Goal: Transaction & Acquisition: Obtain resource

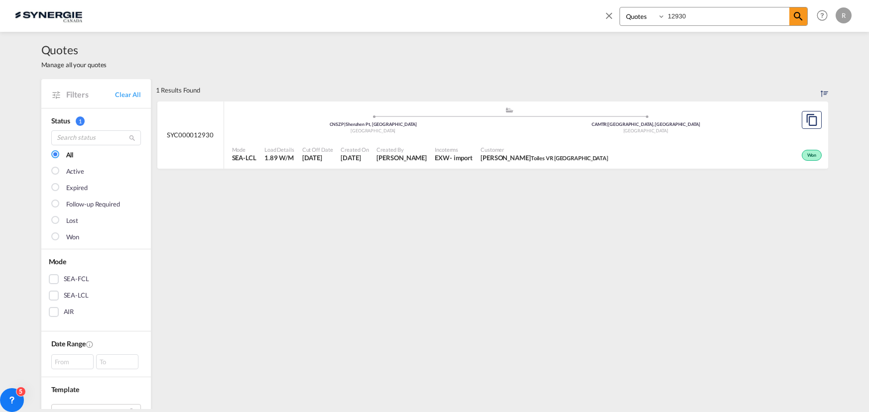
select select "Quotes"
type input "12828"
click at [806, 117] on md-icon "assets/icons/custom/copyQuote.svg" at bounding box center [811, 120] width 12 height 12
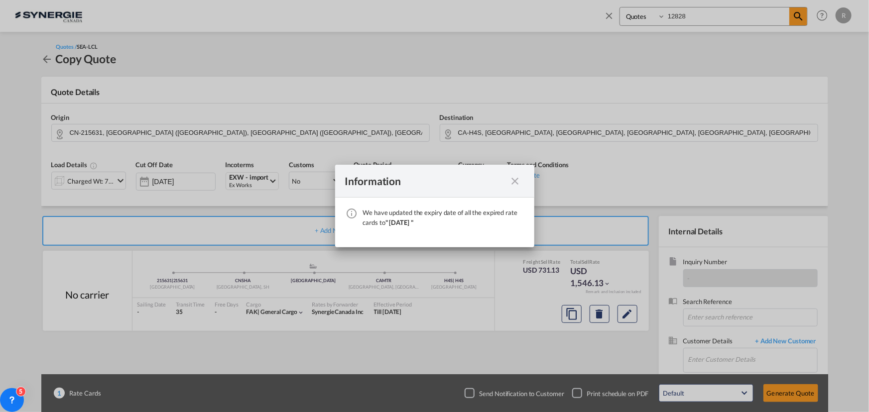
click at [515, 182] on md-icon "icon-close fg-AAA8AD cursor" at bounding box center [515, 181] width 12 height 12
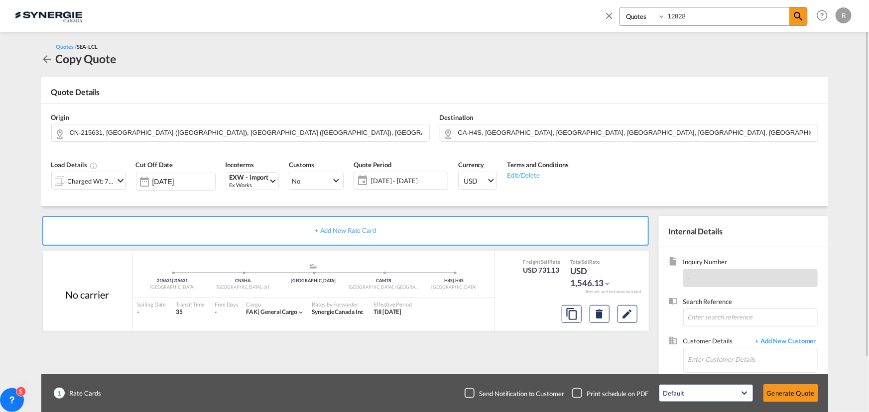
click at [95, 180] on div "Charged Wt: 7.31 W/M" at bounding box center [91, 181] width 47 height 14
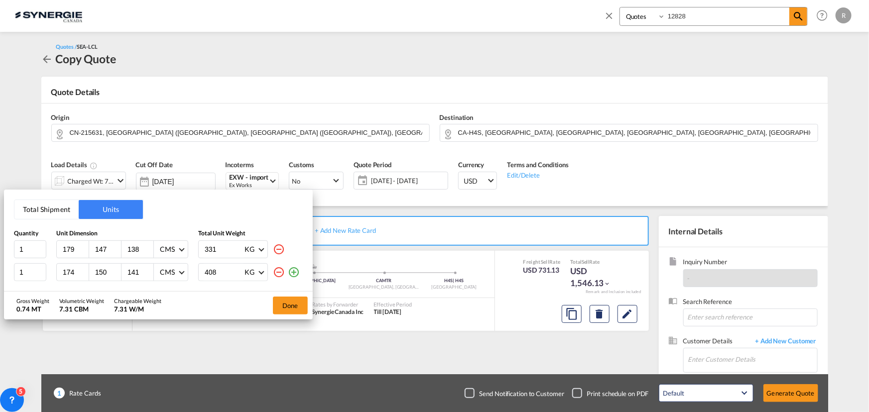
drag, startPoint x: 76, startPoint y: 248, endPoint x: 8, endPoint y: 233, distance: 69.3
click at [8, 233] on div "Total Shipment Units Quantity Unit Dimension Total Unit Weight 1 179 147 138 CM…" at bounding box center [158, 241] width 309 height 102
type input "165"
type input "147"
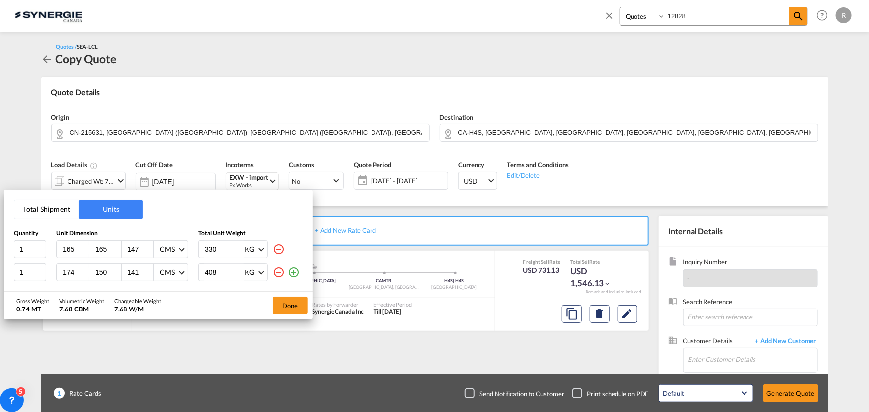
type input "330"
drag, startPoint x: 78, startPoint y: 273, endPoint x: -35, endPoint y: 249, distance: 115.4
click at [0, 249] on html "Analytics Reports Dashboard Rate Search Enquiries Quotes" at bounding box center [434, 206] width 869 height 412
type input "179"
type input "134"
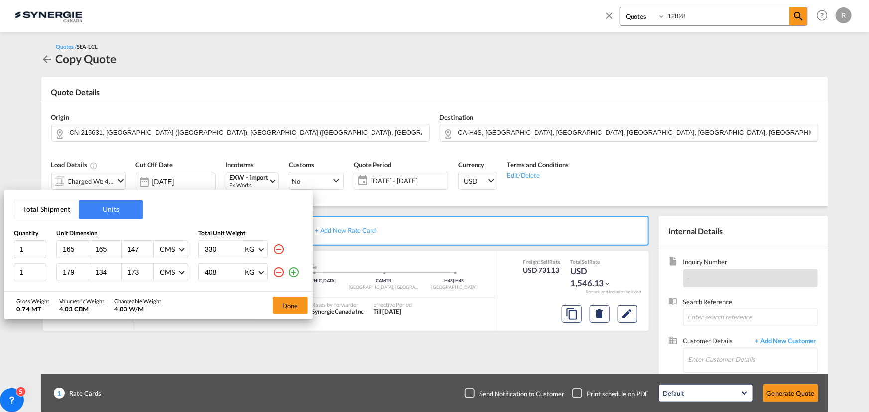
type input "173"
type input "280"
click at [281, 305] on button "Done" at bounding box center [290, 306] width 35 height 18
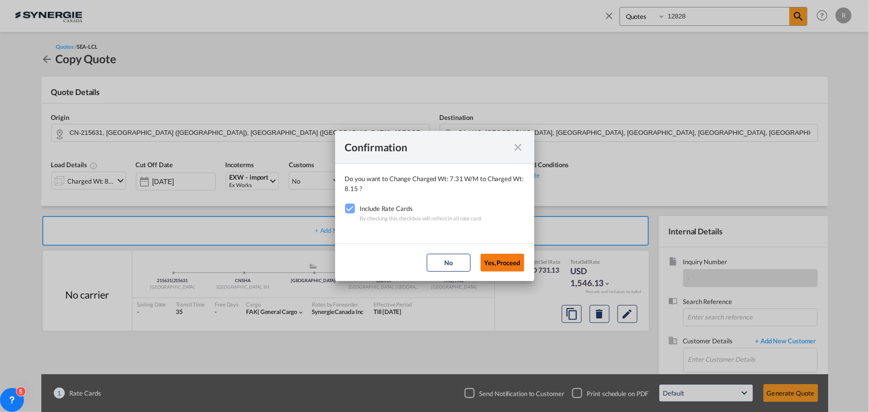
click at [502, 264] on button "Yes,Proceed" at bounding box center [502, 263] width 44 height 18
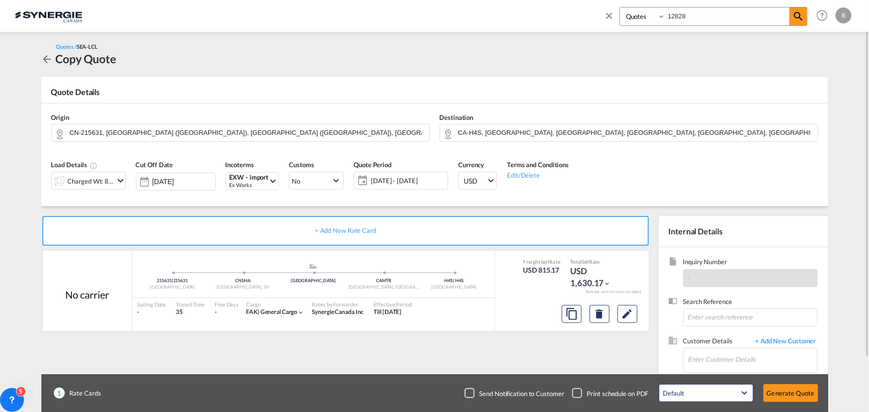
click at [425, 181] on span "[DATE] - [DATE]" at bounding box center [408, 180] width 74 height 9
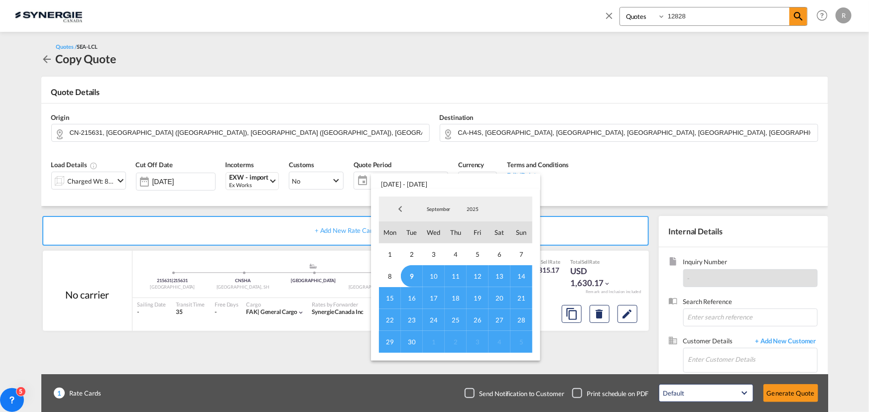
click at [523, 275] on span "14" at bounding box center [521, 276] width 22 height 22
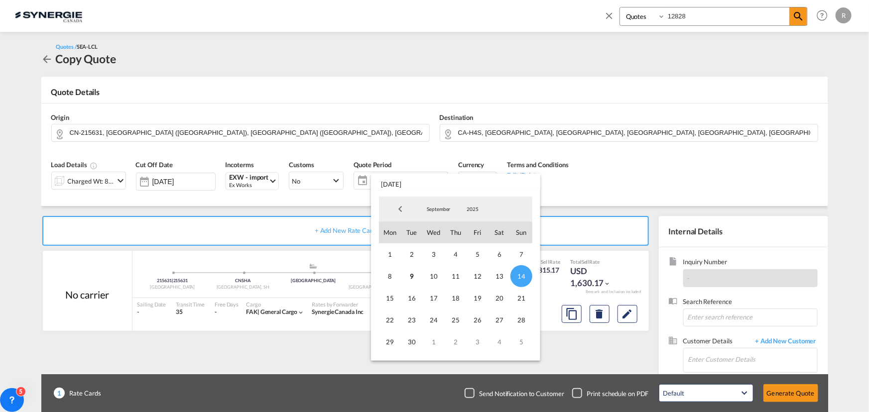
click at [656, 196] on md-backdrop at bounding box center [434, 206] width 869 height 412
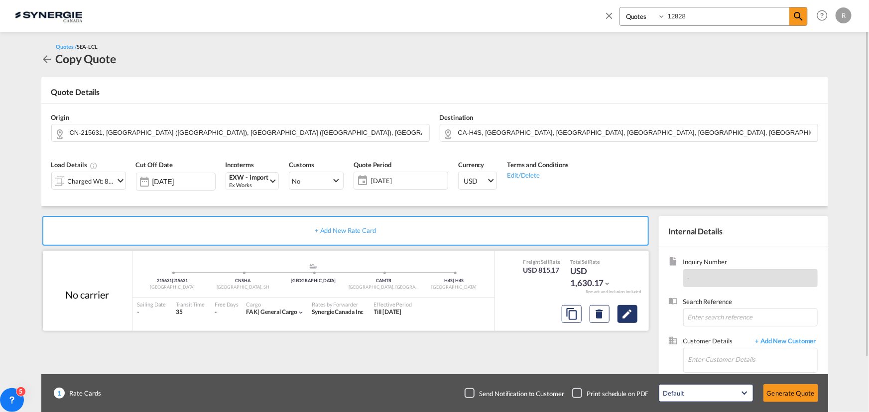
click at [626, 316] on md-icon "Edit" at bounding box center [627, 314] width 12 height 12
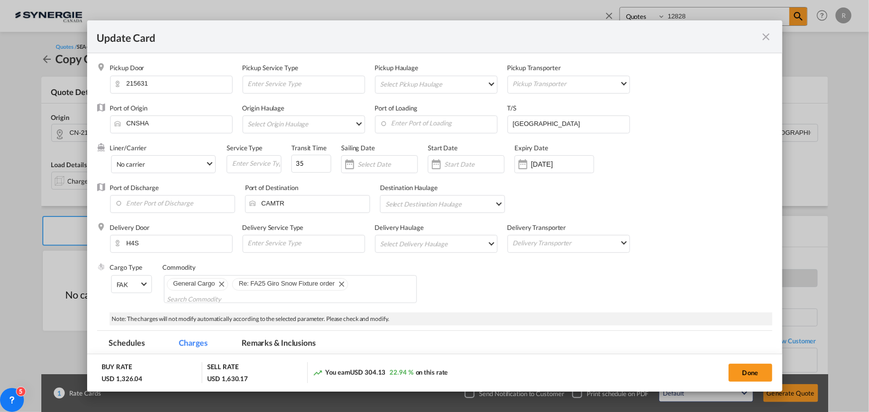
select select "per_w/m"
select select "flat"
select select "per_shipment"
select select "per_hbl"
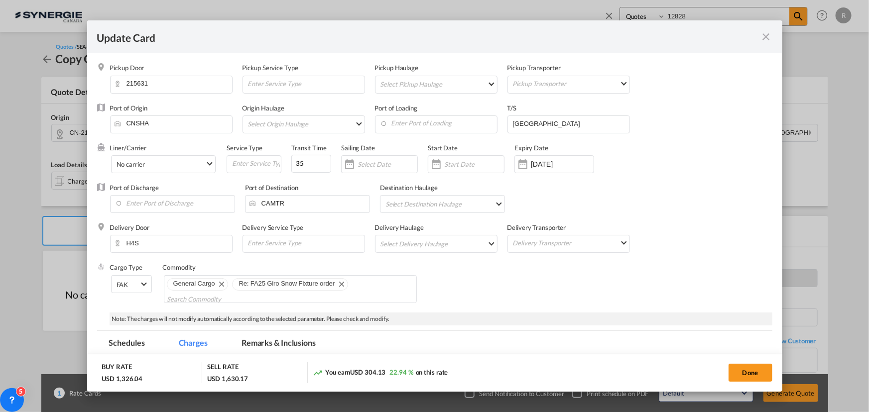
select select "flat"
select select "per_shipment"
select select "per_bl"
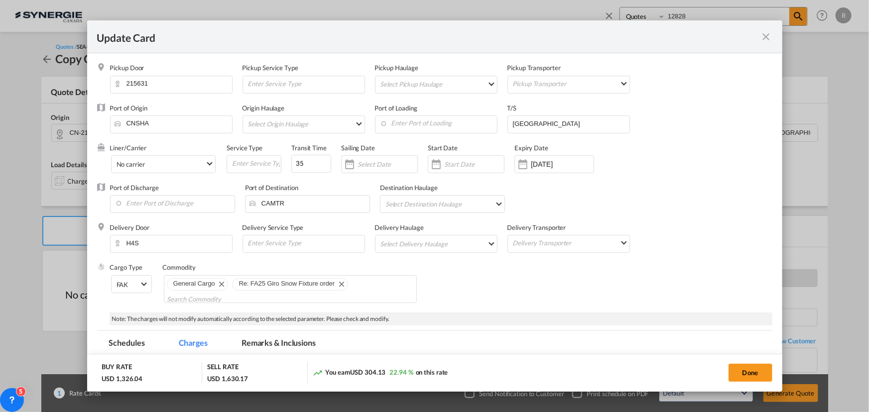
select select "per_bl"
select select "per_shipment"
click at [545, 168] on input "[DATE]" at bounding box center [562, 164] width 63 height 8
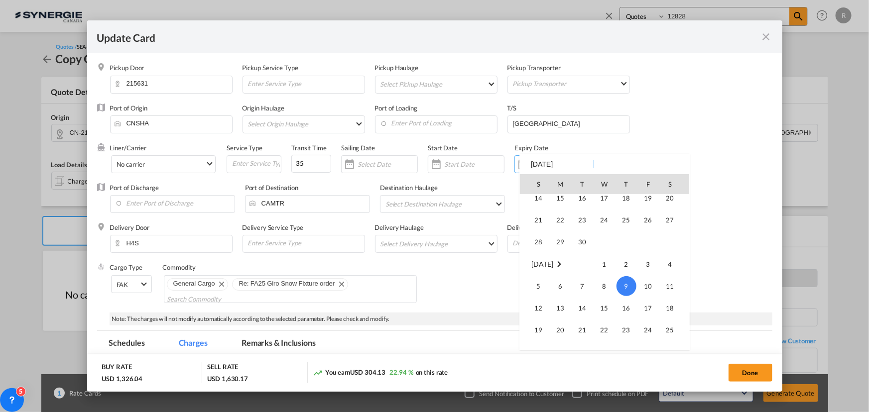
scroll to position [230609, 0]
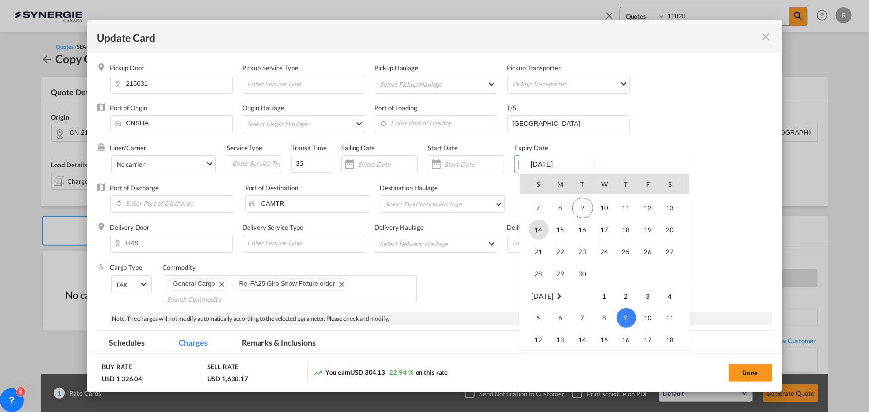
click at [536, 233] on span "14" at bounding box center [539, 230] width 20 height 20
type input "14 Sep 2025"
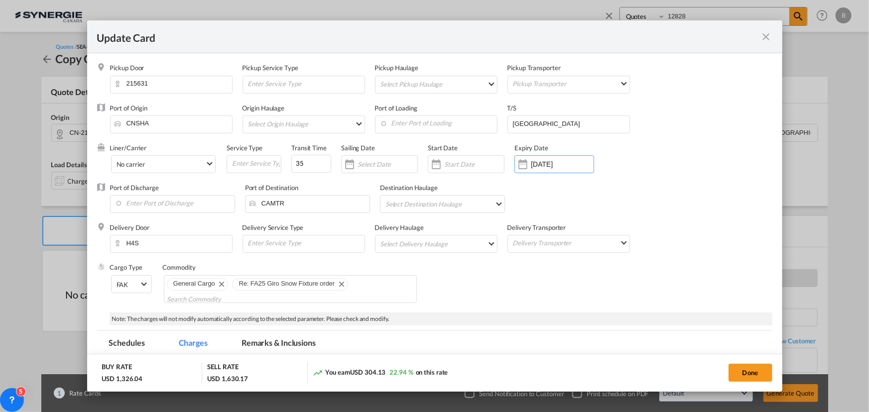
click at [678, 199] on div "Port of Discharge Port of Destination CAMTR Destination Haulage Select Destinat…" at bounding box center [434, 203] width 675 height 40
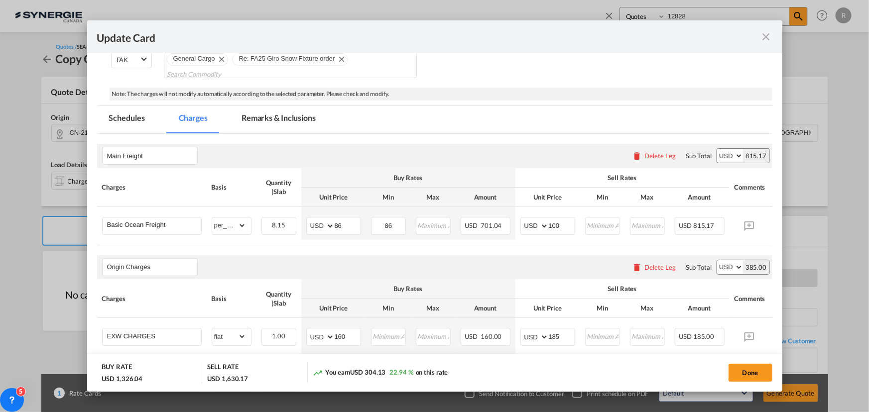
scroll to position [226, 0]
drag, startPoint x: 349, startPoint y: 225, endPoint x: 306, endPoint y: 220, distance: 43.6
click at [306, 220] on md-input-container "AED AFN ALL AMD ANG AOA ARS AUD AWG AZN BAM BBD BDT BGN BHD BIF BMD BND BOB BRL…" at bounding box center [333, 225] width 55 height 18
type input "66"
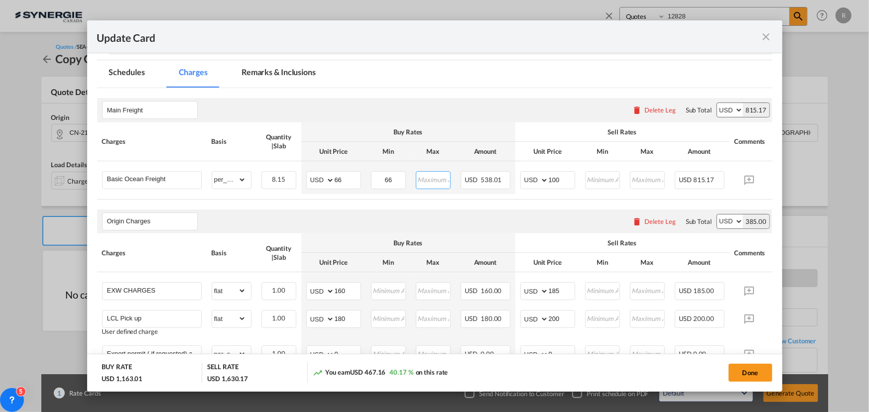
scroll to position [271, 0]
drag, startPoint x: 352, startPoint y: 320, endPoint x: 303, endPoint y: 314, distance: 49.6
click at [303, 314] on td "AED AFN ALL AMD ANG AOA ARS AUD AWG AZN BAM BBD BDT BGN BHD BIF BMD BND BOB BRL…" at bounding box center [333, 322] width 65 height 35
type input "220"
drag, startPoint x: 353, startPoint y: 295, endPoint x: 307, endPoint y: 293, distance: 46.3
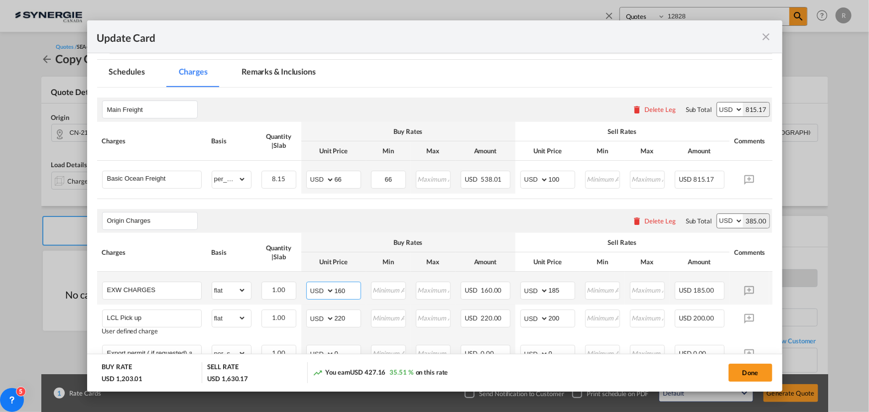
click at [307, 293] on md-input-container "AED AFN ALL AMD ANG AOA ARS AUD AWG AZN BAM BBD BDT BGN BHD BIF BMD BND BOB BRL…" at bounding box center [333, 291] width 55 height 18
type input "85"
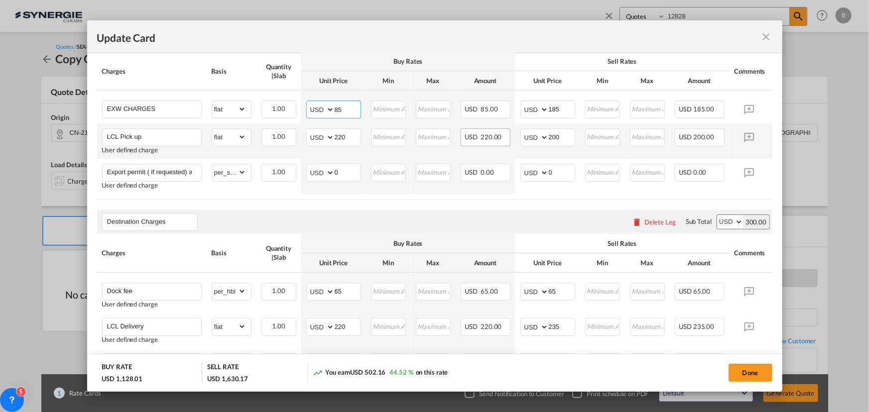
scroll to position [498, 0]
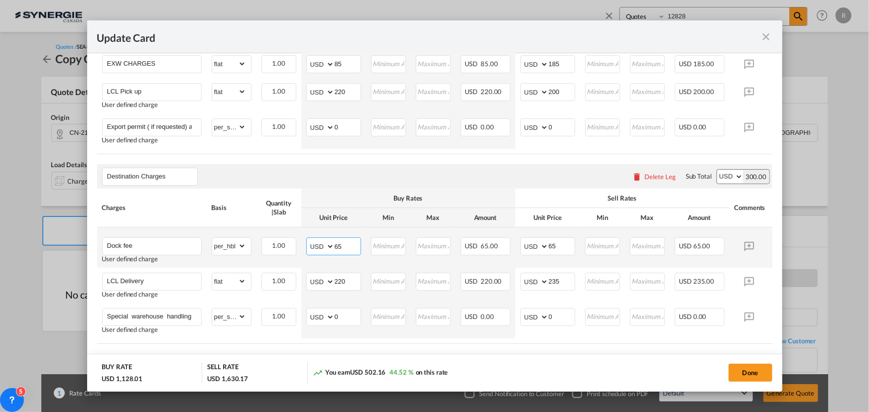
drag, startPoint x: 344, startPoint y: 252, endPoint x: 335, endPoint y: 251, distance: 8.5
click at [335, 251] on input "65" at bounding box center [347, 245] width 26 height 15
click at [348, 250] on input "65" at bounding box center [347, 245] width 26 height 15
type input "6"
type input "45"
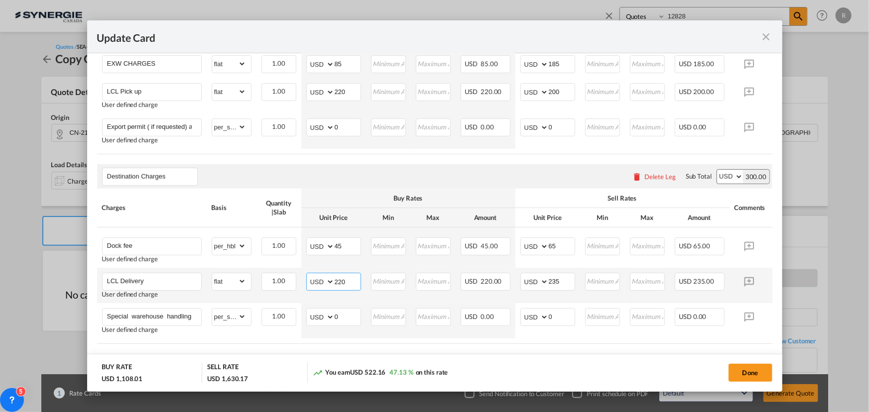
drag, startPoint x: 351, startPoint y: 286, endPoint x: 283, endPoint y: 276, distance: 68.9
click at [283, 276] on tr "LCL Delivery User defined charge Please Enter Already Exists gross_weight volum…" at bounding box center [449, 285] width 705 height 35
type input "235"
click at [365, 344] on table "Charges Basis Quantity | Slab Buy Rates Sell Rates Comments Action Unit Price M…" at bounding box center [449, 266] width 705 height 155
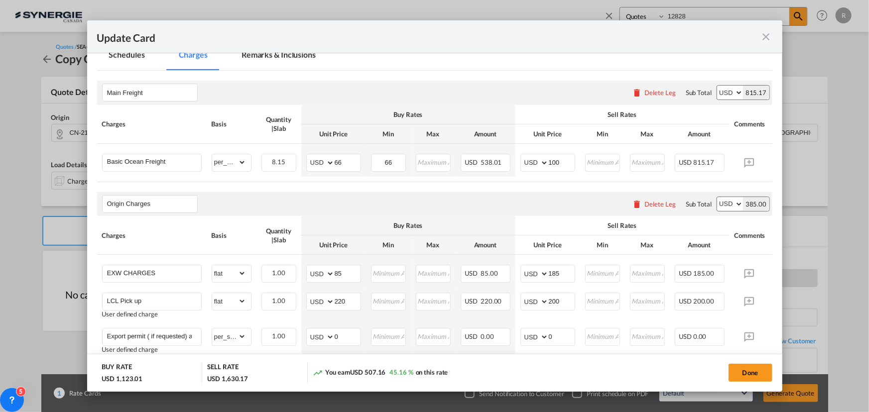
scroll to position [271, 0]
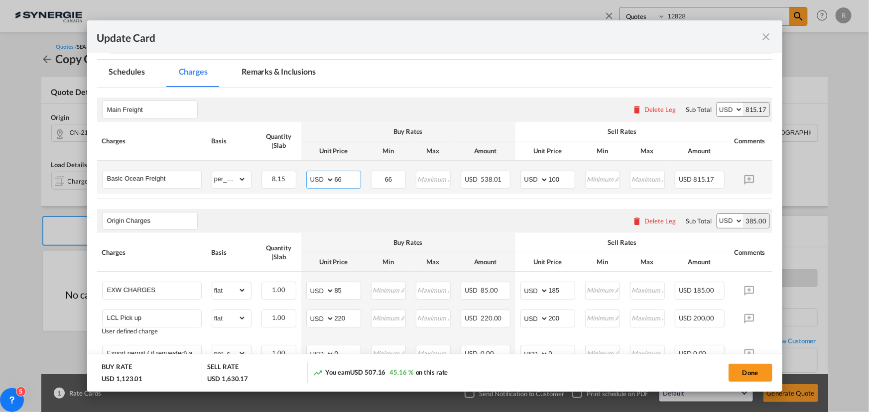
drag, startPoint x: 347, startPoint y: 182, endPoint x: 328, endPoint y: 176, distance: 20.5
click at [328, 176] on md-input-container "AED AFN ALL AMD ANG AOA ARS AUD AWG AZN BAM BBD BDT BGN BHD BIF BMD BND BOB BRL…" at bounding box center [333, 180] width 55 height 18
type input "68"
drag, startPoint x: 343, startPoint y: 290, endPoint x: 325, endPoint y: 287, distance: 19.1
click at [325, 287] on md-input-container "AED AFN ALL AMD ANG AOA ARS AUD AWG AZN BAM BBD BDT BGN BHD BIF BMD BND BOB BRL…" at bounding box center [333, 291] width 55 height 18
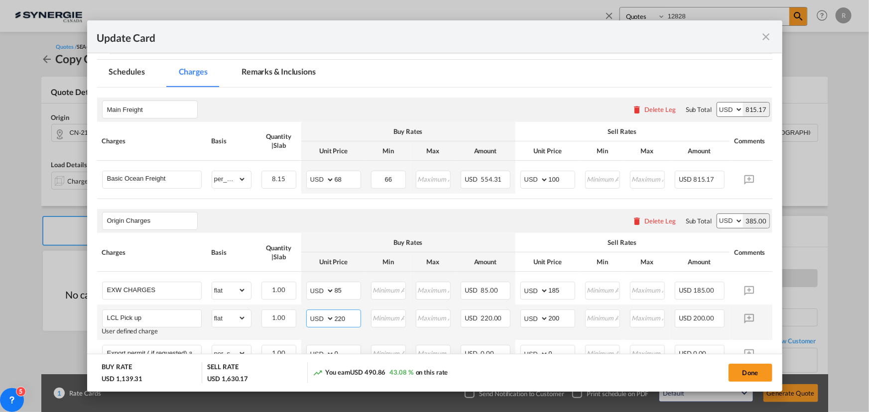
click at [352, 316] on input "220" at bounding box center [347, 317] width 26 height 15
drag, startPoint x: 351, startPoint y: 317, endPoint x: 295, endPoint y: 308, distance: 57.0
click at [295, 308] on tr "LCL Pick up User defined charge Please Enter Already Exists gross_weight volume…" at bounding box center [449, 322] width 705 height 35
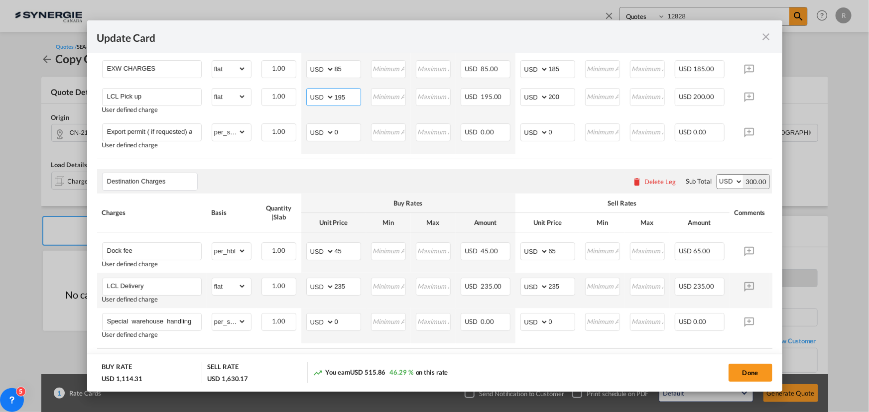
scroll to position [543, 0]
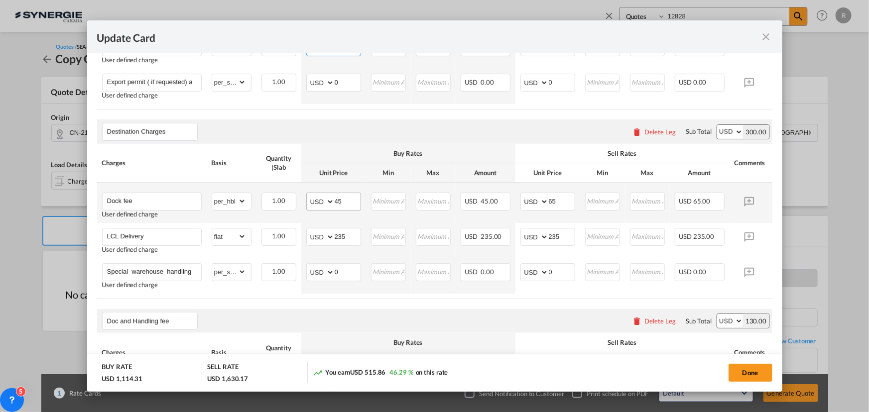
type input "195"
drag, startPoint x: 342, startPoint y: 205, endPoint x: 312, endPoint y: 205, distance: 30.9
click at [312, 205] on md-input-container "AED AFN ALL AMD ANG AOA ARS AUD AWG AZN BAM BBD BDT BGN BHD BIF BMD BND BOB BRL…" at bounding box center [333, 202] width 55 height 18
type input "65"
click at [394, 324] on div "Doc and Handling fee Please enter leg name Leg Name Already Exists Delete Leg S…" at bounding box center [434, 321] width 675 height 24
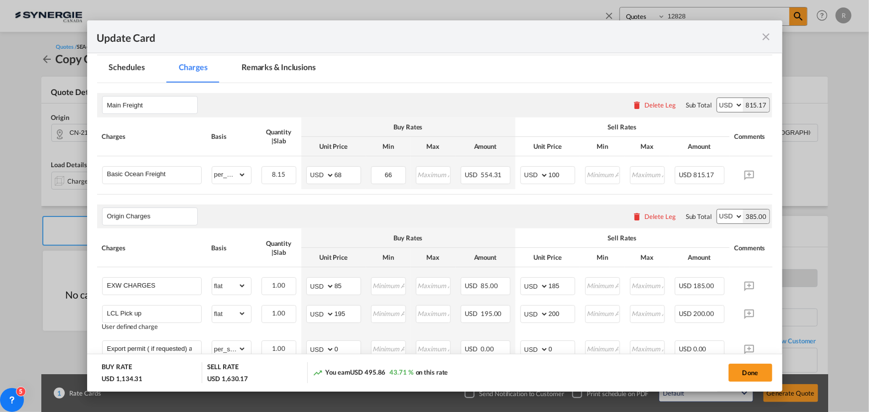
scroll to position [271, 0]
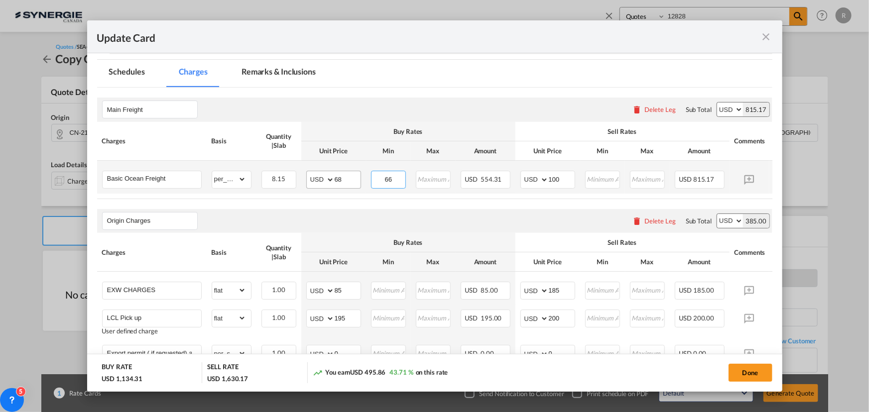
drag, startPoint x: 400, startPoint y: 180, endPoint x: 356, endPoint y: 174, distance: 44.2
click at [356, 174] on tr "Basic Ocean Freight Please Enter Already Exists gross_weight volumetric_weight …" at bounding box center [449, 177] width 705 height 33
type input "68"
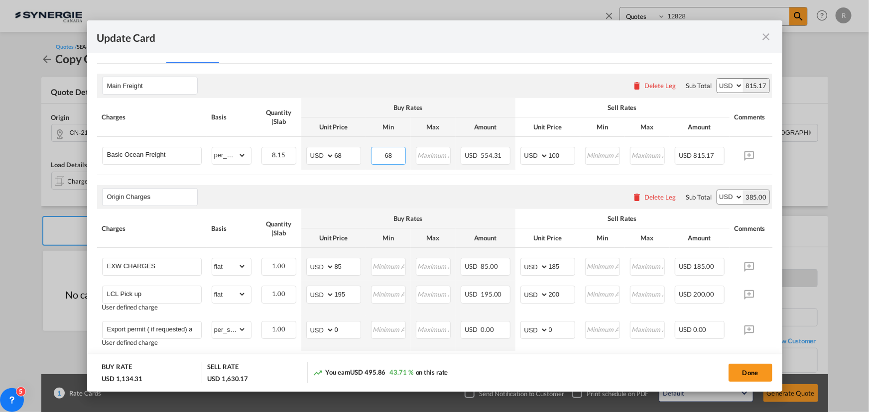
scroll to position [317, 0]
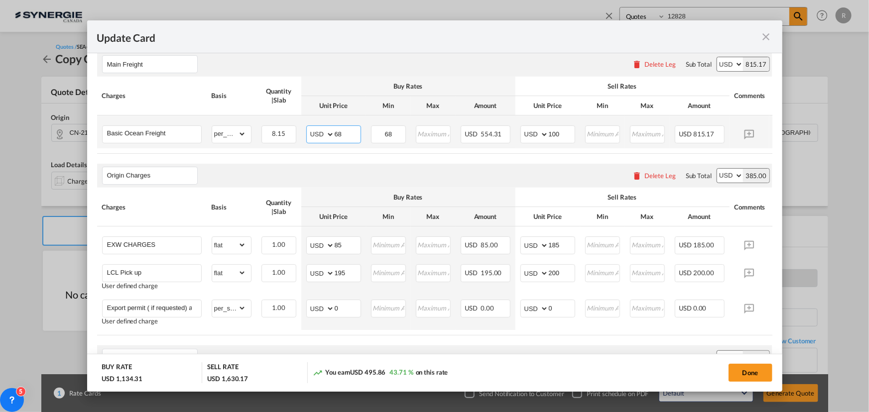
drag, startPoint x: 346, startPoint y: 130, endPoint x: 294, endPoint y: 121, distance: 53.0
click at [294, 121] on tr "Basic Ocean Freight Please Enter Already Exists gross_weight volumetric_weight …" at bounding box center [449, 131] width 705 height 33
type input "66"
drag, startPoint x: 356, startPoint y: 275, endPoint x: 306, endPoint y: 269, distance: 50.1
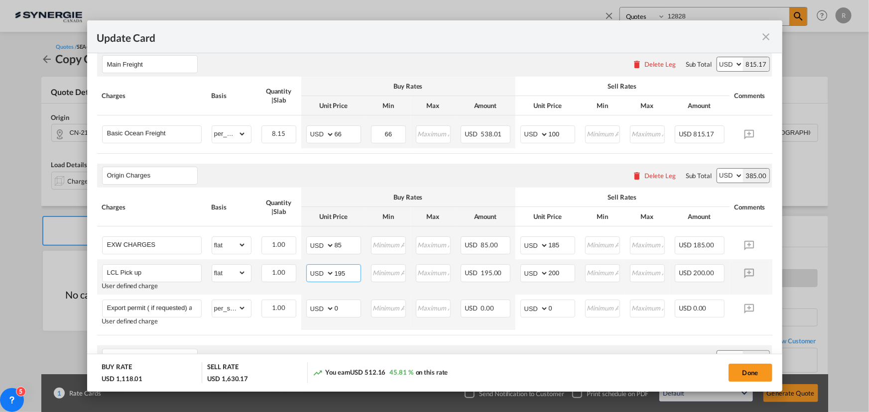
click at [306, 269] on md-input-container "AED AFN ALL AMD ANG AOA ARS AUD AWG AZN BAM BBD BDT BGN BHD BIF BMD BND BOB BRL…" at bounding box center [333, 273] width 55 height 18
type input "220"
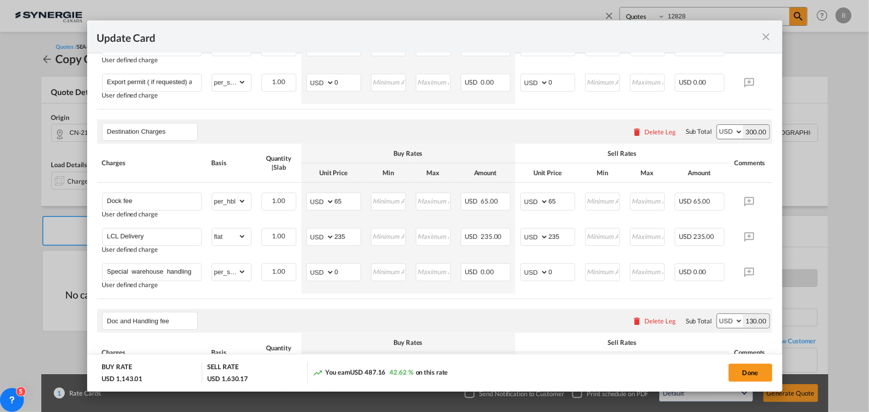
scroll to position [588, 0]
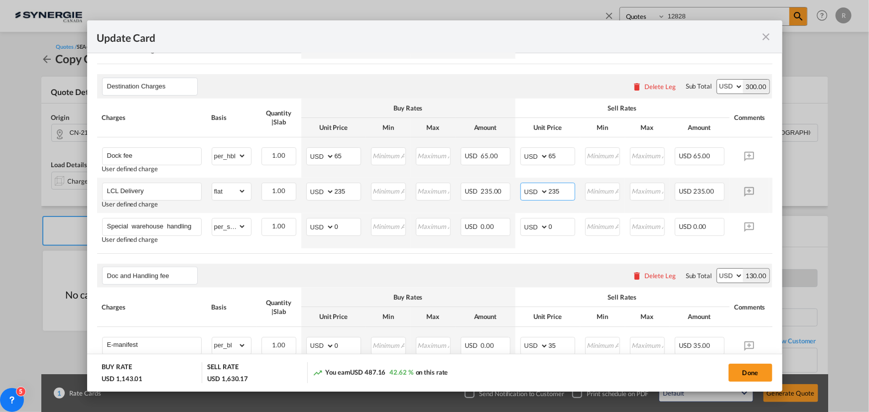
click at [568, 194] on input "235" at bounding box center [562, 190] width 26 height 15
type input "255"
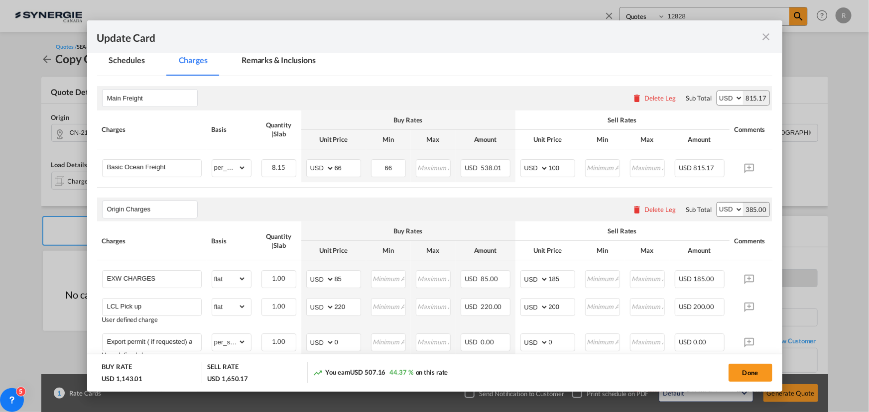
scroll to position [271, 0]
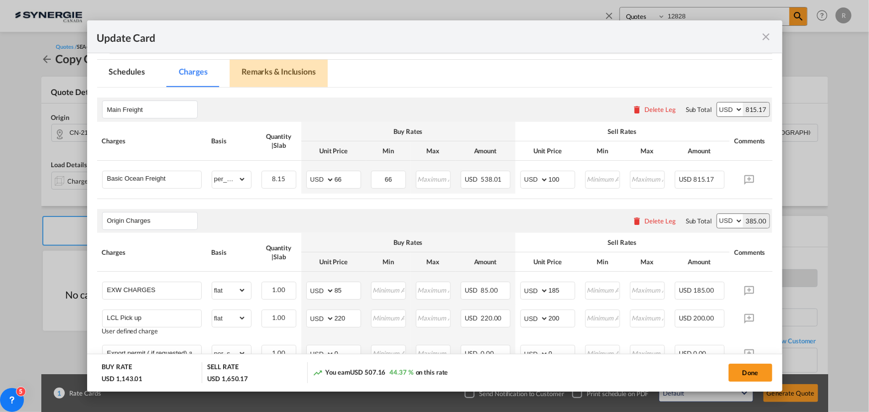
click at [275, 70] on md-tab-item "Remarks & Inclusions" at bounding box center [278, 73] width 98 height 27
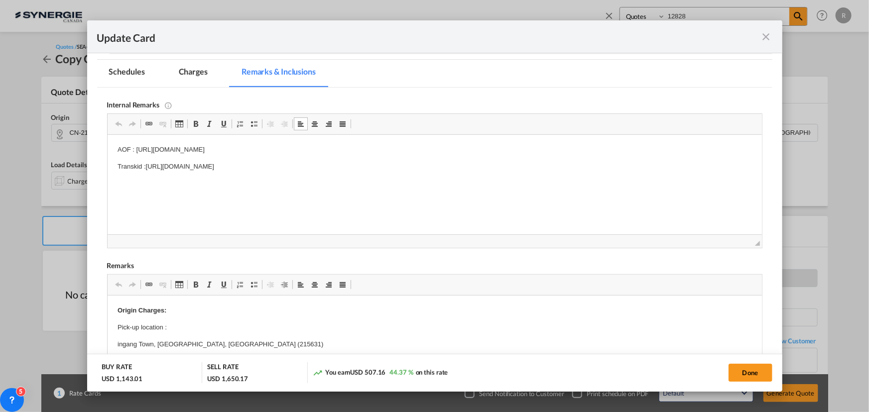
drag, startPoint x: 113, startPoint y: 147, endPoint x: 467, endPoint y: 187, distance: 356.1
click at [217, 151] on p "everok exw+synconsol" at bounding box center [434, 150] width 634 height 10
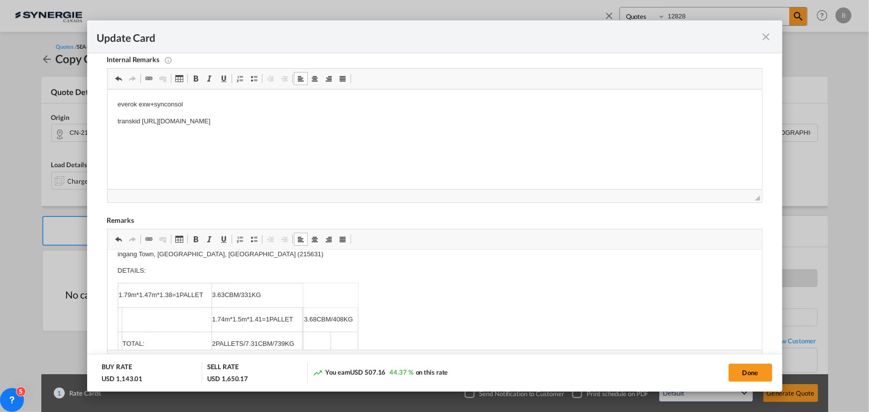
scroll to position [0, 0]
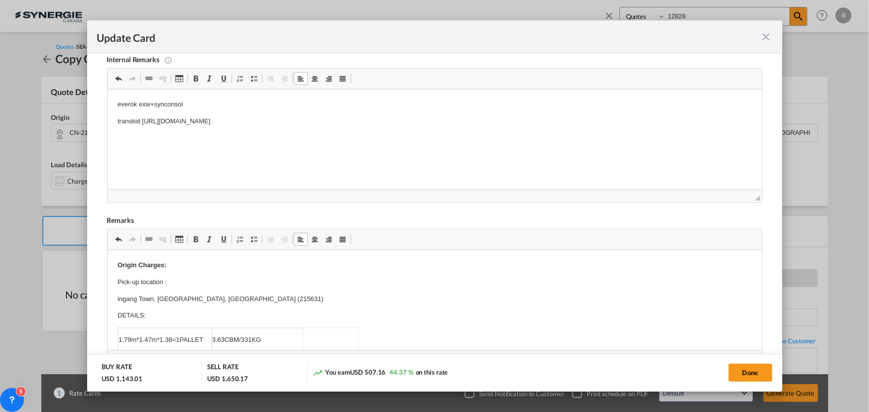
drag, startPoint x: 116, startPoint y: 294, endPoint x: 126, endPoint y: 294, distance: 10.0
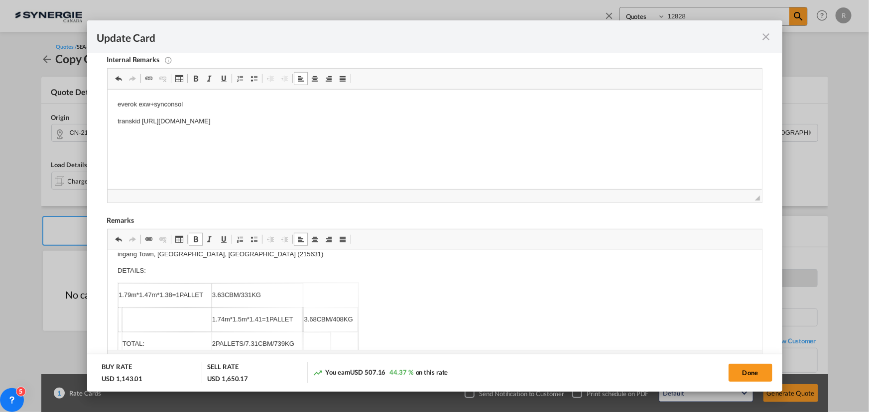
click at [130, 293] on p "1.79m*1.47m*1.38=1PALLET" at bounding box center [164, 295] width 93 height 10
click at [224, 294] on p "3.63CBM/331KG" at bounding box center [257, 295] width 91 height 10
click at [222, 317] on p "1.74m*1.5m*1.41=1PALLET" at bounding box center [257, 320] width 90 height 10
click at [239, 317] on p "1.79 m*1.5m*1.41=1PALLET" at bounding box center [257, 320] width 90 height 10
click at [262, 318] on p "1.79 m*1.34 m*1.41=1PALLET" at bounding box center [257, 320] width 92 height 10
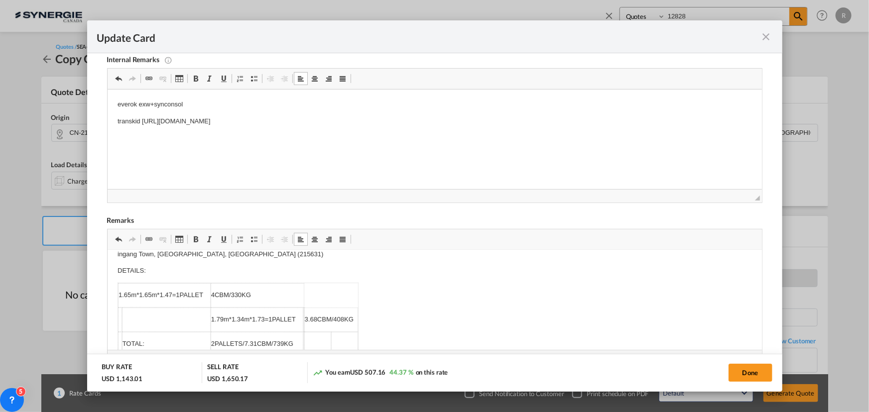
click at [316, 318] on p "3.68CBM/408KG" at bounding box center [330, 320] width 53 height 10
click at [341, 316] on p "4.15CBM/408KG" at bounding box center [330, 320] width 53 height 10
click at [256, 341] on p "2PALLETS/7.31CBM/739KG" at bounding box center [257, 344] width 92 height 10
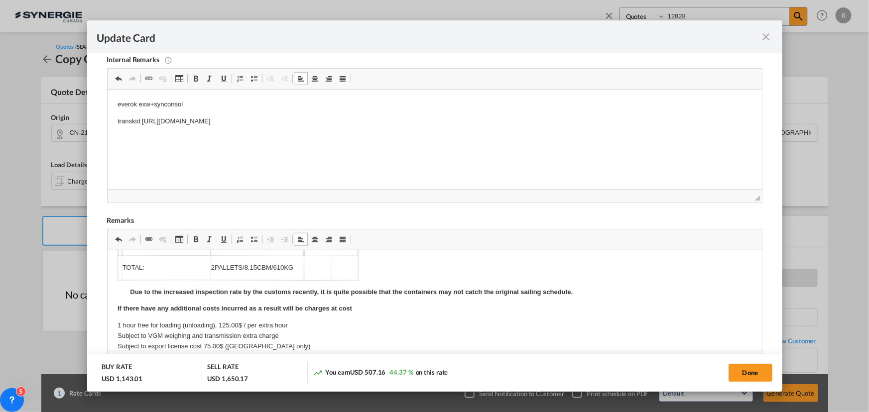
scroll to position [135, 0]
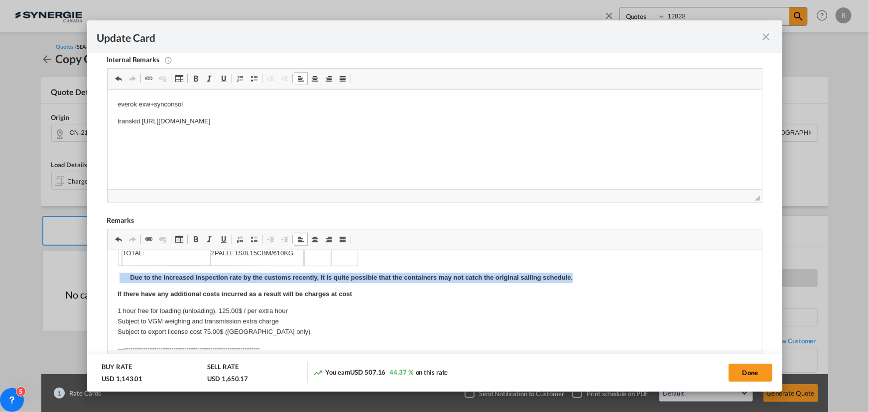
drag, startPoint x: 118, startPoint y: 277, endPoint x: 589, endPoint y: 277, distance: 470.4
click at [589, 277] on p "Due to the increased inspection rate by the customs recently, it is quite possi…" at bounding box center [434, 278] width 634 height 10
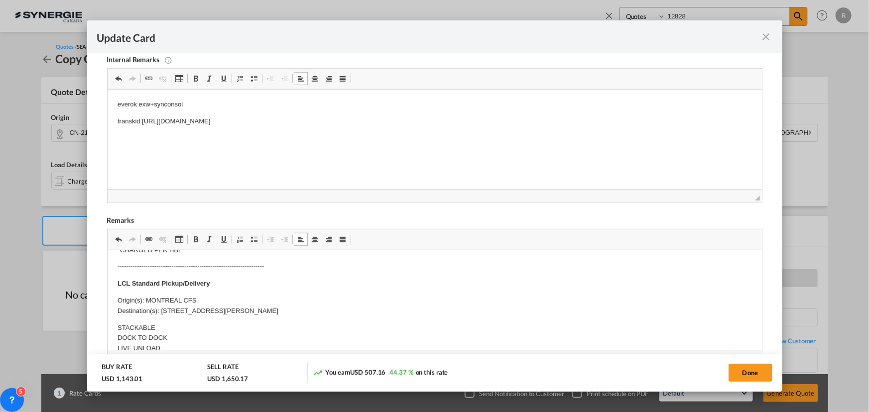
scroll to position [407, 0]
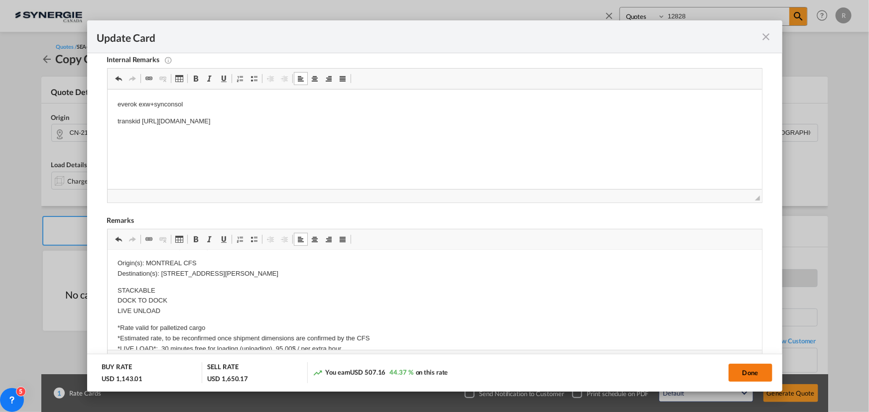
click at [757, 368] on button "Done" at bounding box center [750, 373] width 44 height 18
type input "13 Sep 2025"
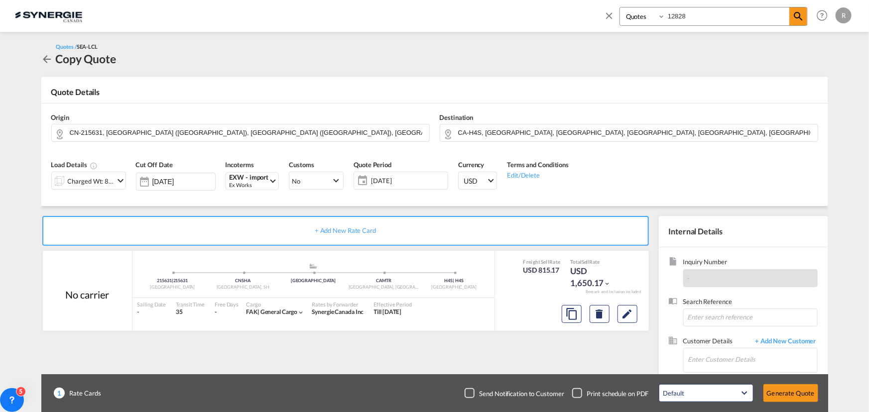
scroll to position [199, 0]
click at [726, 362] on input "Enter Customer Details" at bounding box center [752, 359] width 129 height 22
paste input "michelb@ogc.ca"
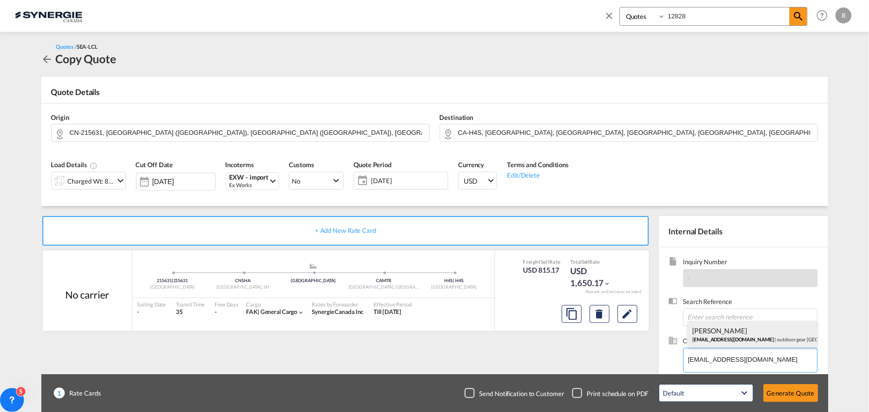
click at [718, 331] on div "MICHEL BERNIER michelb@ogc.ca | outdoor gear canada" at bounding box center [751, 334] width 129 height 27
type input "outdoor gear canada, MICHEL BERNIER, michelb@ogc.ca"
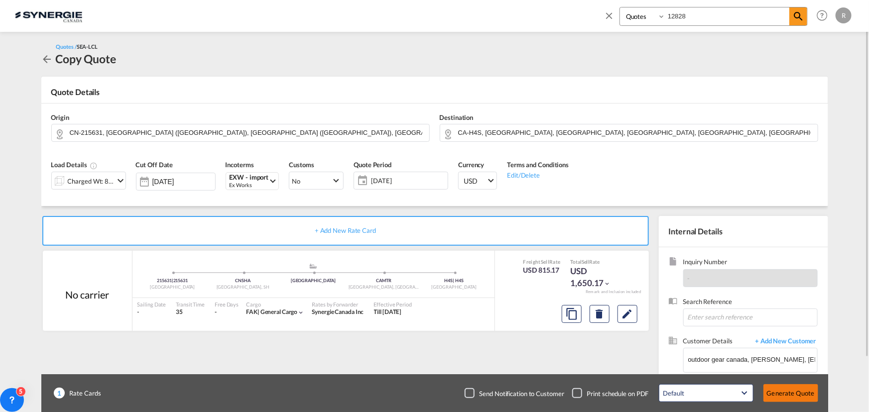
click at [779, 396] on button "Generate Quote" at bounding box center [790, 393] width 55 height 18
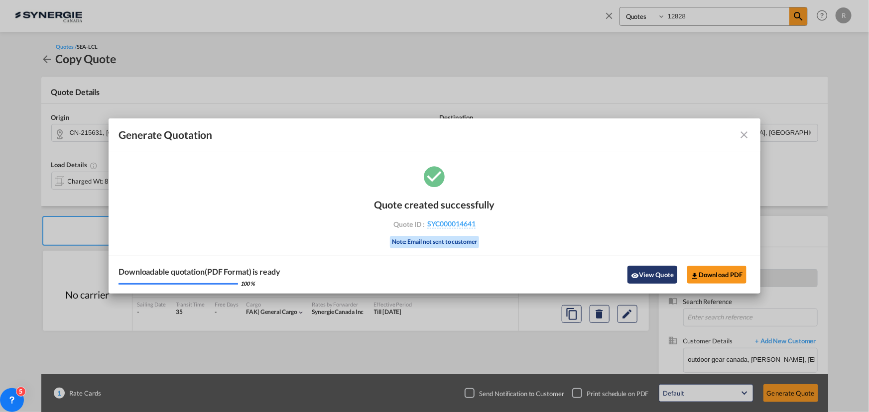
click at [652, 277] on button "View Quote" at bounding box center [652, 275] width 50 height 18
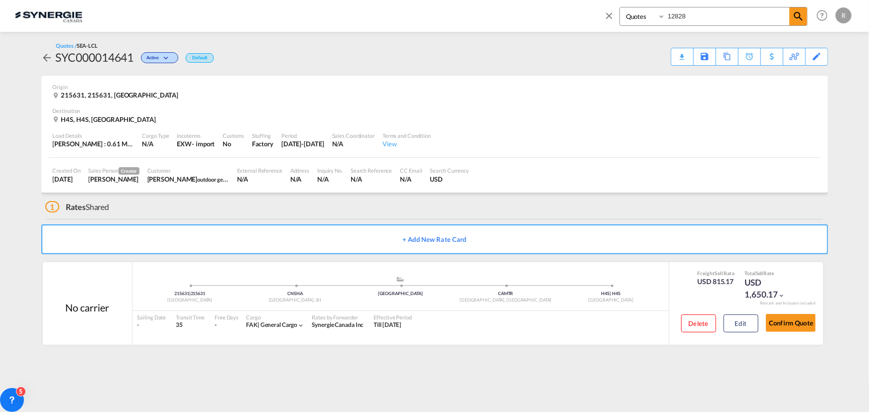
click at [0, 0] on div "Download Quote" at bounding box center [0, 0] width 0 height 0
drag, startPoint x: 716, startPoint y: 14, endPoint x: 634, endPoint y: -3, distance: 84.0
click at [634, 0] on html "Analytics Reports Dashboard Rate Search Enquiries Quotes" at bounding box center [434, 206] width 869 height 412
type input "13594"
click at [796, 18] on md-icon "icon-magnify" at bounding box center [798, 16] width 12 height 12
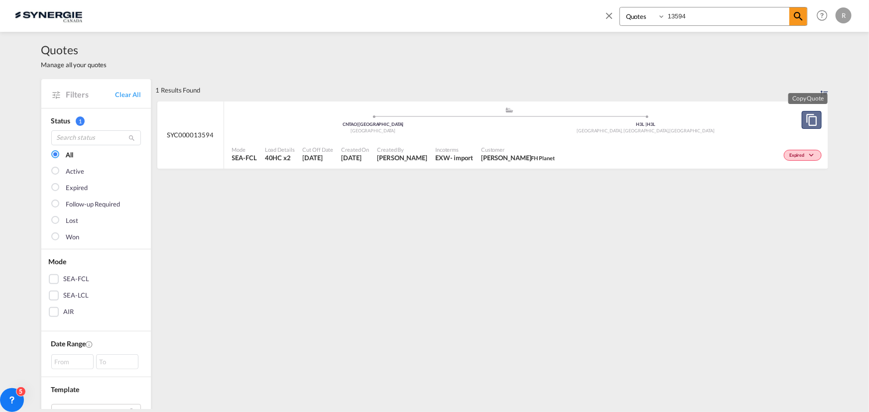
click at [813, 119] on md-icon "assets/icons/custom/copyQuote.svg" at bounding box center [811, 120] width 12 height 12
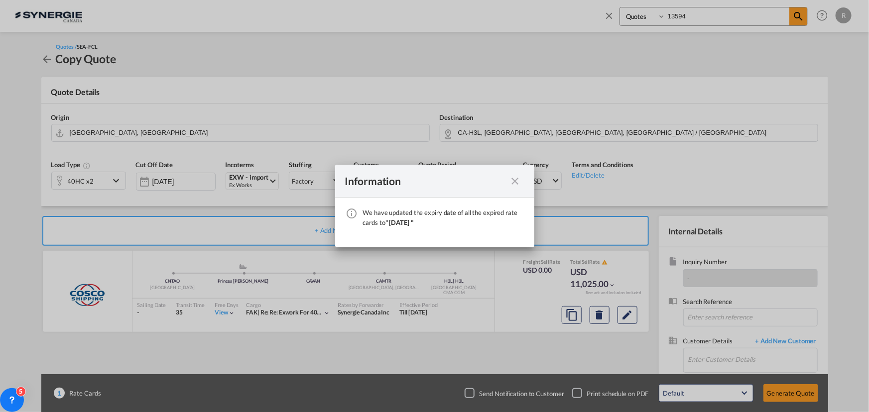
click at [511, 182] on md-icon "icon-close fg-AAA8AD cursor" at bounding box center [515, 181] width 12 height 12
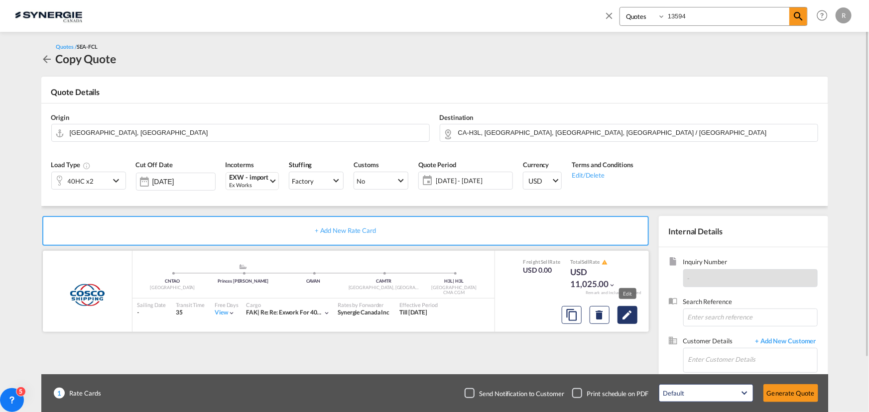
click at [623, 319] on md-icon "Edit" at bounding box center [627, 315] width 12 height 12
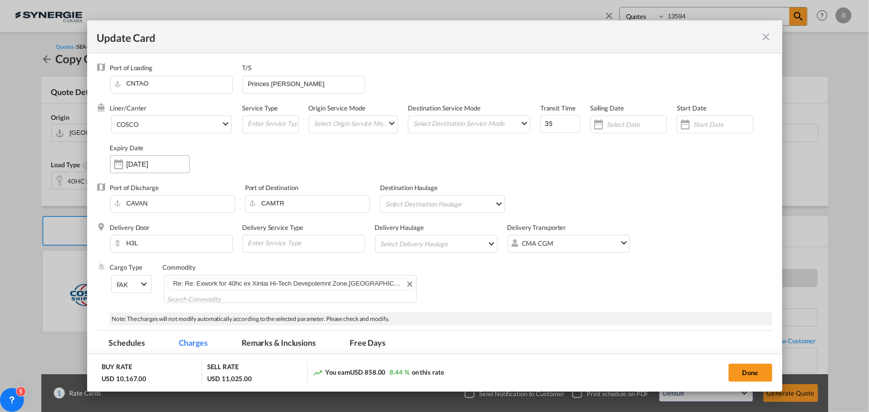
click at [129, 158] on div "[DATE]" at bounding box center [150, 164] width 80 height 18
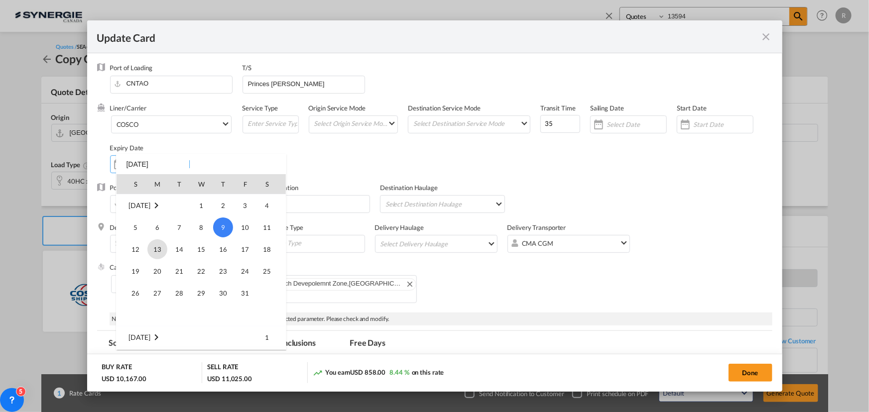
scroll to position [230609, 0]
click at [135, 228] on span "14" at bounding box center [135, 230] width 20 height 20
type input "14 Sep 2025"
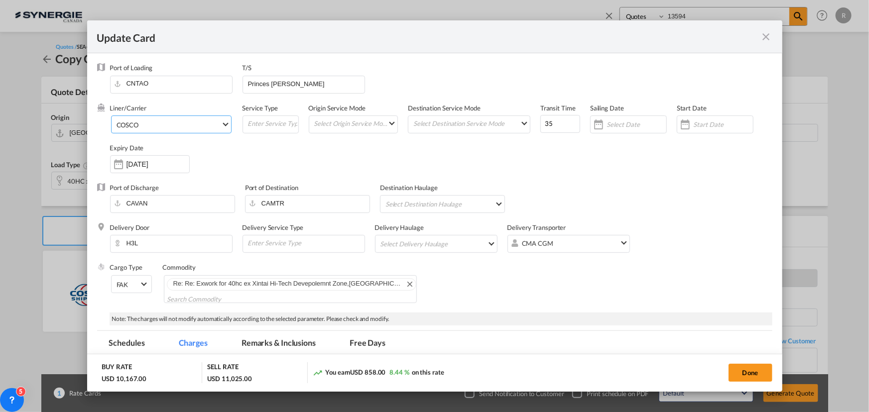
click at [183, 129] on md-select-value "COSCO" at bounding box center [172, 124] width 115 height 16
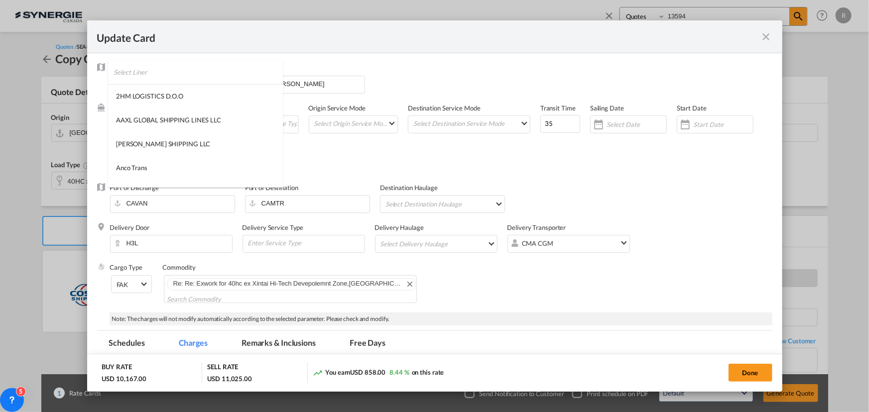
click at [227, 80] on input "search" at bounding box center [197, 72] width 169 height 24
type input "maersk"
click at [131, 139] on div "Maersk Spot" at bounding box center [134, 143] width 36 height 9
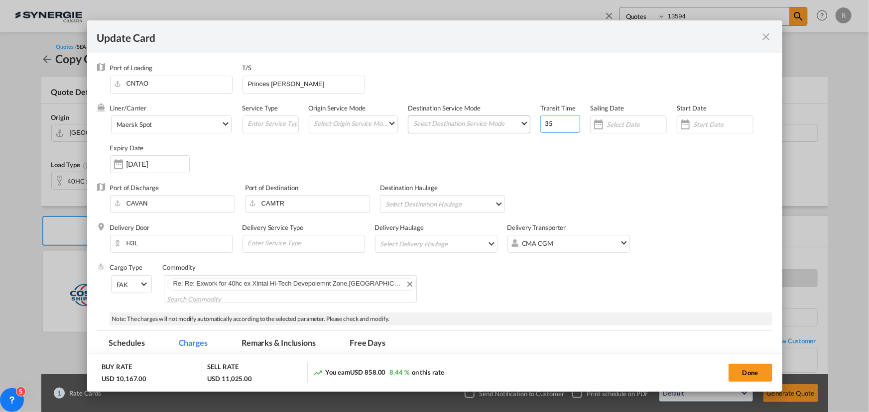
drag, startPoint x: 559, startPoint y: 122, endPoint x: 500, endPoint y: 118, distance: 59.4
click at [500, 118] on div "Liner/Carrier Maersk Spot Service Type Origin Service Mode Select Origin Servic…" at bounding box center [441, 144] width 662 height 80
type input "45"
drag, startPoint x: 308, startPoint y: 82, endPoint x: 203, endPoint y: 79, distance: 105.1
click at [203, 79] on div "Port of Loading CNTAO T/S Princes rupert" at bounding box center [441, 83] width 662 height 40
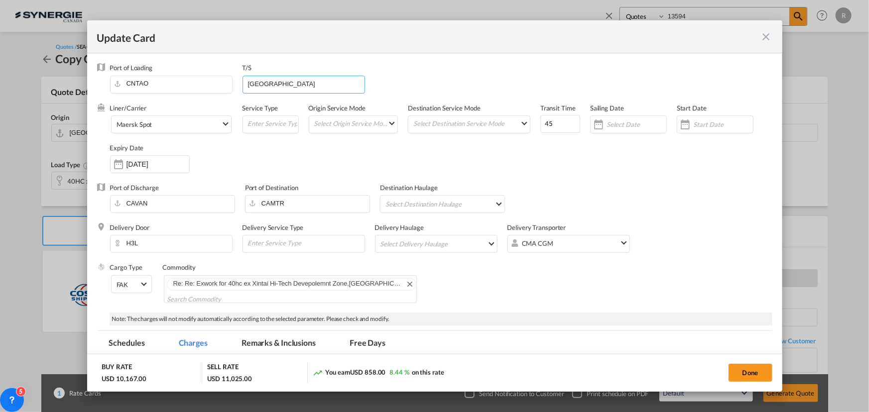
type input "vancouver"
click at [284, 155] on div "Liner/Carrier Maersk Spot Service Type Origin Service Mode Select Origin Servic…" at bounding box center [441, 144] width 662 height 80
drag, startPoint x: 289, startPoint y: 89, endPoint x: 206, endPoint y: 82, distance: 83.4
click at [206, 82] on div "Port of Loading CNTAO T/S vancouver" at bounding box center [441, 83] width 662 height 40
type input "Busan"
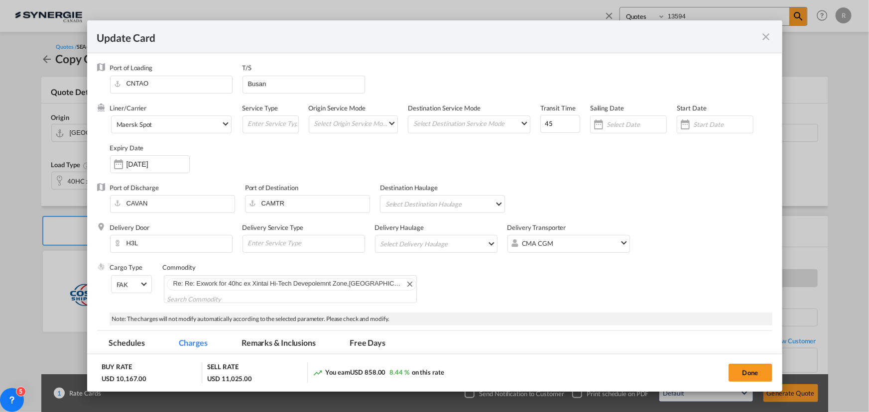
click at [333, 156] on div "Liner/Carrier Maersk Spot Service Type Origin Service Mode Select Origin Servic…" at bounding box center [441, 144] width 662 height 80
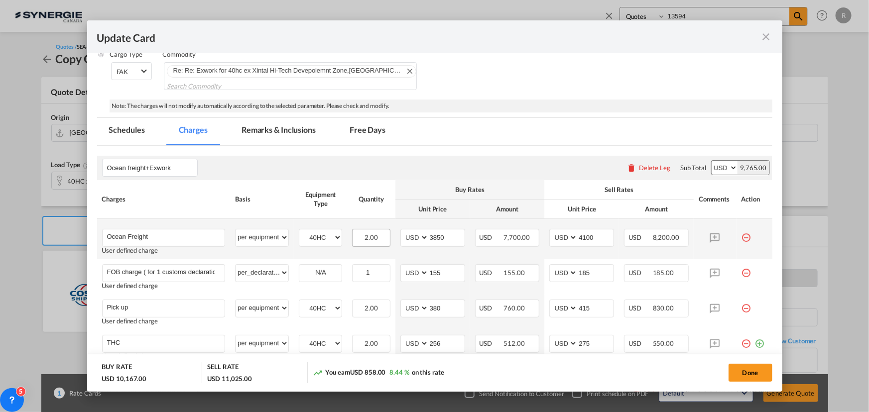
scroll to position [226, 0]
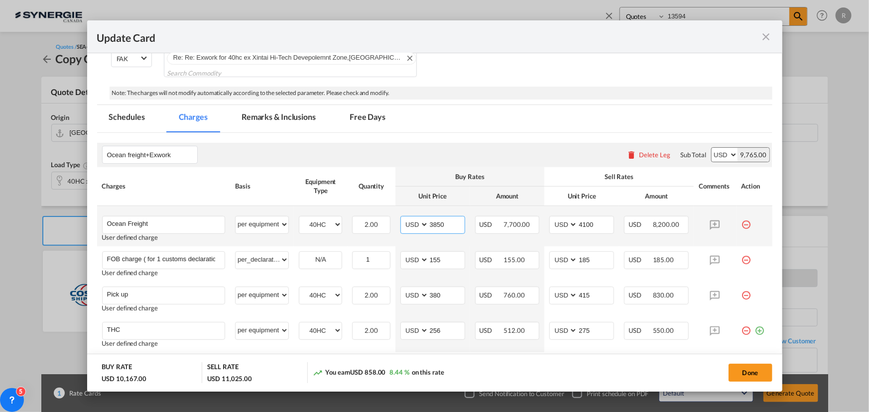
drag, startPoint x: 447, startPoint y: 221, endPoint x: 339, endPoint y: 209, distance: 109.2
click at [339, 209] on tr "Ocean Freight Please Enter User Defined Charges Cannot Be Published User define…" at bounding box center [434, 226] width 675 height 40
type input "3700"
drag, startPoint x: 596, startPoint y: 223, endPoint x: 534, endPoint y: 221, distance: 62.8
click at [534, 221] on tr "Ocean Freight Please Enter User Defined Charges Cannot Be Published User define…" at bounding box center [434, 226] width 675 height 40
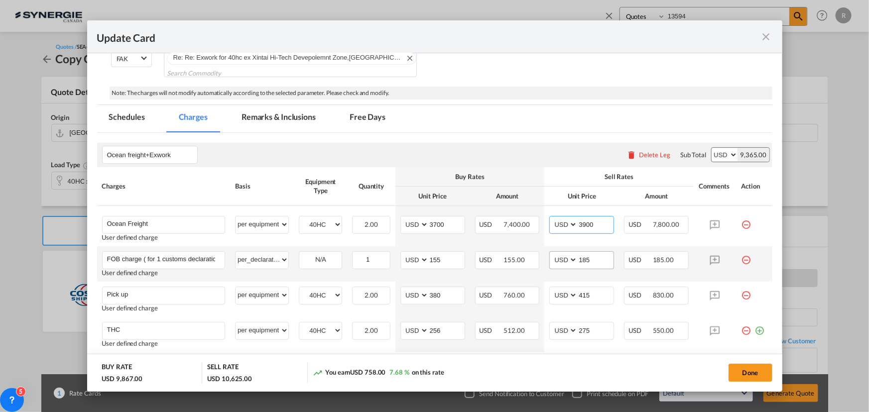
type input "3900"
click at [592, 262] on input "185" at bounding box center [595, 259] width 36 height 15
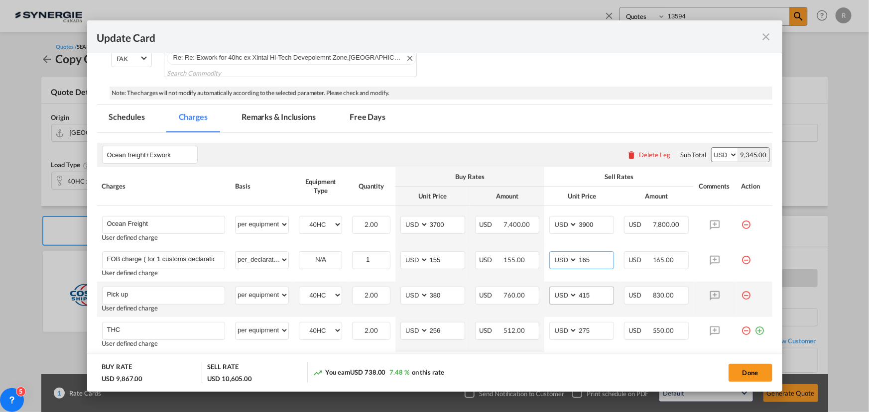
type input "165"
drag, startPoint x: 597, startPoint y: 295, endPoint x: 571, endPoint y: 291, distance: 26.1
click at [571, 291] on md-input-container "AED AFN ALL AMD ANG AOA ARS AUD AWG AZN BAM BBD BDT BGN BHD BIF BMD BND BOB BRL…" at bounding box center [581, 296] width 65 height 18
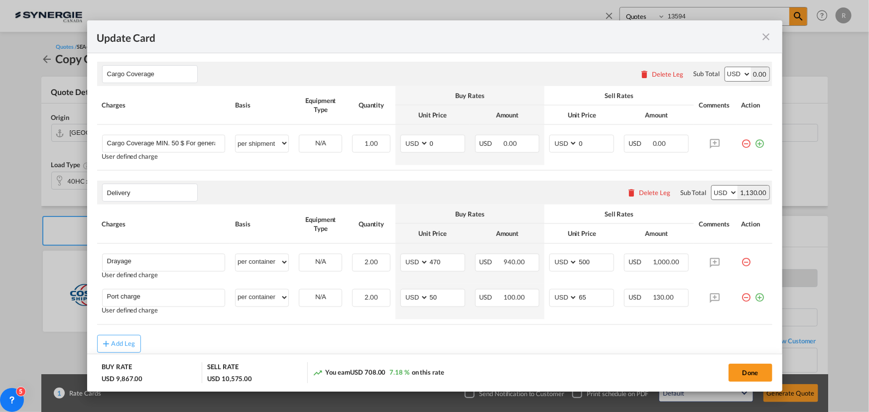
scroll to position [769, 0]
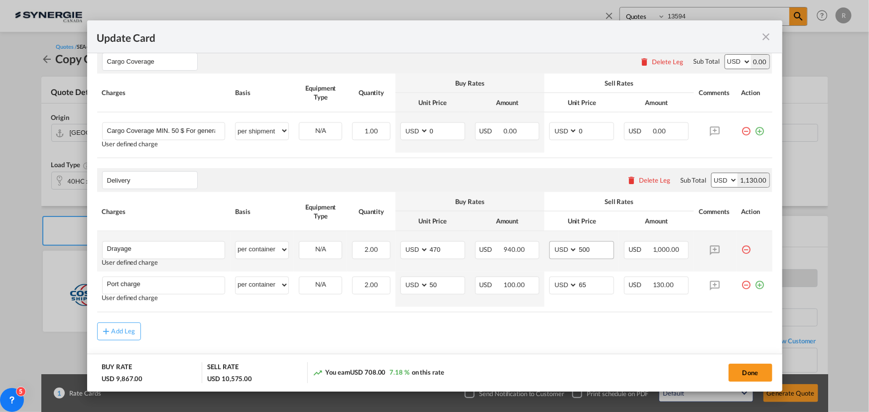
type input "400"
drag, startPoint x: 562, startPoint y: 243, endPoint x: 537, endPoint y: 240, distance: 26.1
click at [537, 240] on tr "Drayage Please Enter User Defined Charges Cannot Be Published User defined char…" at bounding box center [434, 251] width 675 height 40
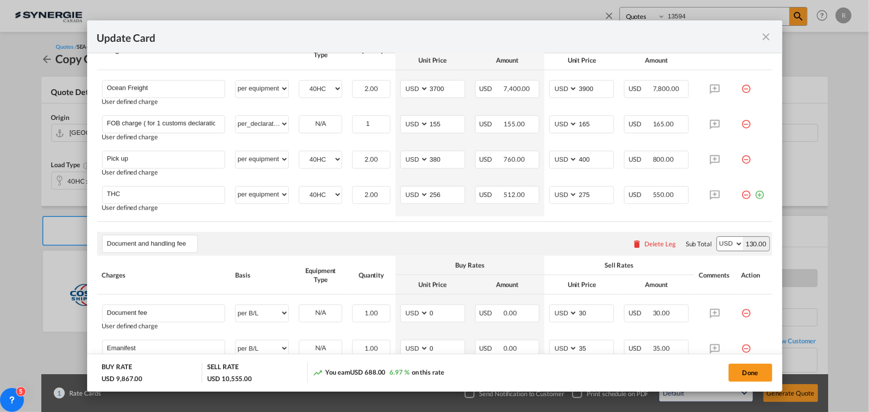
scroll to position [271, 0]
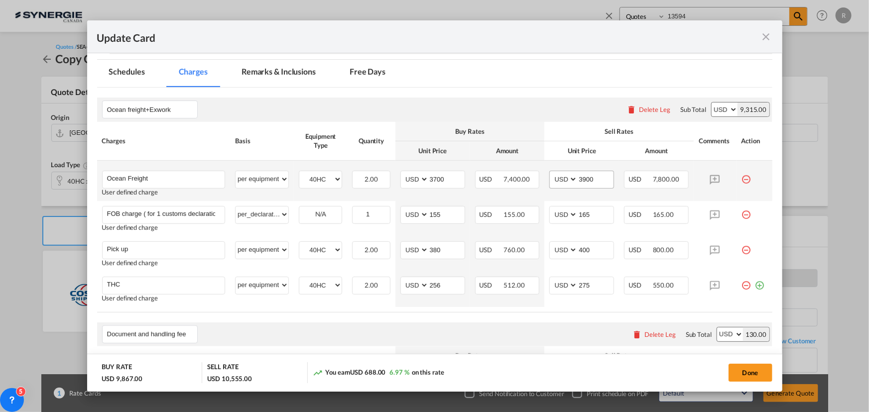
type input "490"
click at [595, 179] on input "3900" at bounding box center [595, 178] width 36 height 15
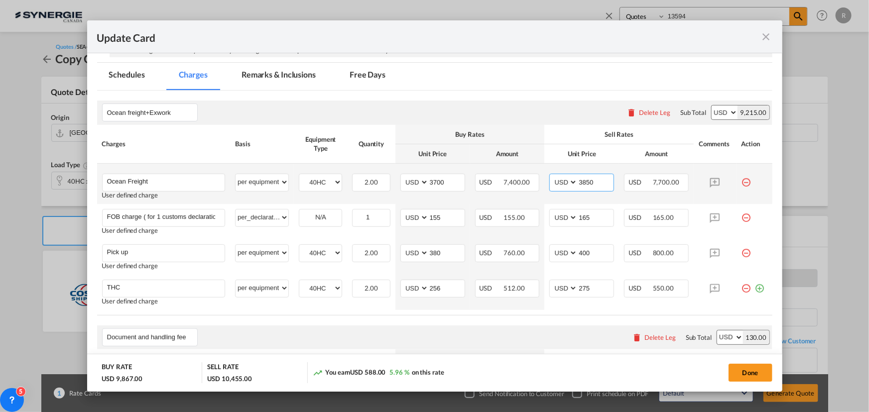
scroll to position [245, 0]
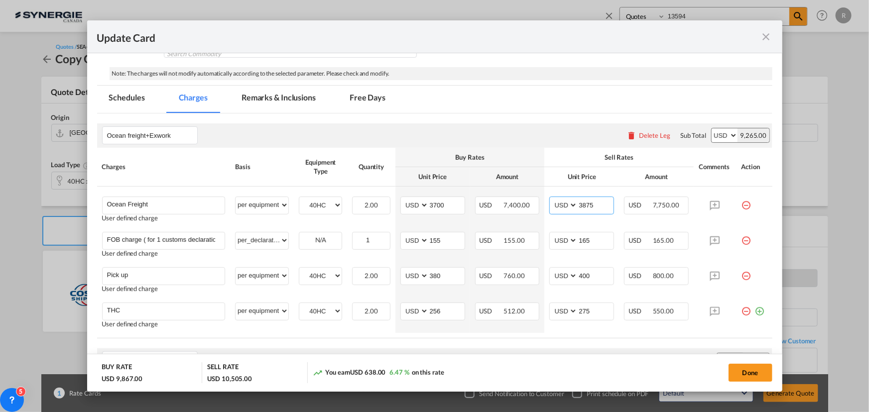
type input "3875"
drag, startPoint x: 299, startPoint y: 95, endPoint x: 296, endPoint y: 172, distance: 77.7
click at [299, 95] on md-tab-item "Remarks & Inclusions" at bounding box center [278, 99] width 98 height 27
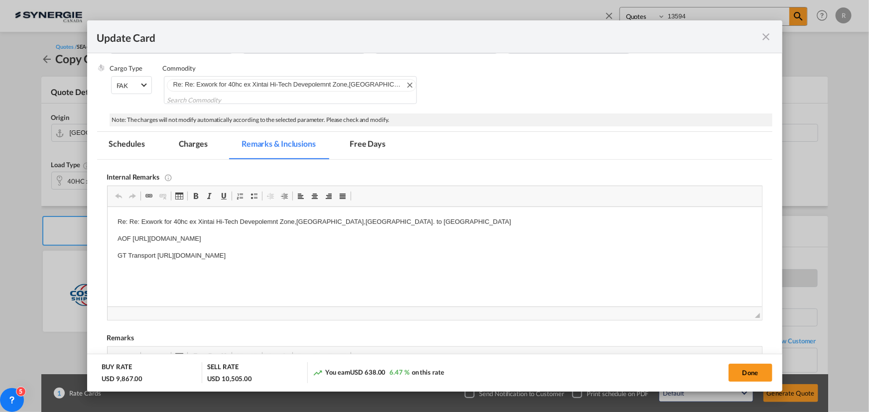
scroll to position [0, 0]
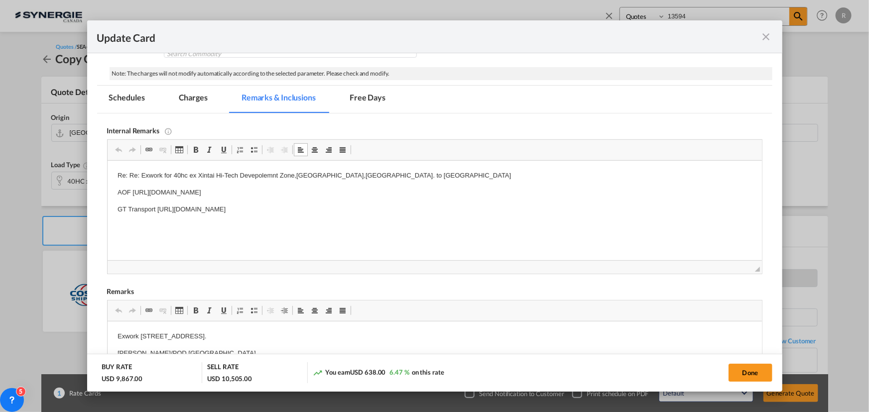
drag, startPoint x: 131, startPoint y: 191, endPoint x: 437, endPoint y: 192, distance: 305.1
click at [437, 192] on p "AOF https://app.frontapp.com/open/msg_1gpn7scv?key=1gih-ZmeBWvWXRpHDh30e_vwWOc5…" at bounding box center [434, 193] width 634 height 10
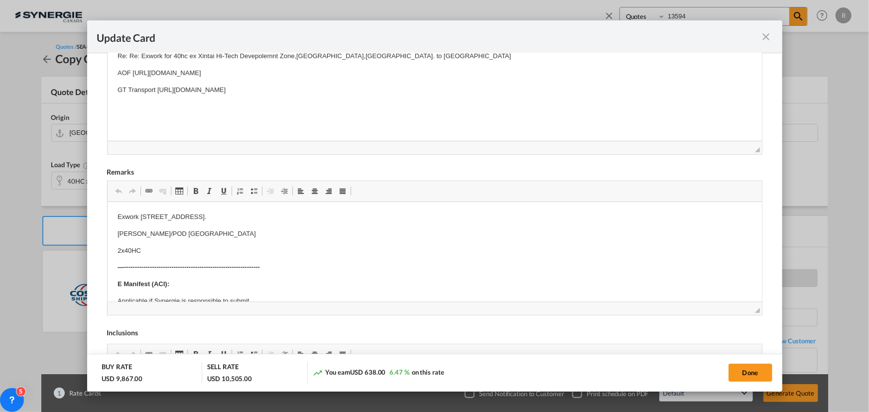
scroll to position [381, 0]
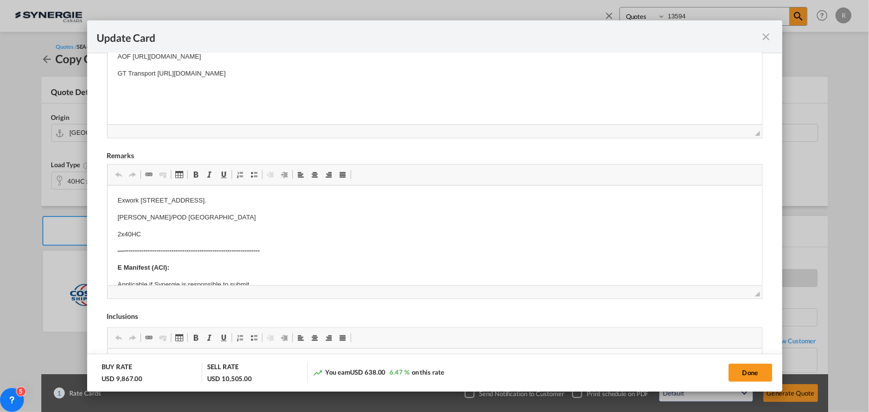
drag, startPoint x: 754, startPoint y: 378, endPoint x: 614, endPoint y: 352, distance: 142.7
click at [754, 378] on button "Done" at bounding box center [750, 373] width 44 height 18
type input "13 Sep 2025"
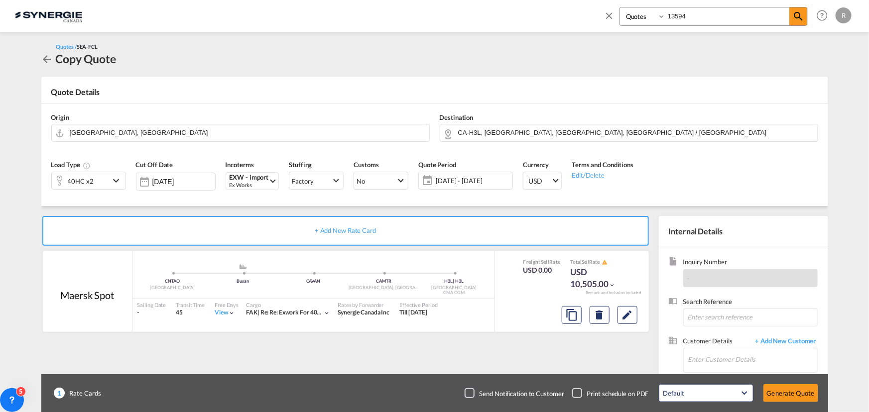
scroll to position [199, 0]
click at [570, 317] on md-icon "assets/icons/custom/copyQuote.svg" at bounding box center [571, 315] width 12 height 12
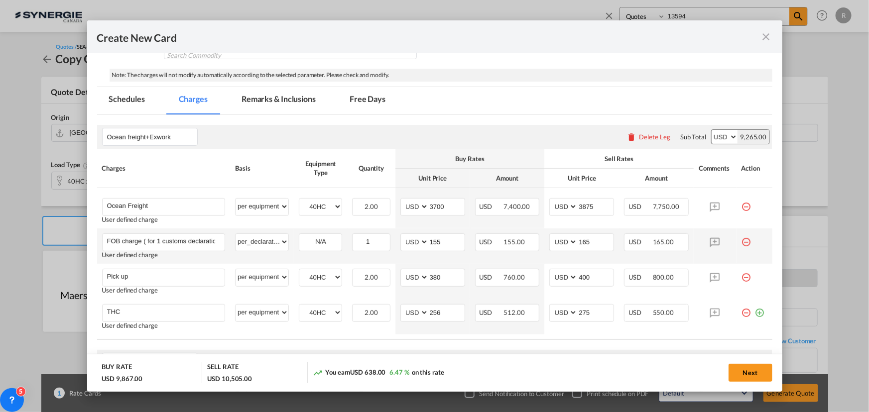
scroll to position [271, 0]
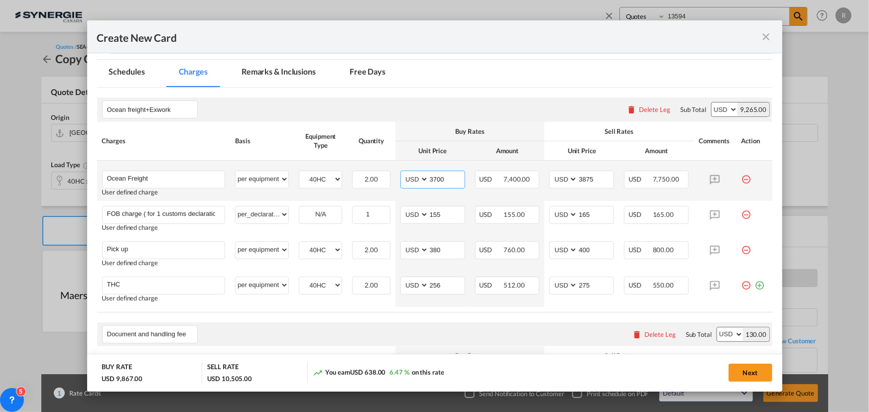
drag, startPoint x: 457, startPoint y: 180, endPoint x: 419, endPoint y: 176, distance: 38.0
click at [419, 176] on md-input-container "AED AFN ALL AMD ANG AOA ARS AUD AWG AZN BAM BBD BDT BGN BHD BIF BMD BND BOB BRL…" at bounding box center [432, 180] width 65 height 18
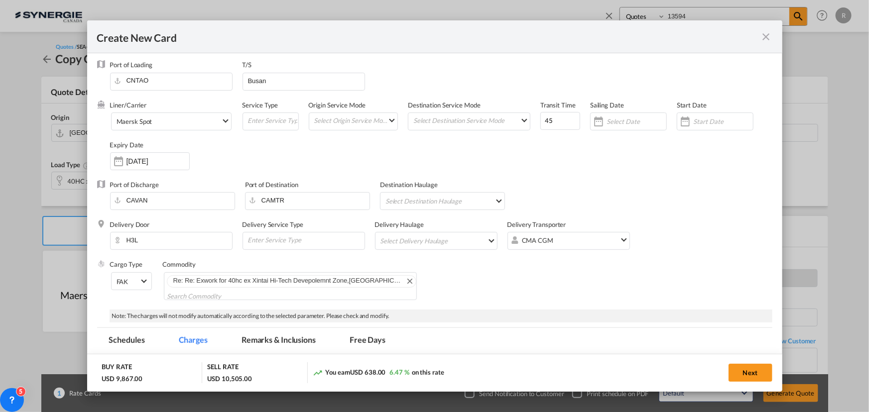
scroll to position [0, 0]
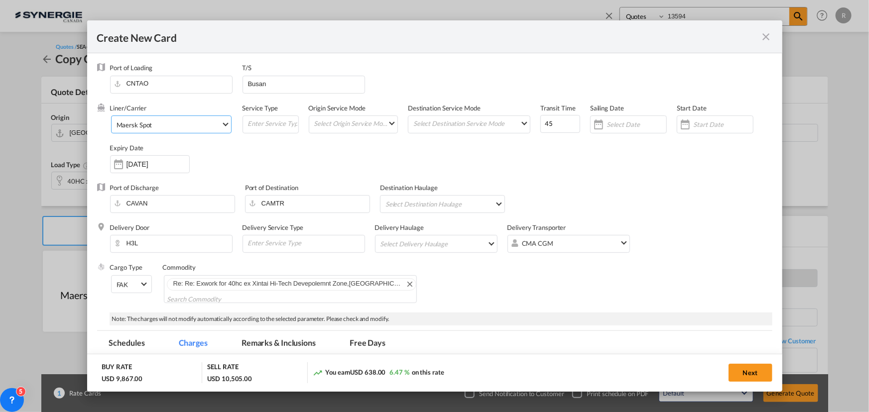
click at [158, 121] on span "Maersk Spot" at bounding box center [168, 124] width 105 height 9
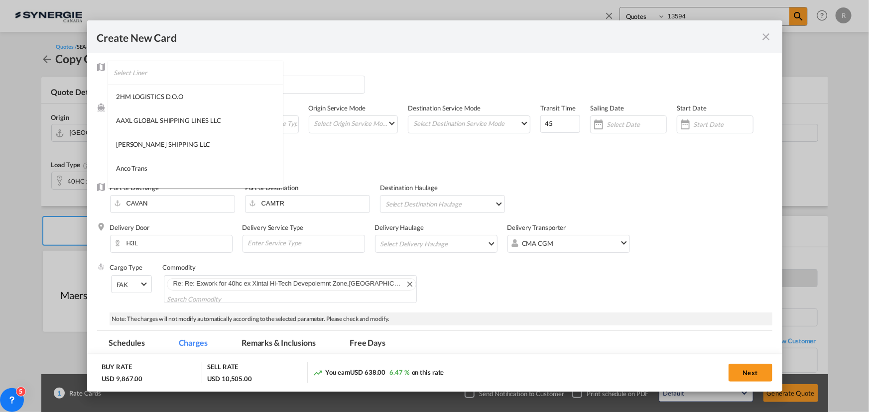
click at [192, 72] on input "search" at bounding box center [197, 73] width 169 height 24
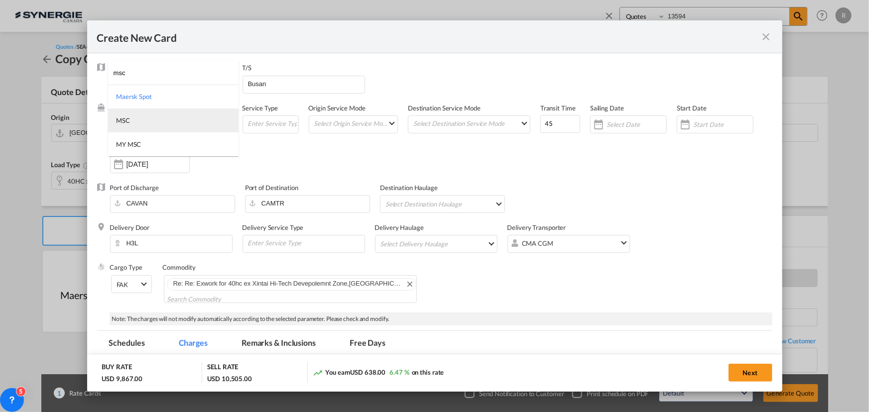
type input "msc"
click at [141, 114] on md-option "MSC" at bounding box center [173, 121] width 130 height 24
drag, startPoint x: 558, startPoint y: 126, endPoint x: 485, endPoint y: 102, distance: 76.7
click at [491, 107] on div "Liner/Carrier MSC Service Type Origin Service Mode Select Origin Service Mode S…" at bounding box center [441, 144] width 662 height 80
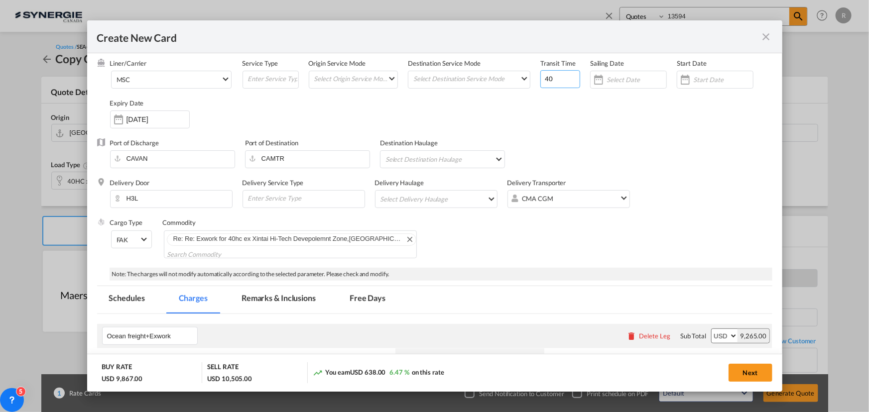
scroll to position [90, 0]
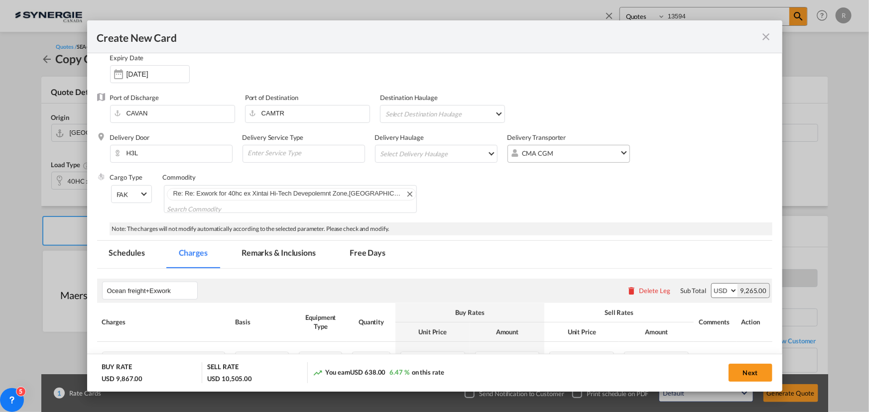
type input "40"
click at [511, 159] on md-icon "Create New Card ..." at bounding box center [515, 155] width 12 height 12
click at [607, 154] on span "CMA CGM" at bounding box center [571, 153] width 98 height 9
click at [550, 181] on md-option "MSC" at bounding box center [592, 181] width 175 height 24
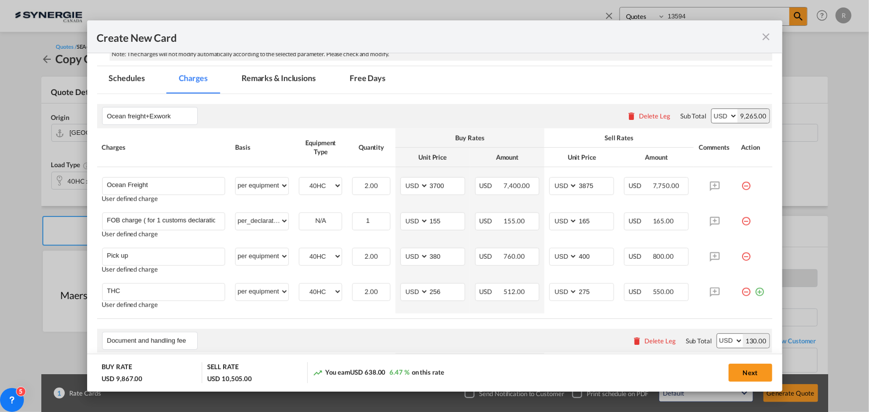
scroll to position [271, 0]
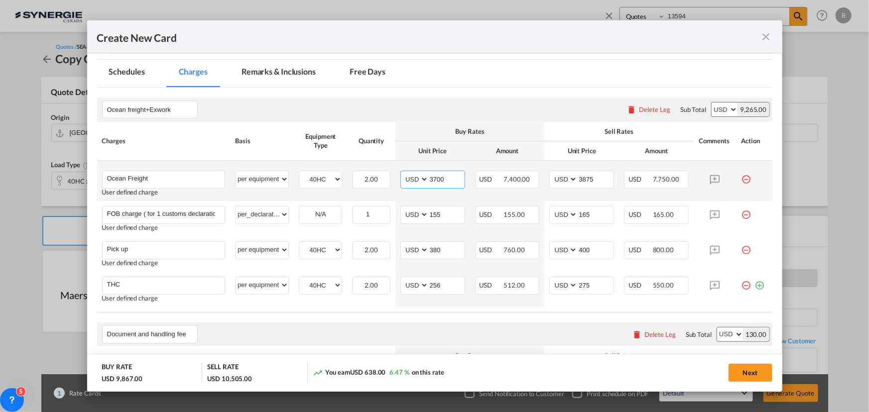
drag, startPoint x: 445, startPoint y: 174, endPoint x: 415, endPoint y: 174, distance: 30.4
click at [415, 174] on md-input-container "AED AFN ALL AMD ANG AOA ARS AUD AWG AZN BAM BBD BDT BGN BHD BIF BMD BND BOB BRL…" at bounding box center [432, 180] width 65 height 18
type input "3965"
drag, startPoint x: 599, startPoint y: 179, endPoint x: 535, endPoint y: 174, distance: 64.4
click at [535, 174] on tr "Ocean Freight Please Enter User Defined Charges Cannot Be Published User define…" at bounding box center [434, 181] width 675 height 40
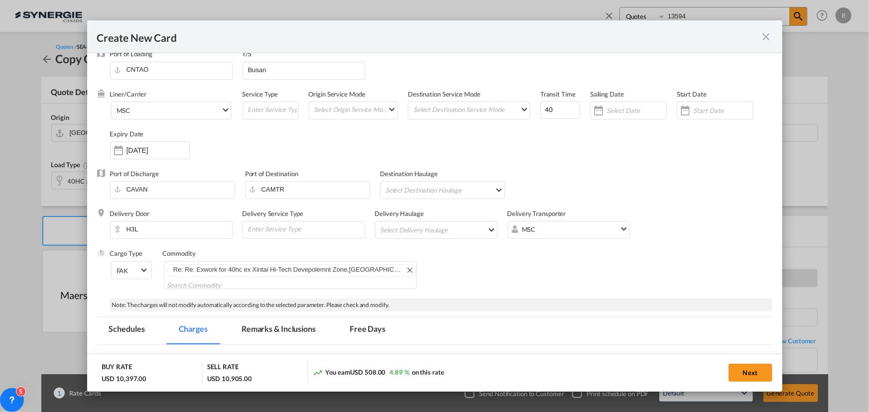
scroll to position [0, 0]
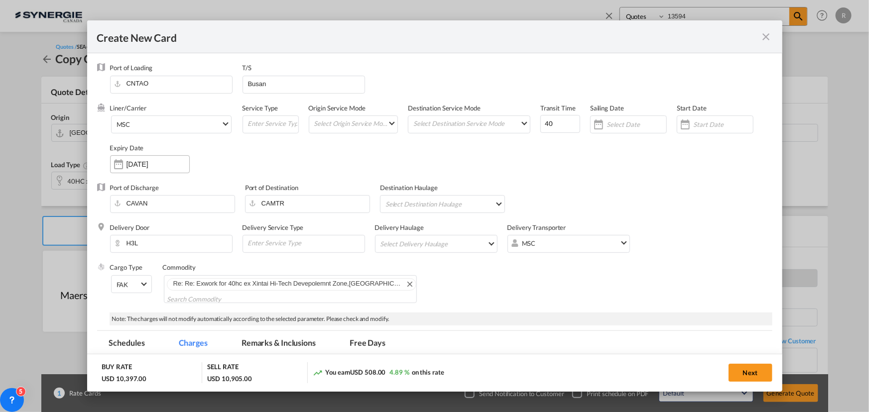
type input "4075"
click at [147, 163] on input "14 Sep 2025" at bounding box center [157, 164] width 63 height 8
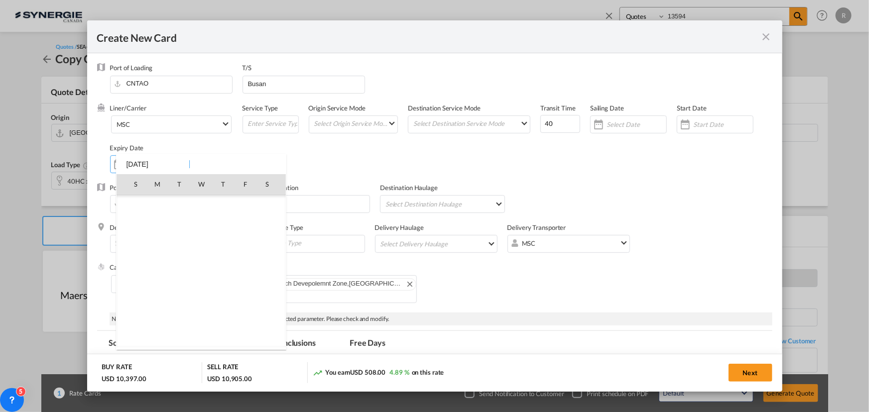
scroll to position [230568, 0]
click at [132, 292] on span "21" at bounding box center [135, 293] width 20 height 20
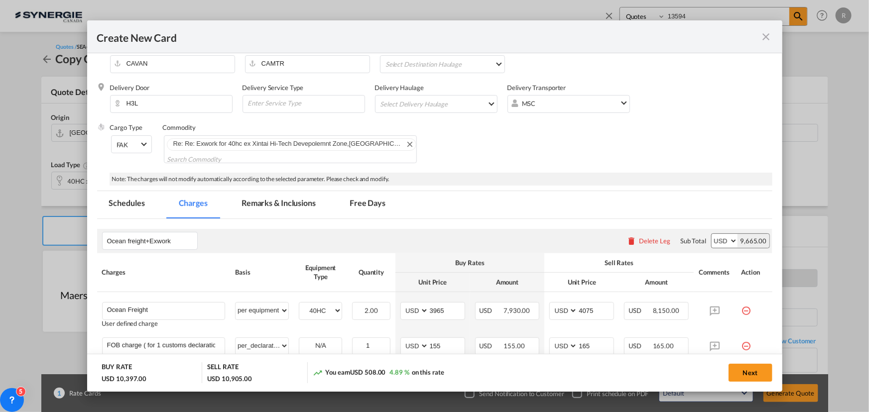
scroll to position [135, 0]
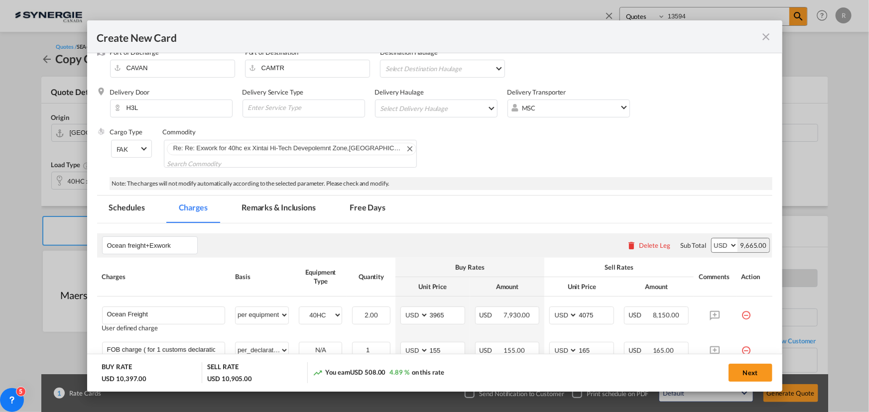
click at [285, 206] on md-tab-item "Remarks & Inclusions" at bounding box center [278, 209] width 98 height 27
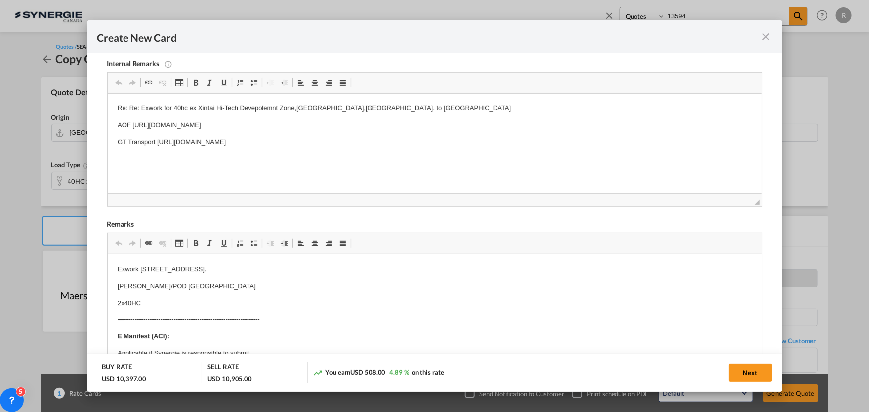
scroll to position [317, 0]
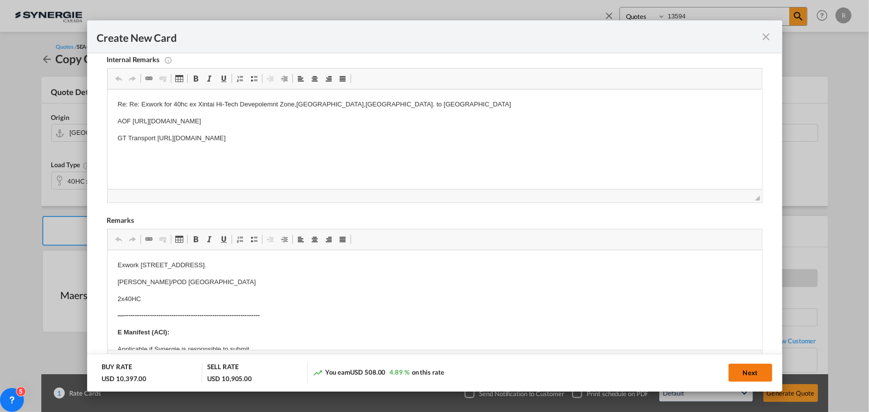
click at [754, 377] on button "Next" at bounding box center [750, 373] width 44 height 18
type input "20 Sep 2025"
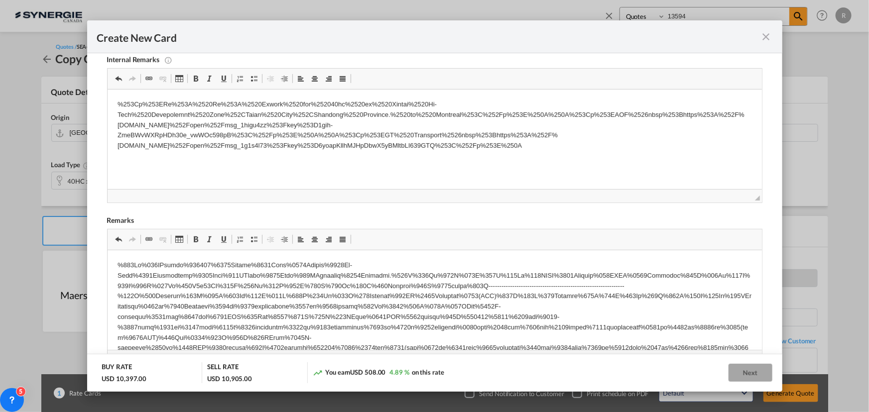
click at [450, 241] on span "Editor toolbars Clipboard/Undo Undo Keyboard shortcut Ctrl+Z Redo Keyboard shor…" at bounding box center [435, 239] width 654 height 21
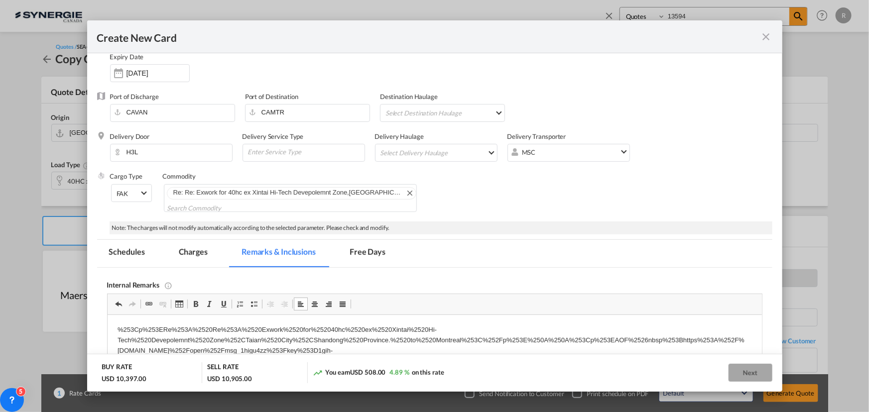
scroll to position [90, 0]
click at [571, 156] on span "MSC" at bounding box center [571, 153] width 98 height 9
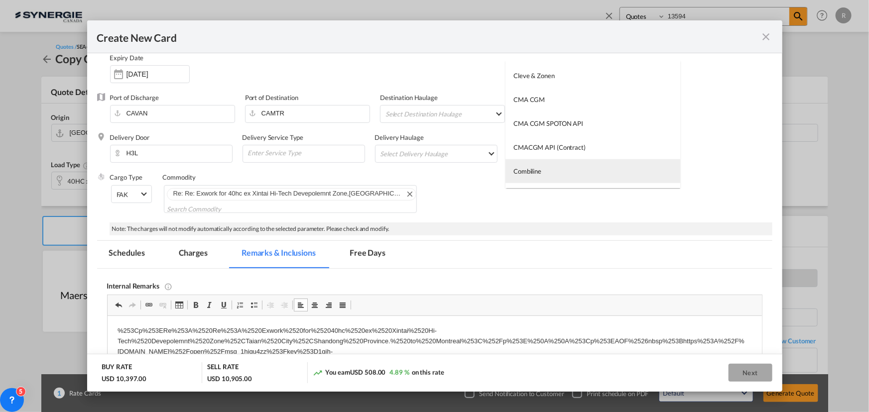
click at [560, 172] on md-option "Combiline" at bounding box center [592, 171] width 175 height 24
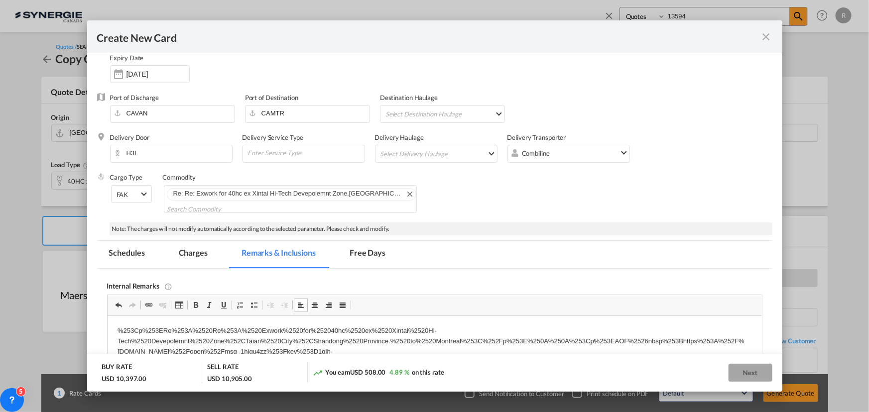
click at [773, 41] on div "Create New Card" at bounding box center [434, 36] width 695 height 33
click at [764, 38] on md-icon "icon-close fg-AAA8AD m-0 pointer" at bounding box center [766, 37] width 12 height 12
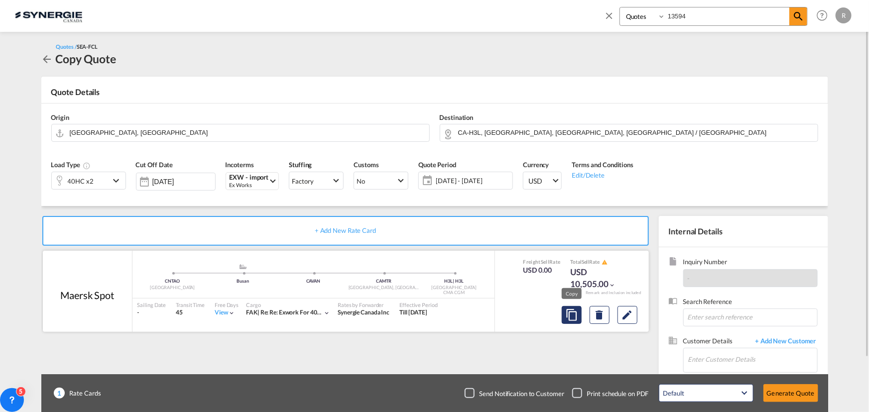
click at [566, 315] on md-icon "assets/icons/custom/copyQuote.svg" at bounding box center [571, 315] width 12 height 12
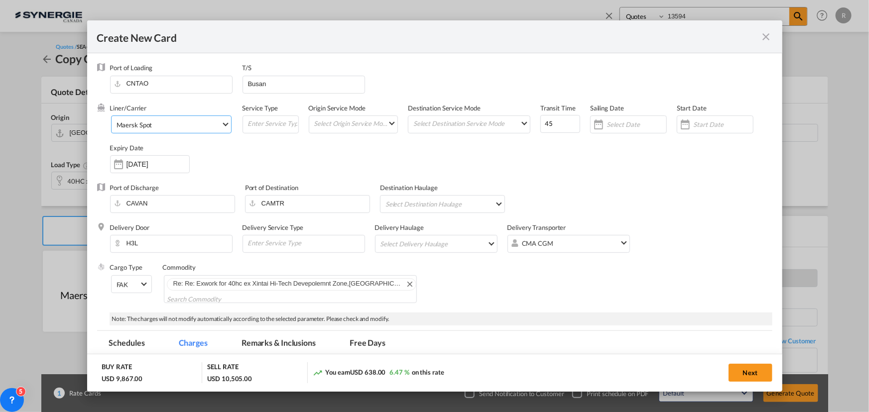
click at [154, 118] on md-select-value "Maersk Spot" at bounding box center [172, 124] width 115 height 16
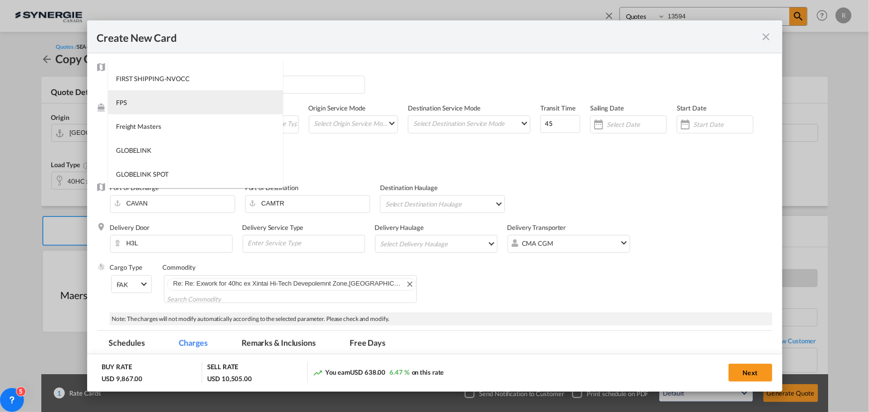
scroll to position [719, 0]
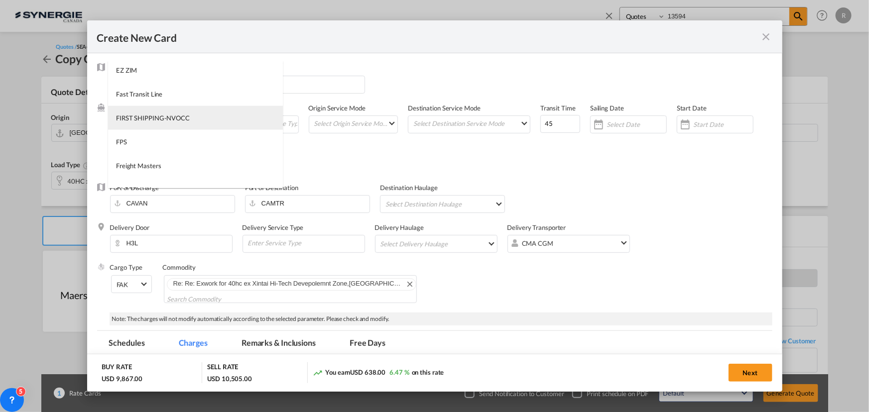
type md-option "218"
type md-option "2"
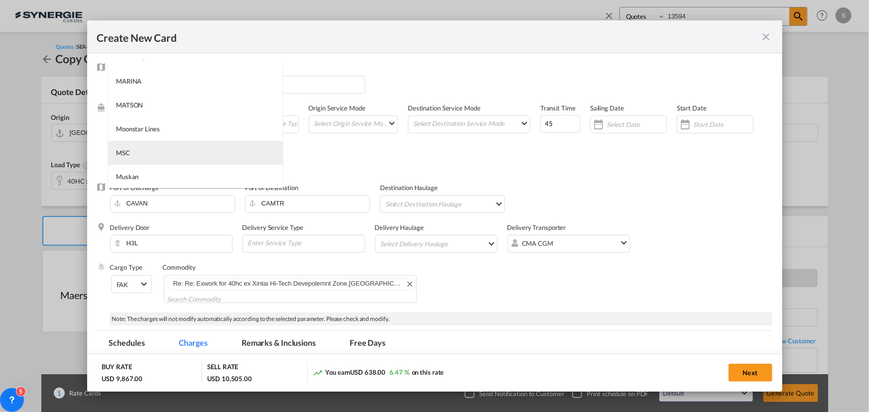
type md-option "41"
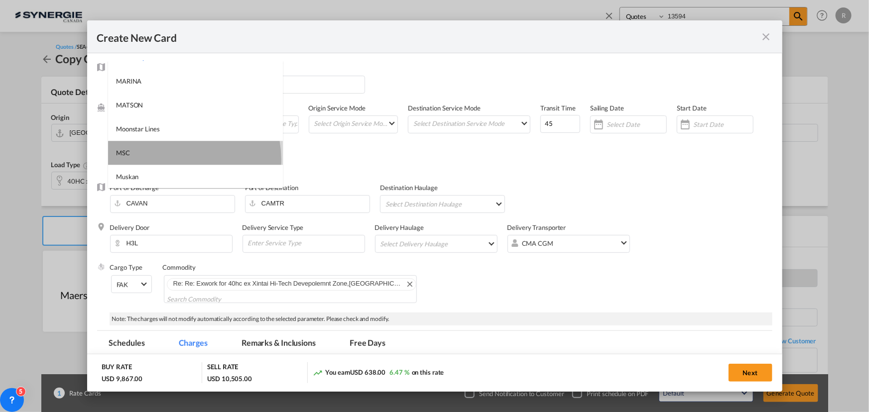
click at [174, 159] on md-option "MSC" at bounding box center [195, 153] width 175 height 24
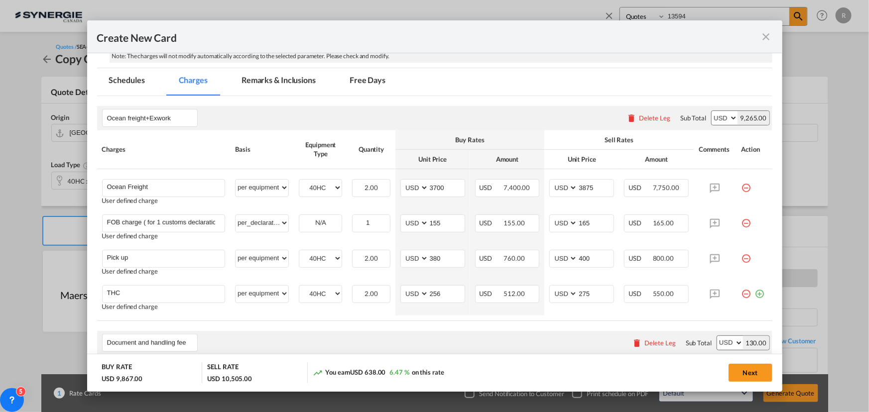
scroll to position [271, 0]
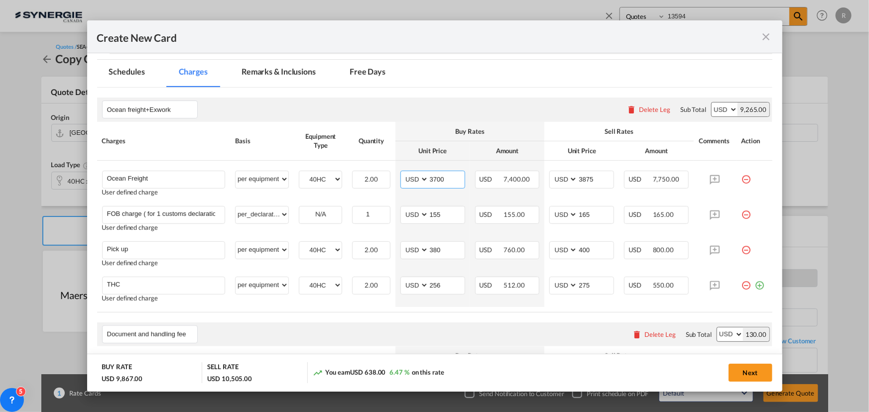
drag, startPoint x: 441, startPoint y: 177, endPoint x: 392, endPoint y: 159, distance: 52.1
click at [395, 163] on td "AED AFN ALL AMD ANG AOA ARS AUD AWG AZN BAM BBD BDT BGN BHD BIF BMD BND BOB BRL…" at bounding box center [432, 181] width 75 height 40
type input "3965"
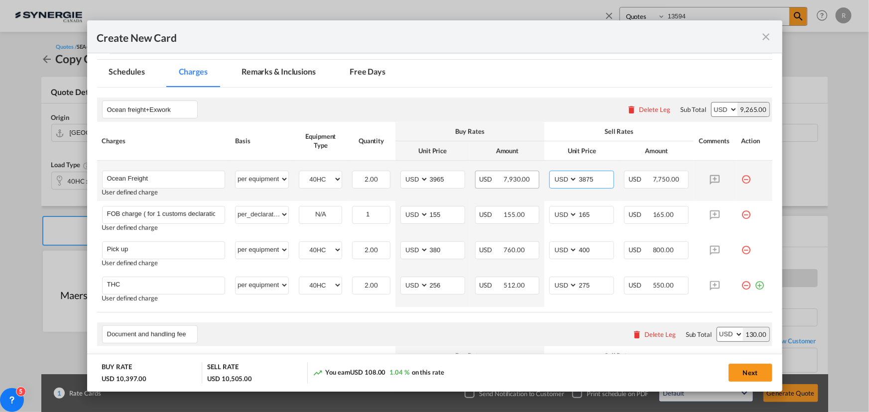
drag, startPoint x: 599, startPoint y: 179, endPoint x: 529, endPoint y: 174, distance: 70.4
click at [529, 174] on tr "Ocean Freight Please Enter User Defined Charges Cannot Be Published User define…" at bounding box center [434, 181] width 675 height 40
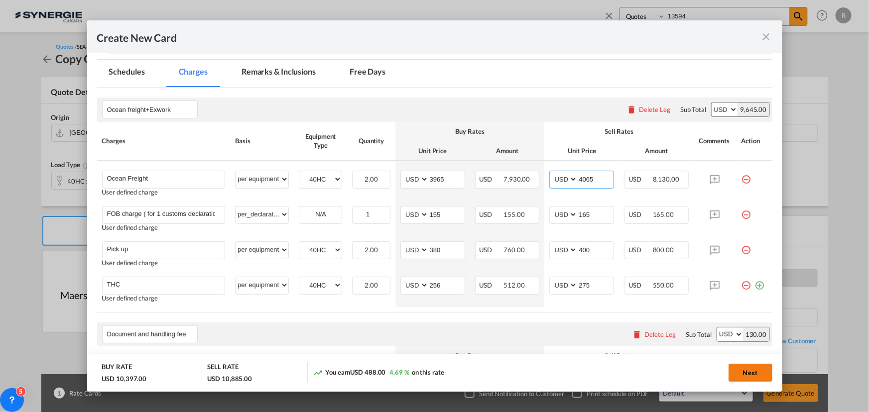
type input "4065"
click at [745, 374] on button "Next" at bounding box center [750, 373] width 44 height 18
type input "13 Sep 2025"
click at [767, 37] on md-icon "icon-close fg-AAA8AD m-0 pointer" at bounding box center [766, 37] width 12 height 12
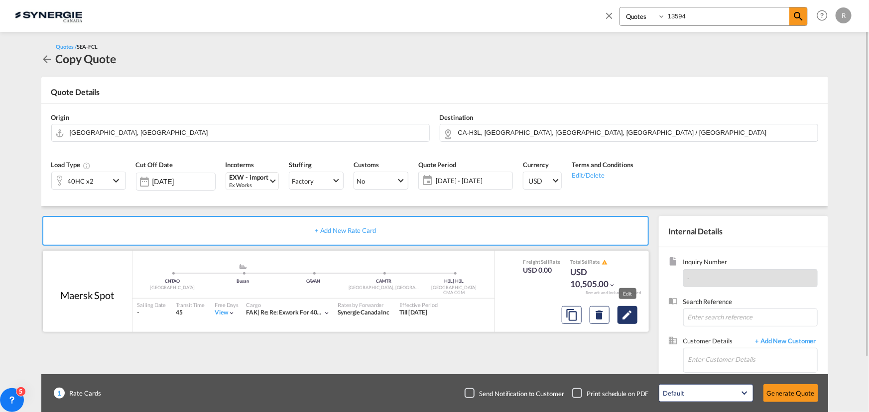
click at [627, 313] on md-icon "Edit" at bounding box center [627, 315] width 12 height 12
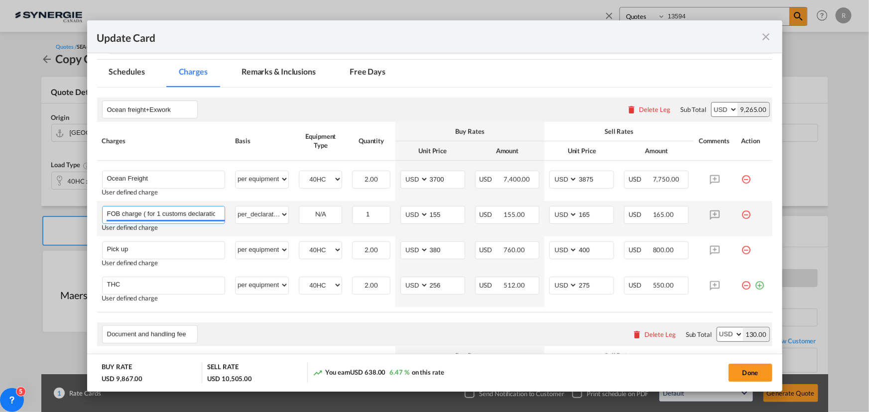
click at [166, 211] on input "FOB charge ( for 1 customs declaration)" at bounding box center [166, 214] width 118 height 15
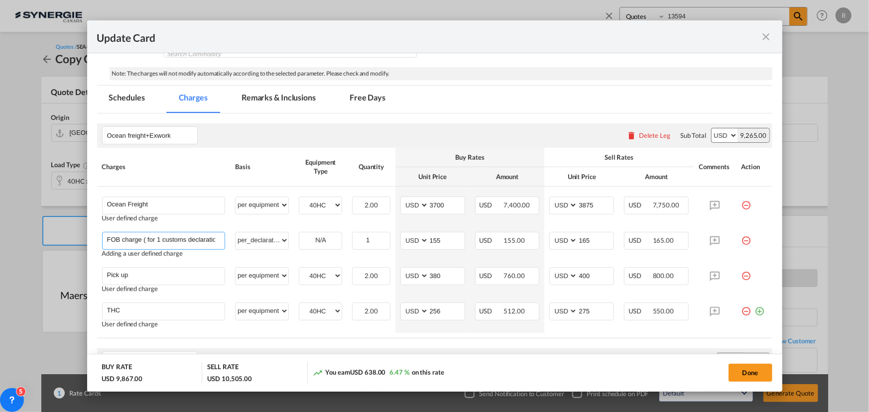
scroll to position [200, 0]
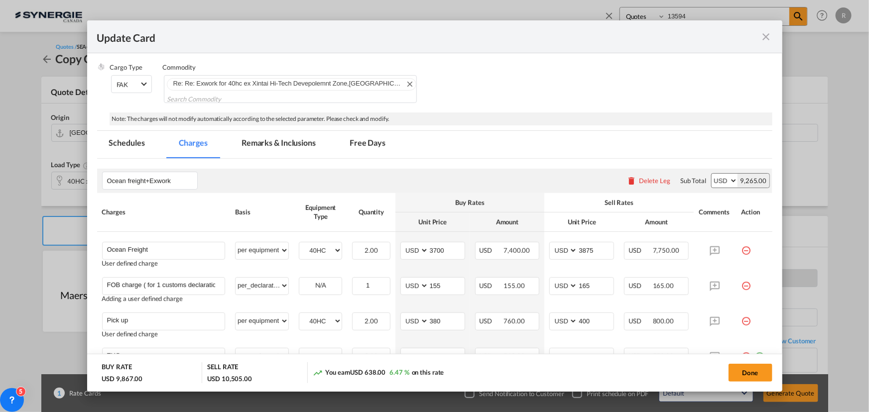
click at [275, 139] on md-tab-item "Remarks & Inclusions" at bounding box center [278, 144] width 98 height 27
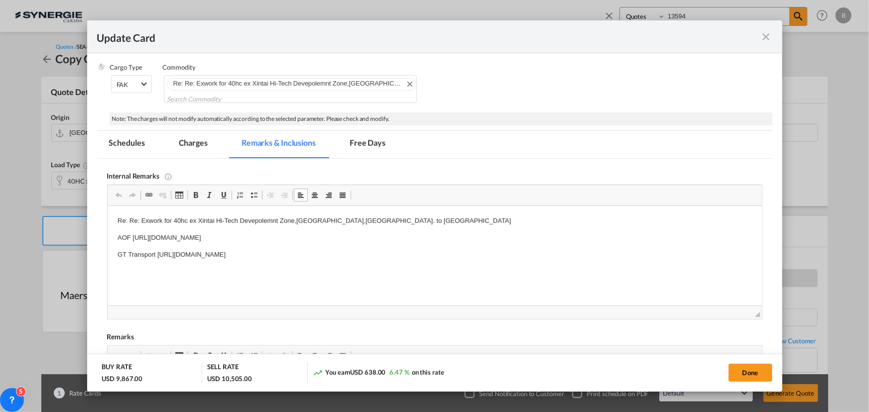
drag, startPoint x: 114, startPoint y: 218, endPoint x: 503, endPoint y: 325, distance: 403.8
copy body "Re: Re: Exwork for 40hc ex Xintai Hi-Tech Devepolemnt Zone,Taian City,Shandong …"
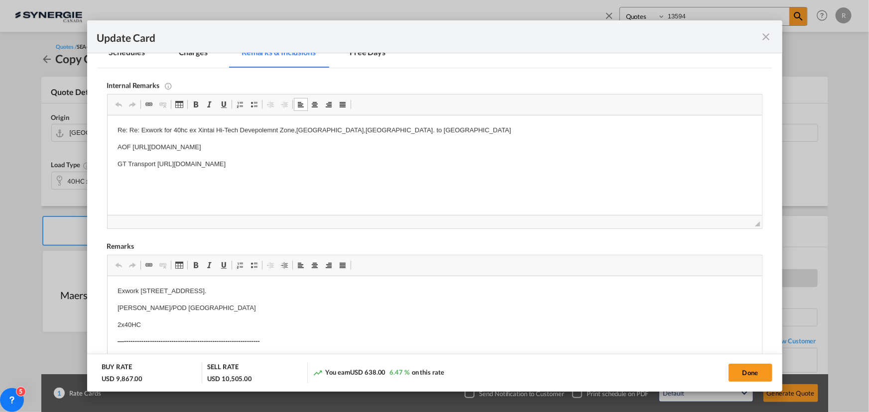
scroll to position [336, 0]
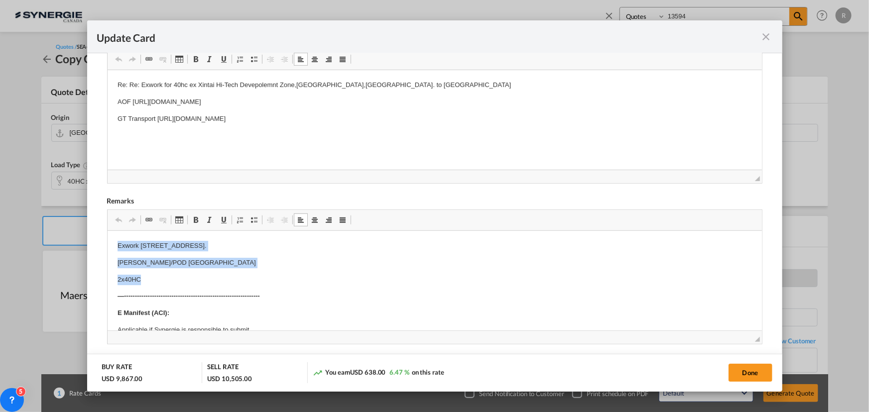
drag, startPoint x: 113, startPoint y: 245, endPoint x: 160, endPoint y: 277, distance: 56.9
copy body "Exwork 18 Aoshan Road Xintai Hi-Tech Devepolemnt Zone,Taian City,Shandong Provi…"
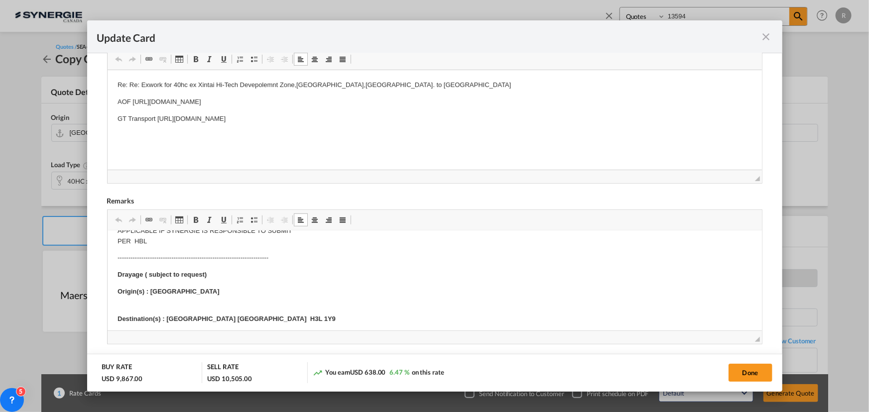
scroll to position [226, 0]
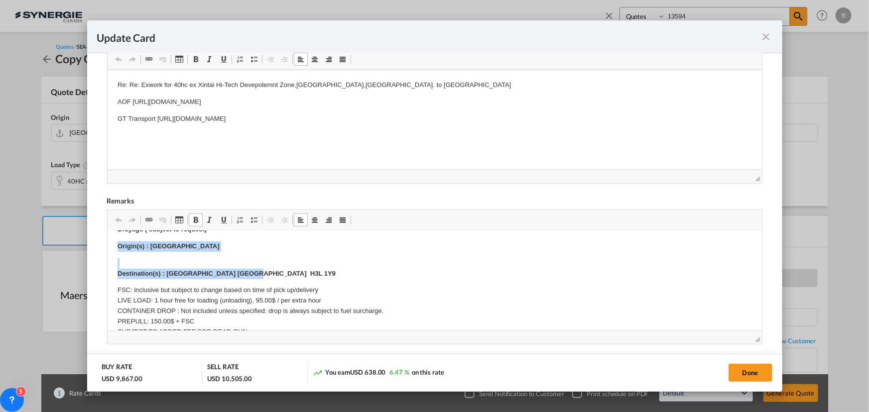
drag, startPoint x: 113, startPoint y: 246, endPoint x: 254, endPoint y: 278, distance: 144.0
click at [254, 278] on html "Exwork 18 Aoshan Road Xintai Hi-Tech Devepolemnt Zone,Taian City,Shandong Provi…" at bounding box center [434, 301] width 654 height 593
copy body "Origin(s) : Montreal Destination(s) : Montreal Quebec H3L 1Y9"
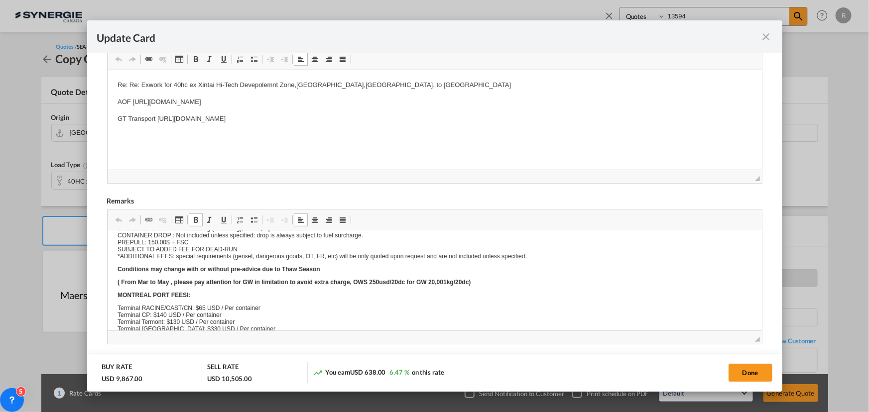
scroll to position [0, 0]
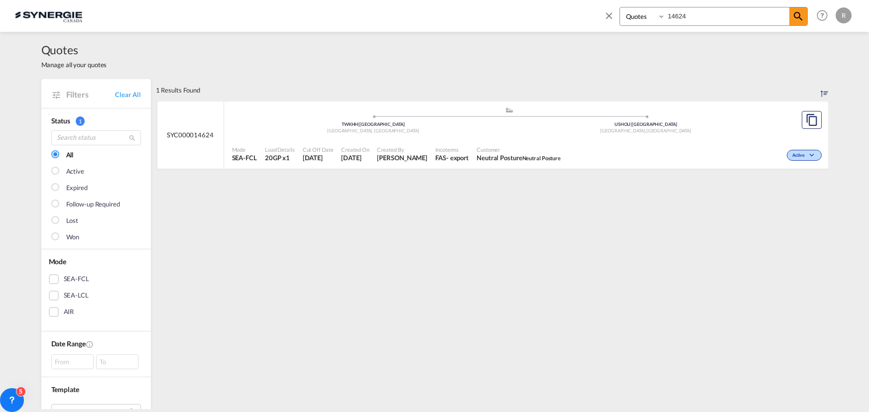
select select "Quotes"
drag, startPoint x: 703, startPoint y: 15, endPoint x: 627, endPoint y: 6, distance: 77.2
click at [627, 6] on div "Bookings Quotes Enquiries 14624 Help Resources Product Release R My Profile Log…" at bounding box center [725, 15] width 256 height 31
type input "13594"
click at [566, 148] on div "Expired" at bounding box center [690, 154] width 265 height 25
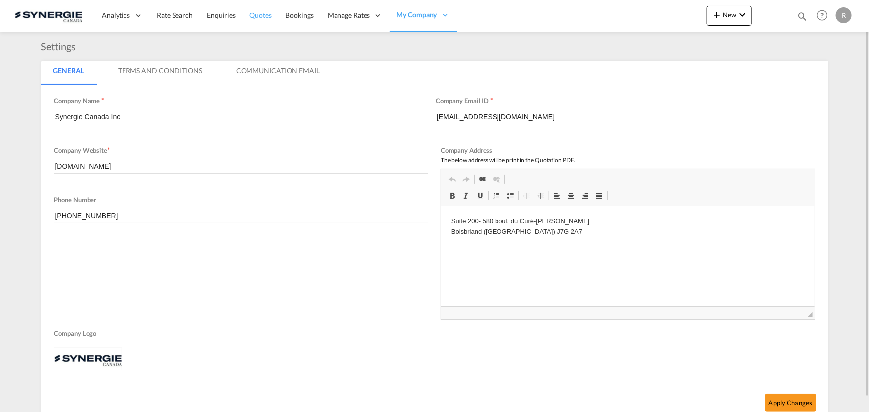
click at [259, 13] on span "Quotes" at bounding box center [260, 15] width 22 height 8
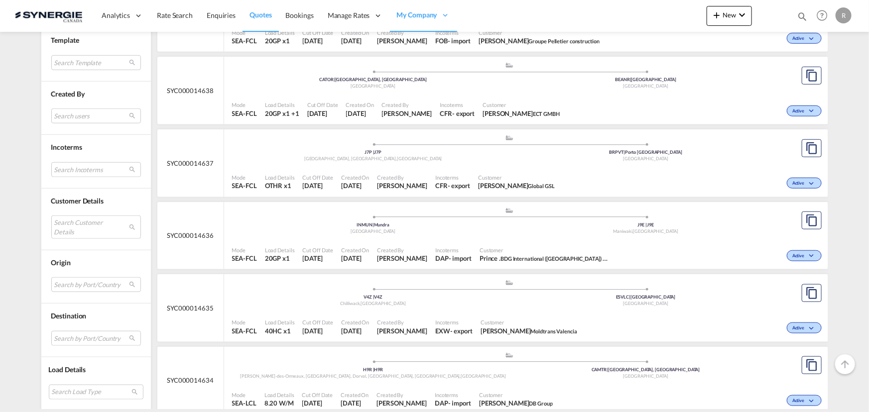
scroll to position [407, 0]
click at [78, 282] on md-select "Search by Port/Country JPNIC nichinan japan AEAMF mussafah united arab emirates…" at bounding box center [96, 284] width 90 height 15
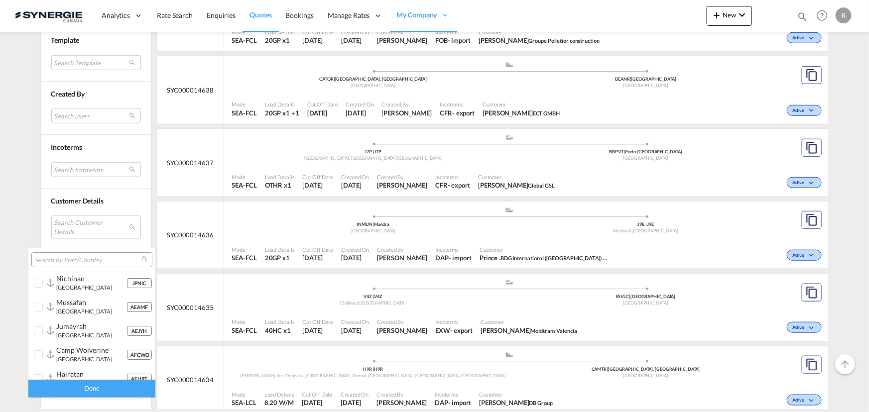
click at [248, 235] on md-backdrop at bounding box center [434, 206] width 869 height 412
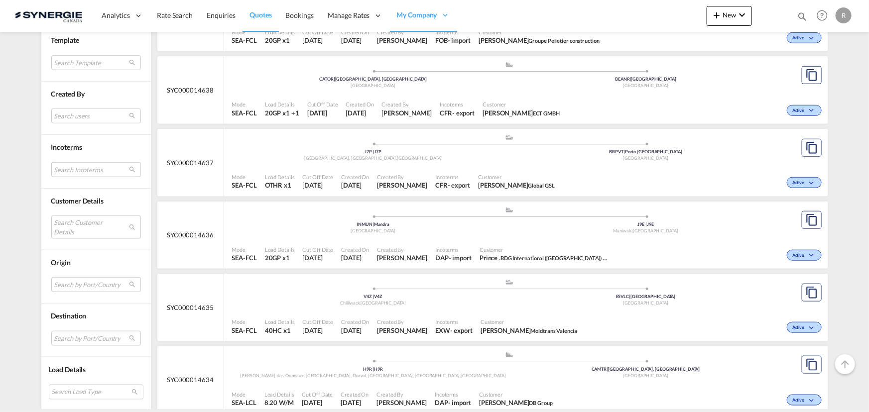
click at [86, 167] on md-select "Search Incoterms CIP-EXPORT carriage and insurance paid to EXW-IMPORT ex works …" at bounding box center [96, 169] width 90 height 15
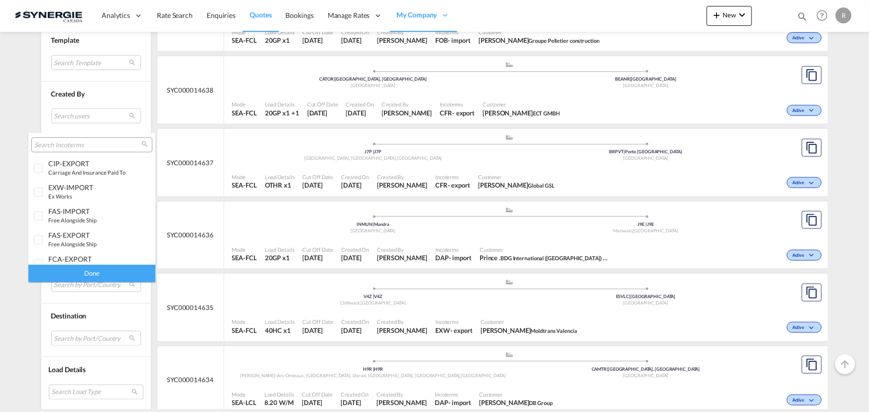
click at [88, 145] on input "search" at bounding box center [87, 145] width 107 height 9
click at [77, 188] on div "EXW-IMPORT" at bounding box center [87, 187] width 78 height 8
click at [85, 273] on div "Done" at bounding box center [91, 273] width 127 height 17
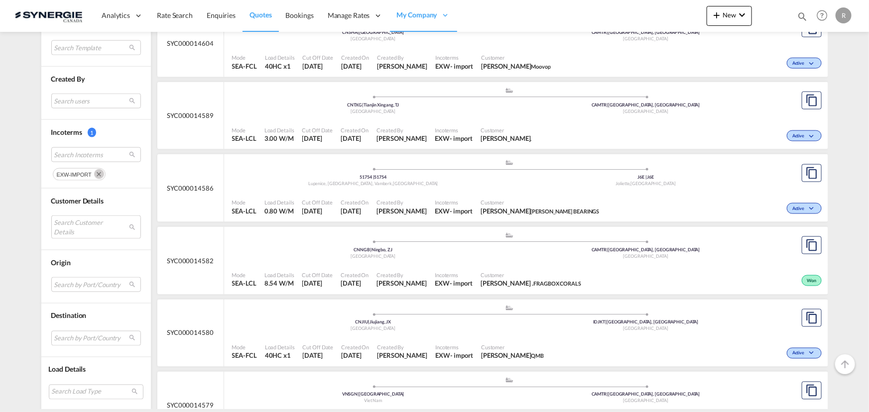
scroll to position [678, 0]
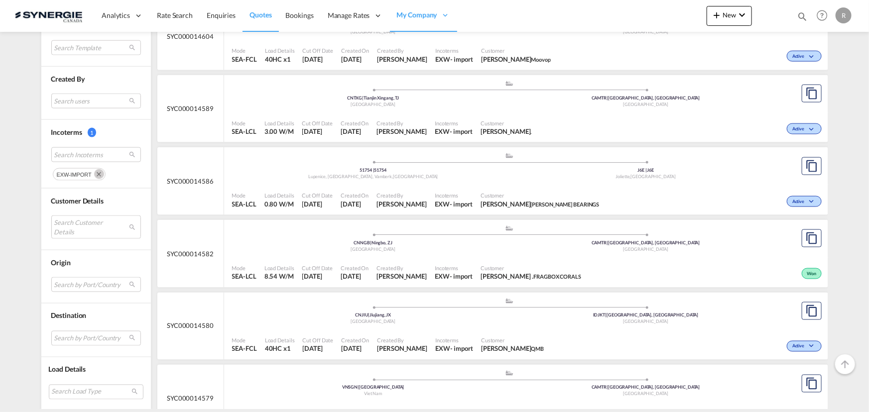
click at [501, 337] on span "Customer" at bounding box center [512, 340] width 63 height 7
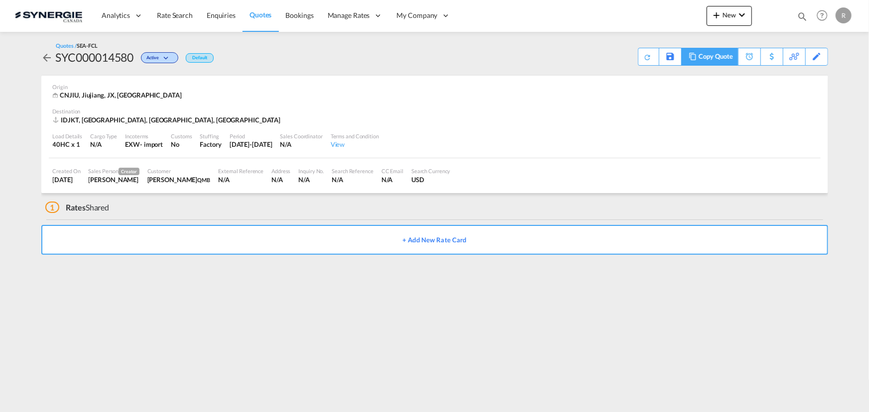
click at [690, 59] on md-icon at bounding box center [692, 56] width 12 height 7
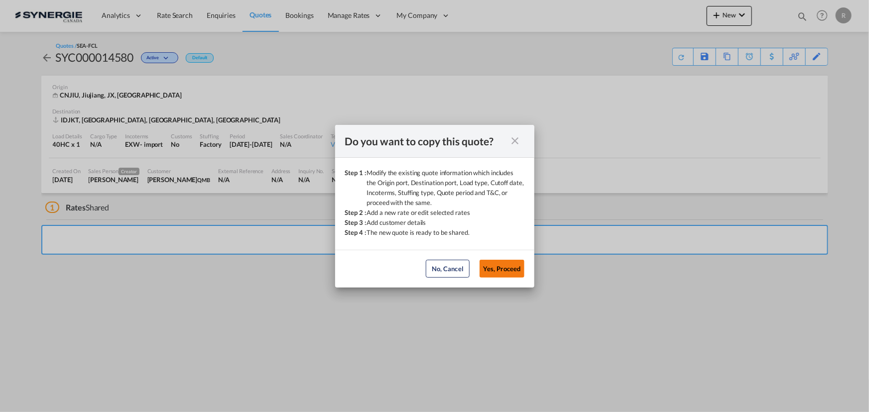
click at [501, 264] on button "Yes, Proceed" at bounding box center [501, 269] width 45 height 18
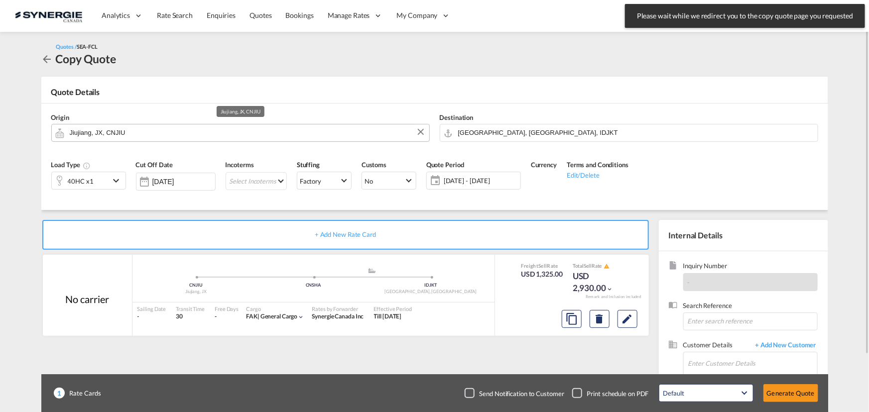
click at [164, 138] on input "Jiujiang, JX, CNJIU" at bounding box center [247, 132] width 354 height 17
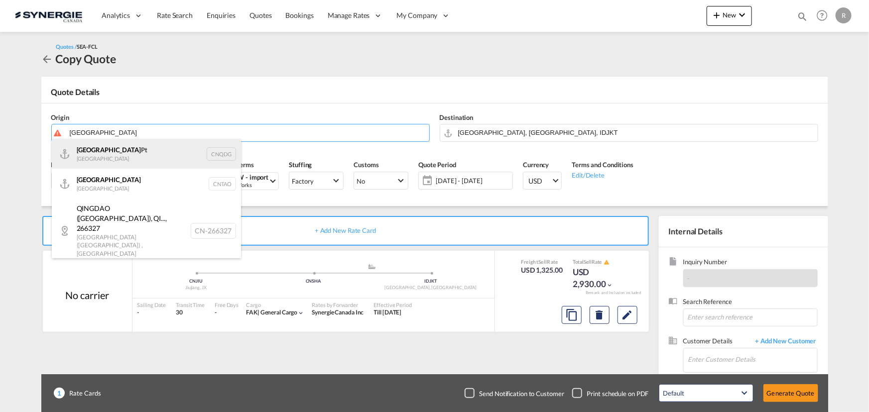
click at [91, 153] on div "Qingdao Pt China CNQDG" at bounding box center [146, 154] width 189 height 30
type input "Qingdao Pt, CNQDG"
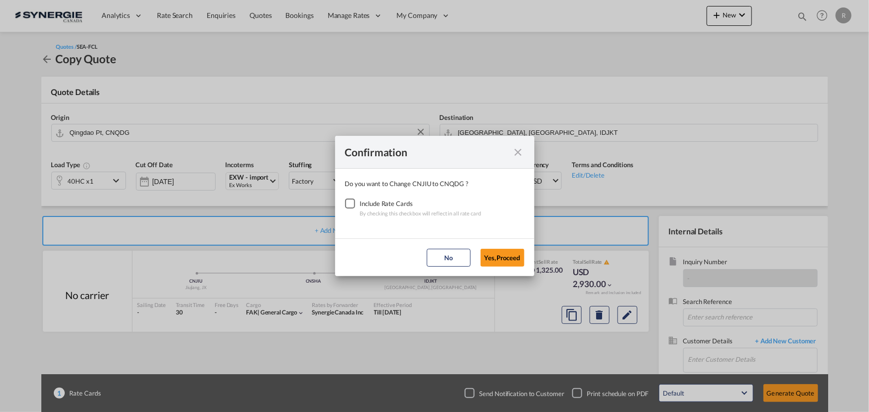
click at [348, 205] on div "Checkbox No Ink" at bounding box center [350, 204] width 10 height 10
click at [509, 260] on button "Yes,Proceed" at bounding box center [502, 258] width 44 height 18
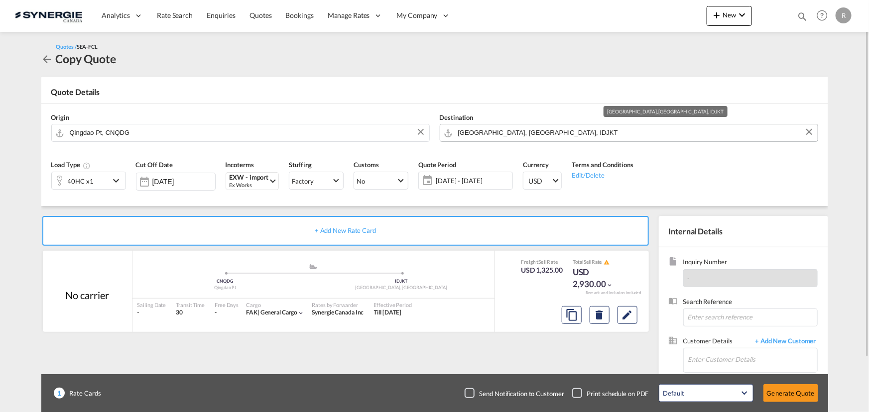
click at [550, 130] on input "Jakarta, Java, IDJKT" at bounding box center [635, 132] width 354 height 17
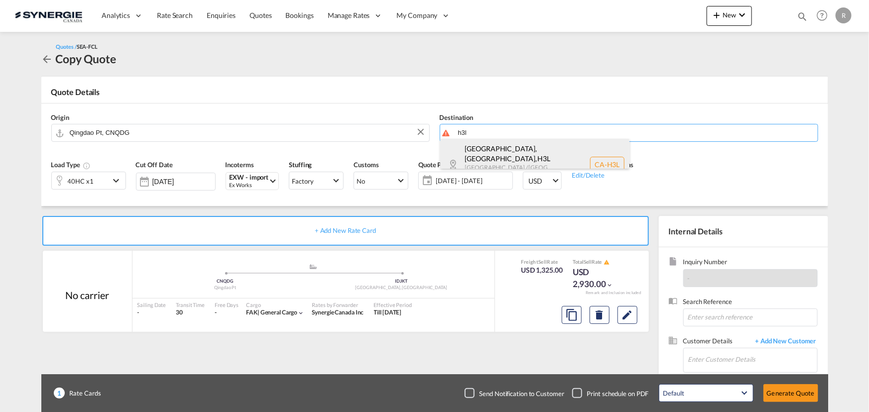
click at [520, 158] on div "Montréal, QC , H3L Quebec / Québec Canada CA-H3L" at bounding box center [534, 164] width 189 height 51
type input "CA-H3L, Montréal, QC, Quebec / Québec"
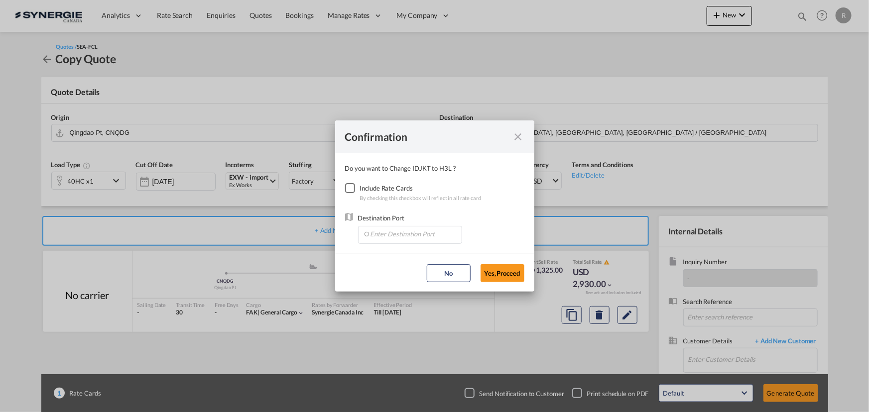
click at [353, 189] on div "Checkbox No Ink" at bounding box center [350, 188] width 10 height 10
click at [421, 233] on input "Enter Destination Port" at bounding box center [412, 233] width 99 height 15
click at [393, 278] on span "CAMTR, Montreal, QC, Canada, North America, Americas" at bounding box center [565, 280] width 391 height 8
type input "CAMTR, Montreal, QC, Canada, North America, Americas"
click at [513, 274] on button "Yes,Proceed" at bounding box center [502, 273] width 44 height 18
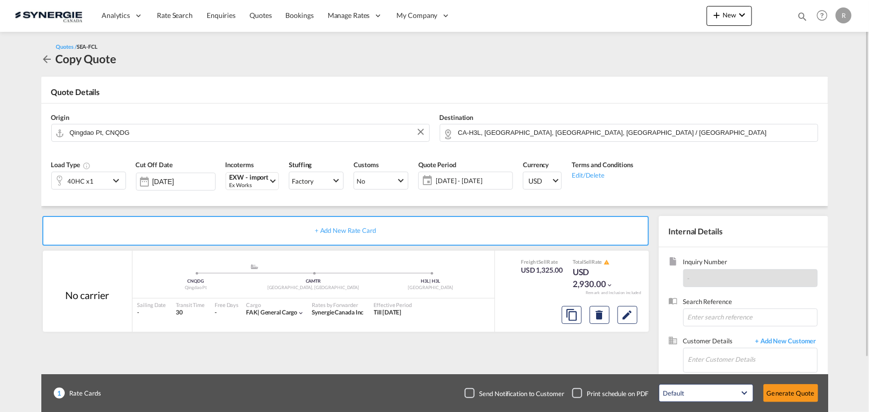
click at [108, 184] on div "40HC x1" at bounding box center [81, 180] width 58 height 17
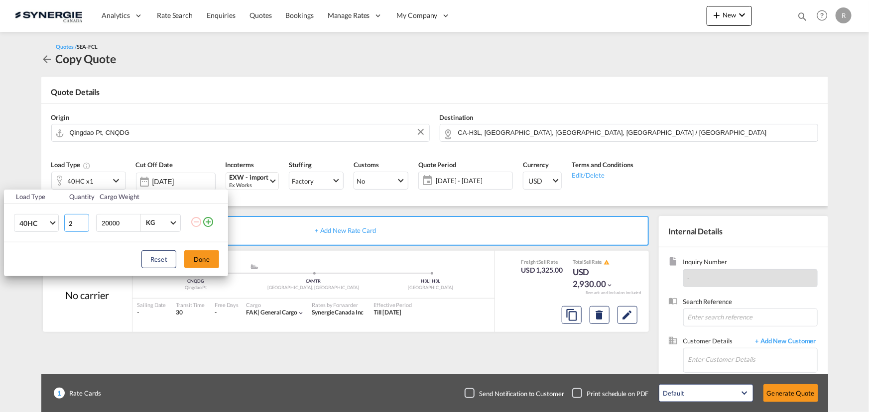
type input "2"
click at [82, 221] on input "2" at bounding box center [76, 223] width 25 height 18
click at [204, 262] on button "Done" at bounding box center [201, 259] width 35 height 18
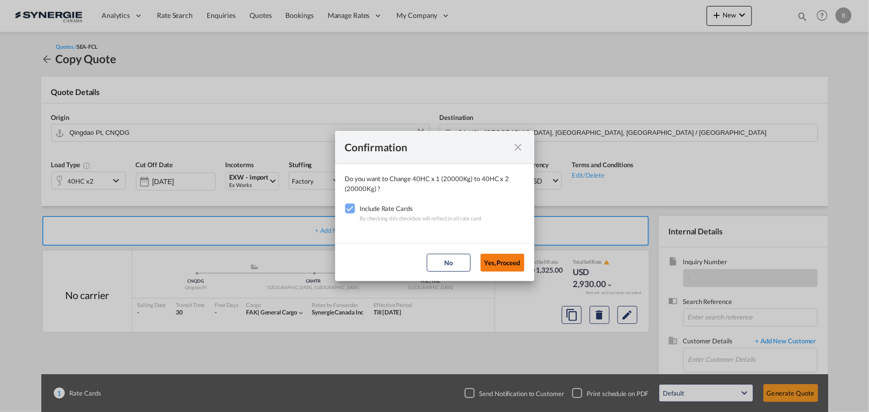
click at [513, 267] on button "Yes,Proceed" at bounding box center [502, 263] width 44 height 18
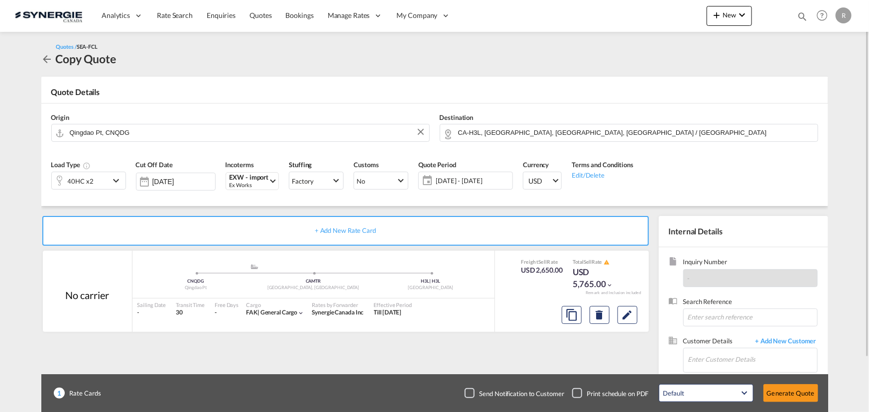
click at [457, 182] on span "15 Sep - 05 Oct 2025" at bounding box center [473, 180] width 74 height 9
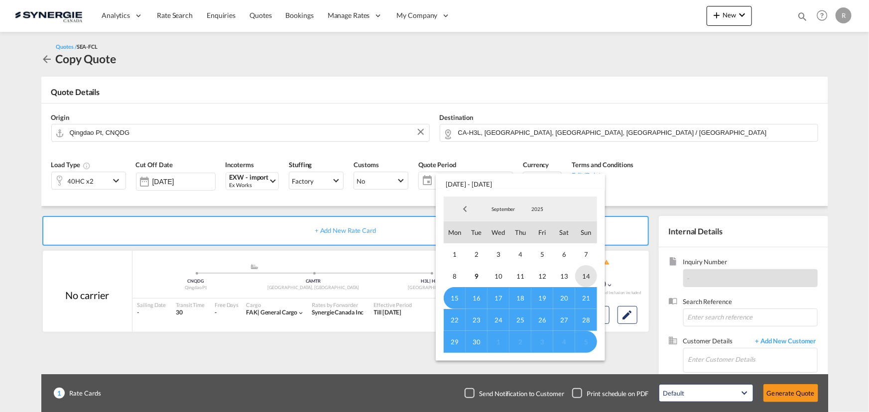
click at [587, 272] on span "14" at bounding box center [586, 276] width 22 height 22
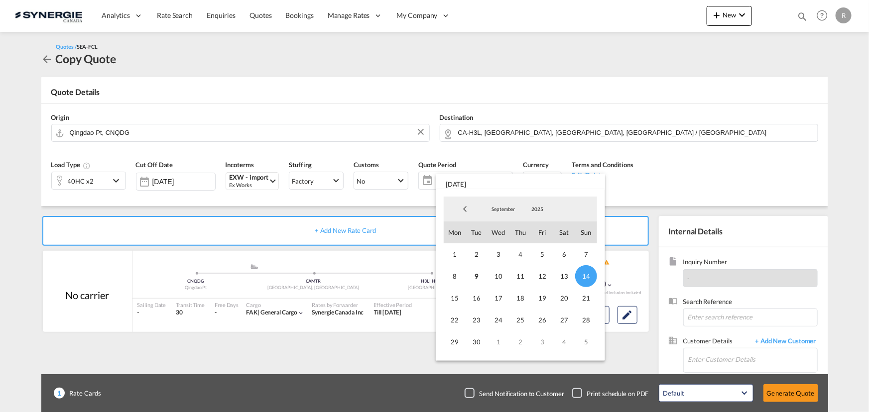
click at [694, 174] on md-backdrop at bounding box center [434, 206] width 869 height 412
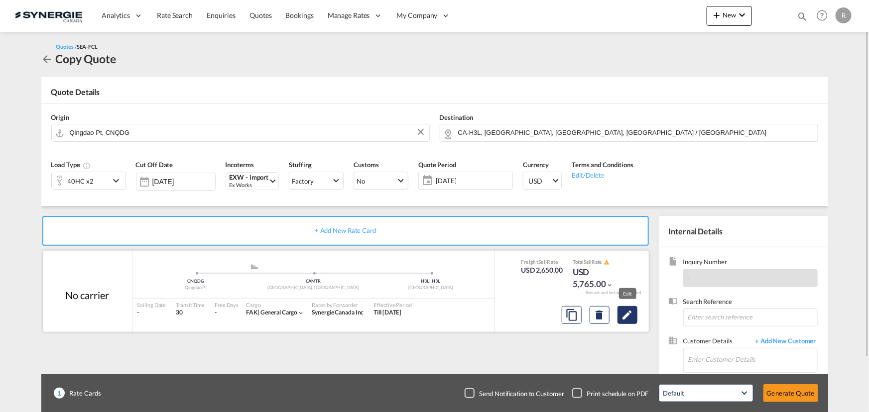
click at [623, 314] on md-icon "Edit" at bounding box center [627, 315] width 12 height 12
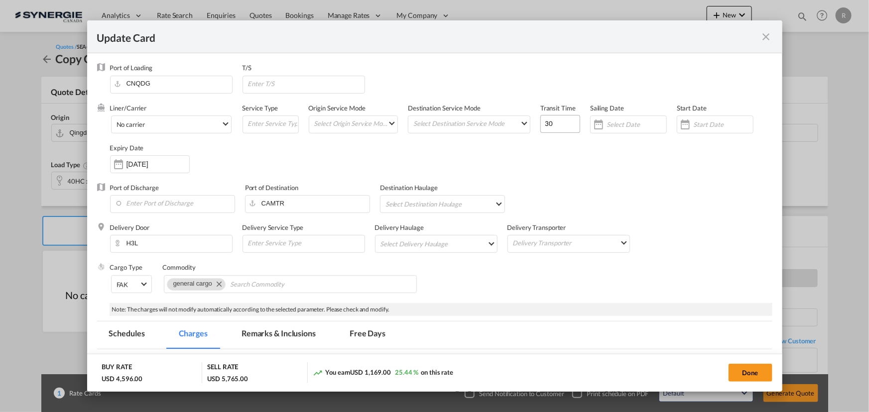
select select "per container"
select select "per B/L"
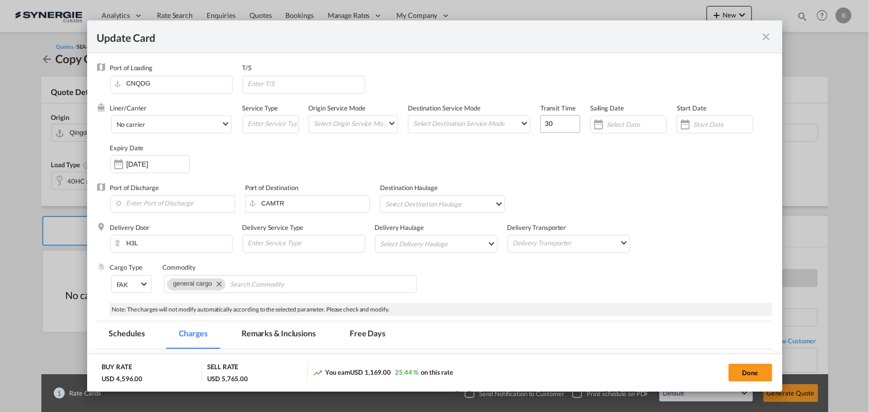
select select "per B/L"
select select "per shipment"
drag, startPoint x: 553, startPoint y: 126, endPoint x: 519, endPoint y: 120, distance: 34.5
click at [519, 120] on div "Liner/Carrier No carrier 2HM LOGISTICS D.O.O AAXL GLOBAL SHIPPING LINES LLC ABD…" at bounding box center [441, 144] width 662 height 80
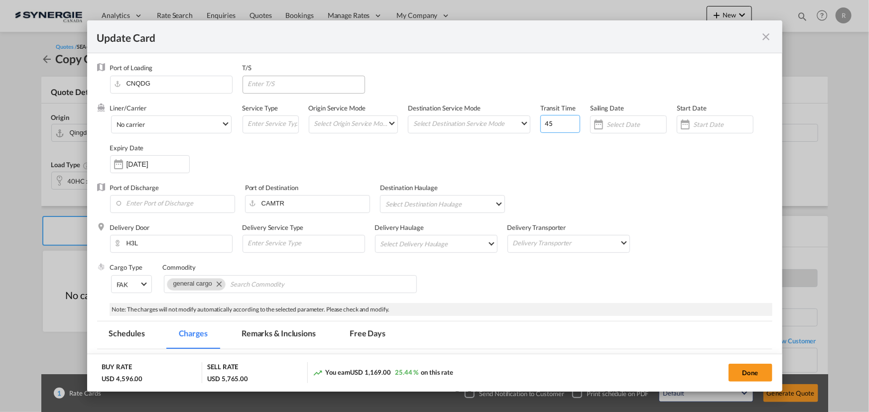
type input "45"
click at [307, 77] on input "Update CardPort of ..." at bounding box center [305, 83] width 117 height 15
type input "Busan"
click at [174, 202] on input "Enter Port of Discharge" at bounding box center [174, 203] width 119 height 15
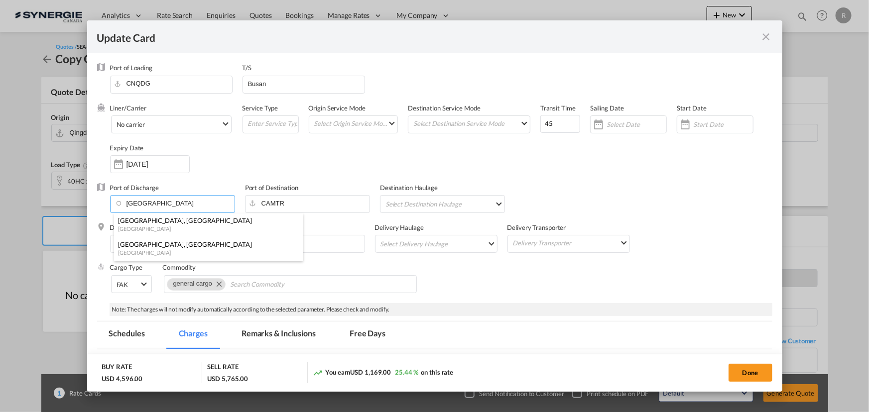
click at [137, 250] on div "[GEOGRAPHIC_DATA]" at bounding box center [205, 252] width 175 height 7
type input "Vancouver, BC, CAVAN"
click at [143, 167] on input "05 Oct 2025" at bounding box center [157, 164] width 63 height 8
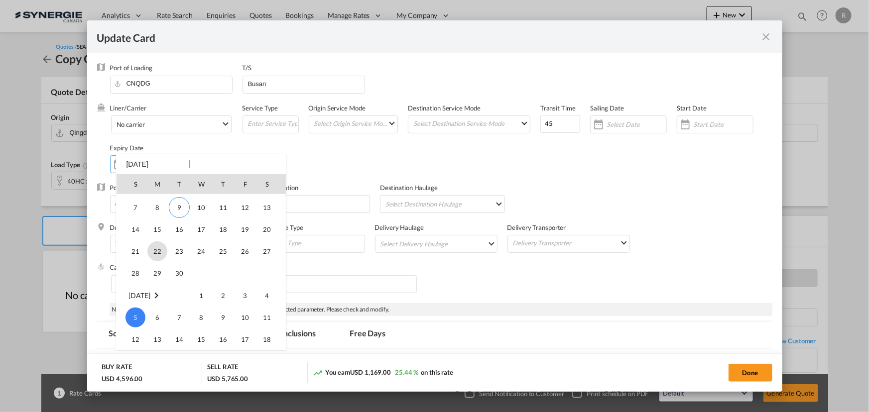
scroll to position [230609, 0]
click at [130, 225] on span "14" at bounding box center [135, 230] width 20 height 20
type input "14 Sep 2025"
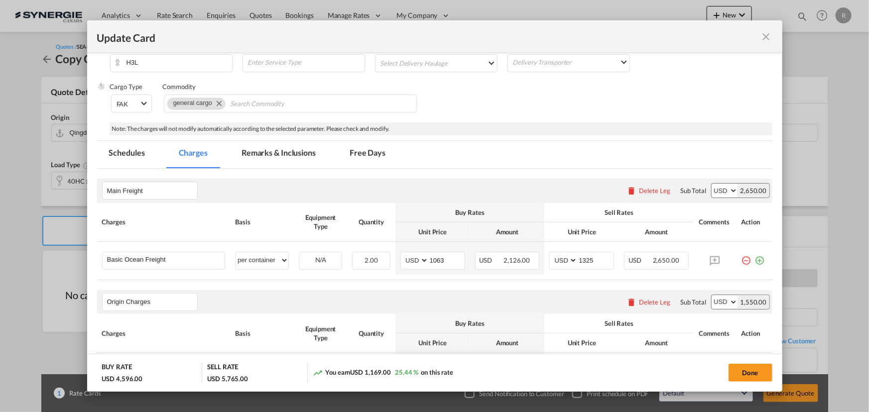
scroll to position [226, 0]
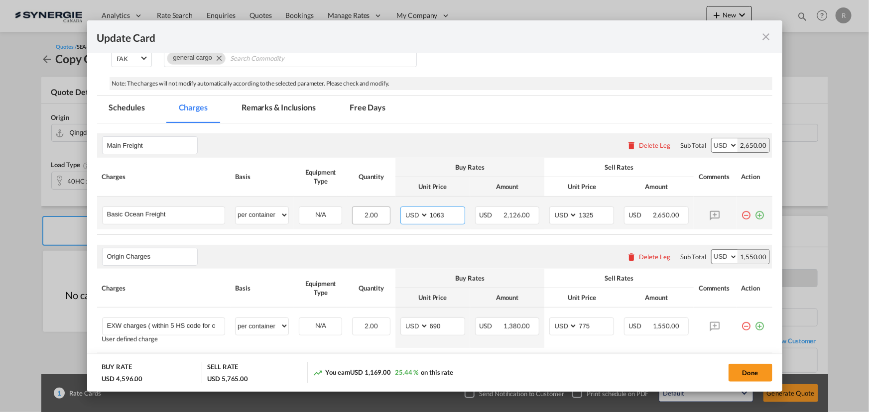
drag, startPoint x: 449, startPoint y: 218, endPoint x: 379, endPoint y: 207, distance: 71.4
click at [379, 207] on tr "Basic Ocean Freight Please Enter User Defined Charges Cannot Be Published per e…" at bounding box center [434, 213] width 675 height 33
type input "3700"
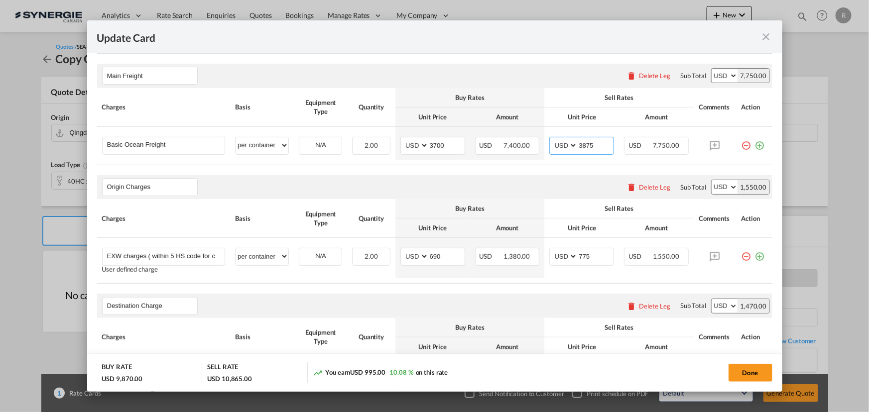
scroll to position [317, 0]
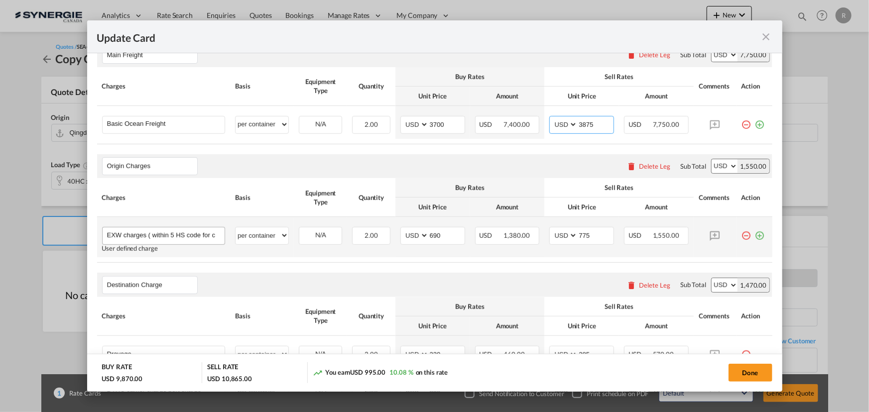
type input "3875"
click at [190, 237] on input "EXW charges ( within 5 HS code for clearance)" at bounding box center [166, 234] width 118 height 15
click at [171, 233] on input "EXW charges ( within 5 HS code for clearance)" at bounding box center [166, 234] width 118 height 15
drag, startPoint x: 447, startPoint y: 233, endPoint x: 387, endPoint y: 224, distance: 60.8
click at [387, 224] on tr "EXW charges ( within 5 HS code for clearance) Please Enter User Defined Charges…" at bounding box center [434, 237] width 675 height 40
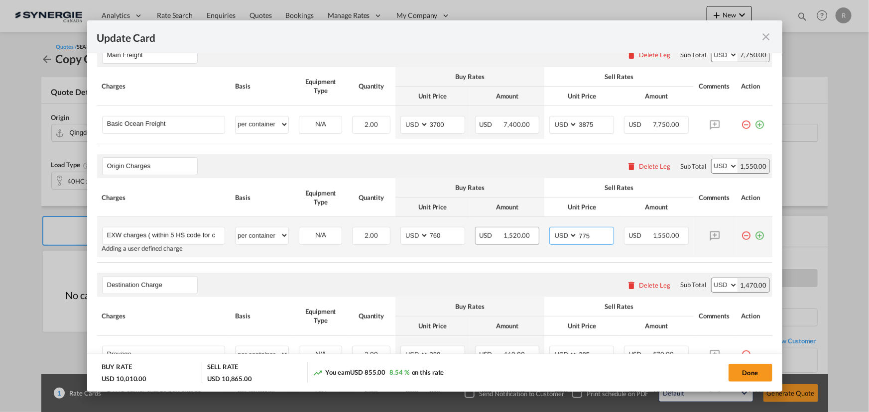
drag, startPoint x: 592, startPoint y: 237, endPoint x: 515, endPoint y: 229, distance: 77.6
click at [515, 229] on tr "EXW charges ( within 5 HS code for clearance) Please Enter User Defined Charges…" at bounding box center [434, 237] width 675 height 40
drag, startPoint x: 444, startPoint y: 235, endPoint x: 355, endPoint y: 230, distance: 89.2
click at [355, 230] on tr "EXW charges ( within 5 HS code for clearance) Please Enter User Defined Charges…" at bounding box center [434, 237] width 675 height 40
type input "790"
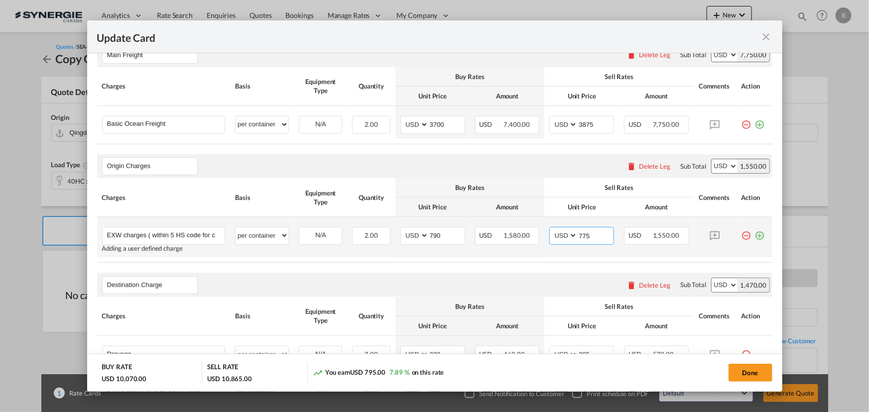
drag, startPoint x: 587, startPoint y: 232, endPoint x: 541, endPoint y: 230, distance: 45.8
click at [544, 230] on td "AED AFN ALL AMD ANG AOA ARS AUD AWG AZN BAM BBD BDT BGN BHD BIF BMD BND BOB BRL…" at bounding box center [581, 237] width 75 height 40
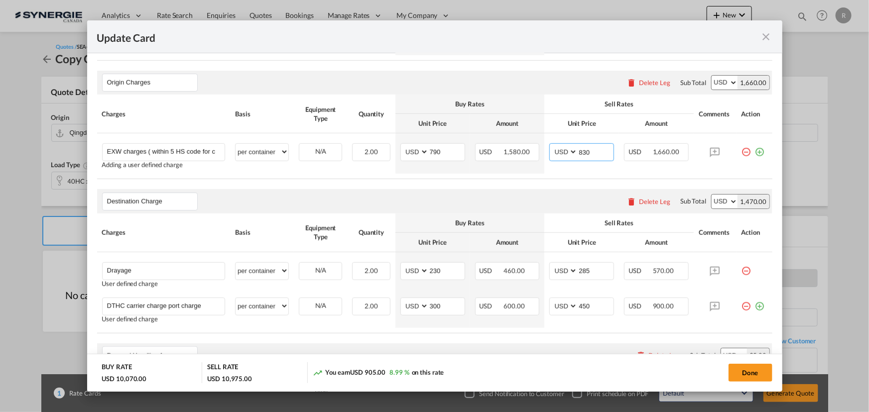
scroll to position [407, 0]
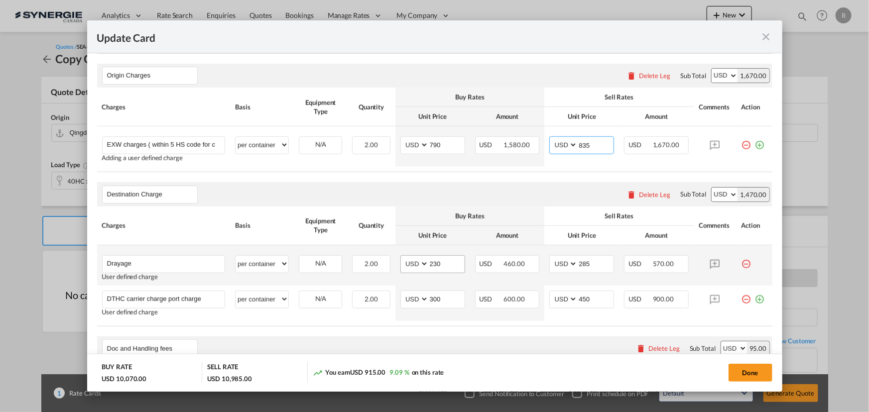
type input "835"
drag, startPoint x: 446, startPoint y: 266, endPoint x: 397, endPoint y: 264, distance: 49.8
click at [400, 264] on md-input-container "AED AFN ALL AMD ANG AOA ARS AUD AWG AZN BAM BBD BDT BGN BHD BIF BMD BND BOB BRL…" at bounding box center [432, 264] width 65 height 18
type input "470"
drag, startPoint x: 587, startPoint y: 258, endPoint x: 555, endPoint y: 250, distance: 32.7
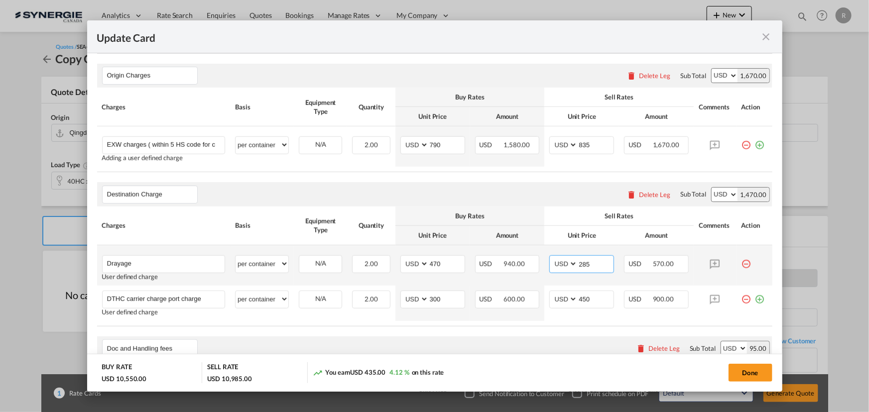
click at [555, 250] on td "AED AFN ALL AMD ANG AOA ARS AUD AWG AZN BAM BBD BDT BGN BHD BIF BMD BND BOB BRL…" at bounding box center [581, 265] width 75 height 40
type input "490"
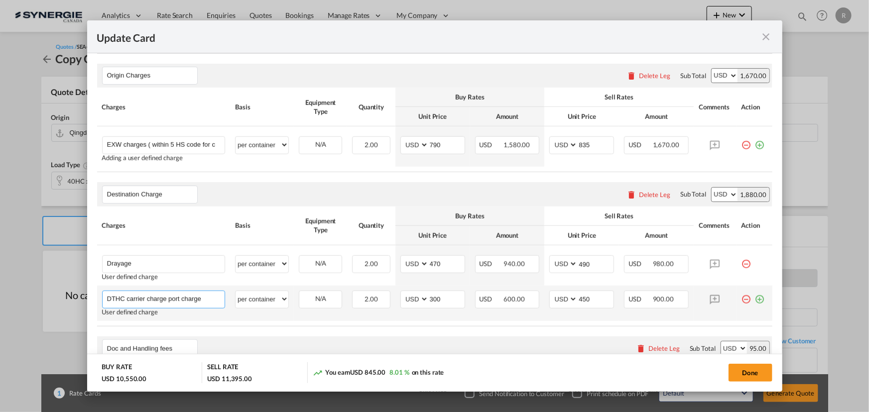
click at [208, 300] on input "DTHC carrier charge port charge" at bounding box center [166, 298] width 118 height 15
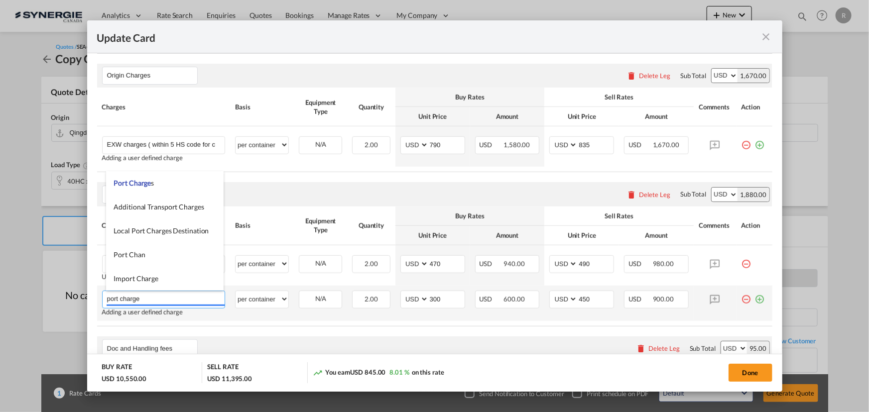
type input "port charge"
click at [422, 319] on td "AED AFN ALL AMD ANG AOA ARS AUD AWG AZN BAM BBD BDT BGN BHD BIF BMD BND BOB BRL…" at bounding box center [432, 303] width 75 height 35
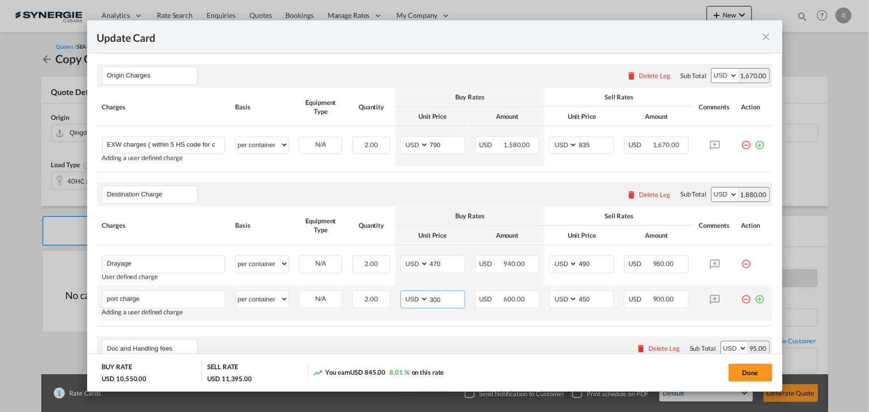
drag, startPoint x: 446, startPoint y: 303, endPoint x: 399, endPoint y: 292, distance: 48.4
click at [400, 292] on md-input-container "AED AFN ALL AMD ANG AOA ARS AUD AWG AZN BAM BBD BDT BGN BHD BIF BMD BND BOB BRL…" at bounding box center [432, 300] width 65 height 18
type input "50"
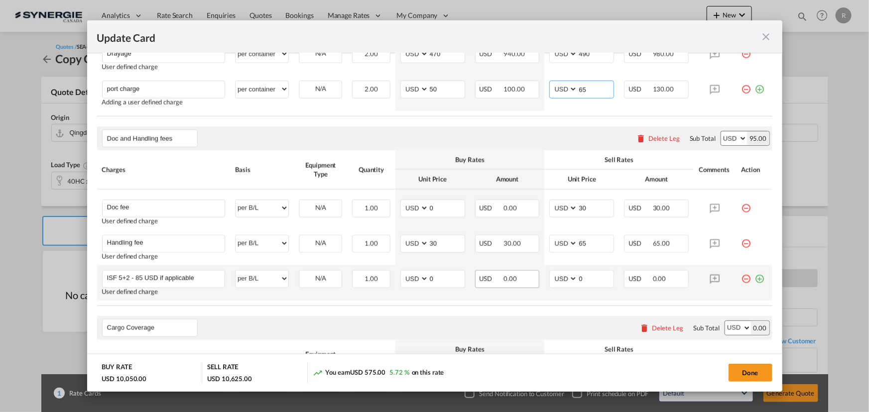
scroll to position [613, 0]
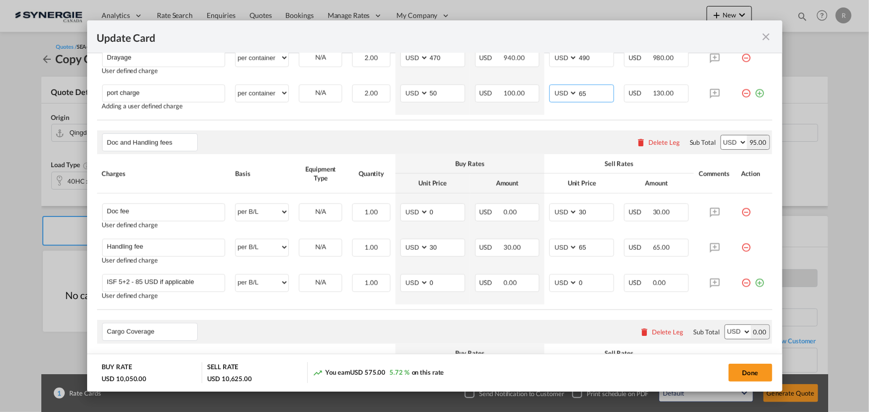
type input "65"
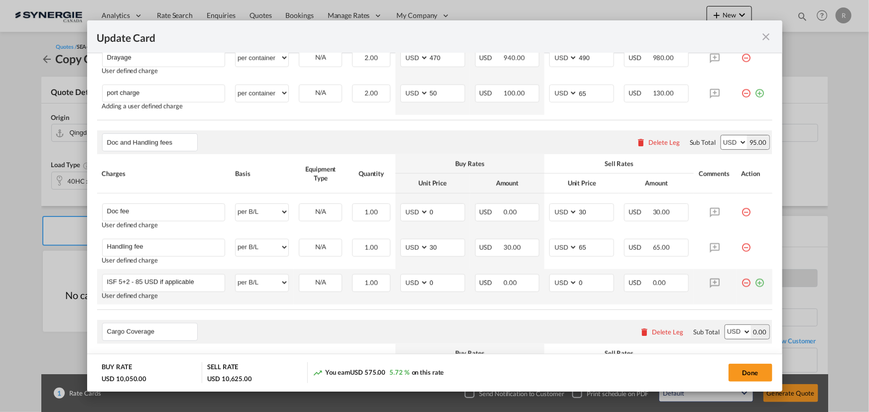
click at [755, 284] on md-icon "icon-plus-circle-outline green-400-fg" at bounding box center [760, 279] width 10 height 10
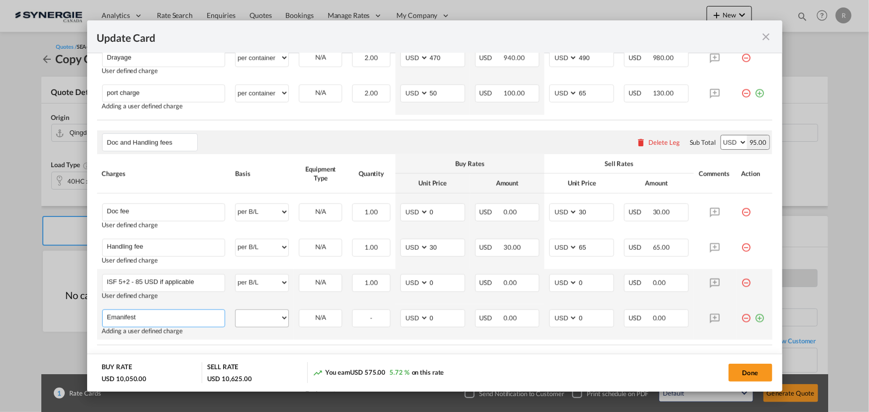
type input "Emanifest"
click at [275, 322] on select "per equipment per container per B/L per shipping bill per shipment per pallet p…" at bounding box center [261, 318] width 53 height 16
select select "per B/L"
click at [235, 310] on select "per equipment per container per B/L per shipping bill per shipment per pallet p…" at bounding box center [261, 318] width 53 height 16
drag, startPoint x: 554, startPoint y: 315, endPoint x: 549, endPoint y: 315, distance: 5.5
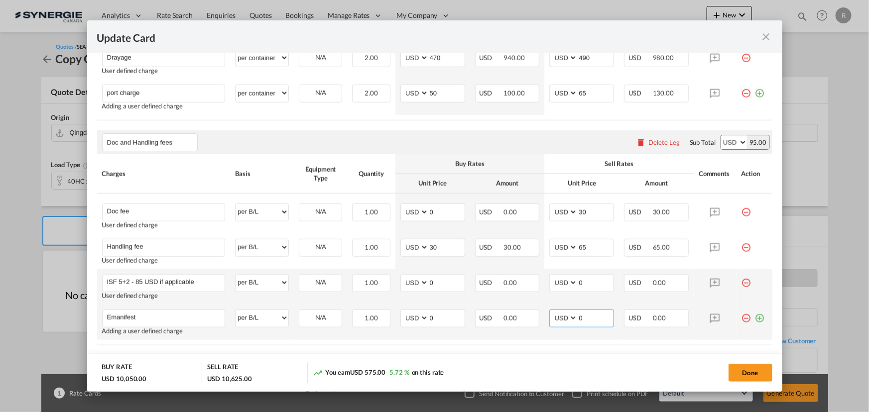
click at [549, 315] on md-input-container "AED AFN ALL AMD ANG AOA ARS AUD AWG AZN BAM BBD BDT BGN BHD BIF BMD BND BOB BRL…" at bounding box center [581, 319] width 65 height 18
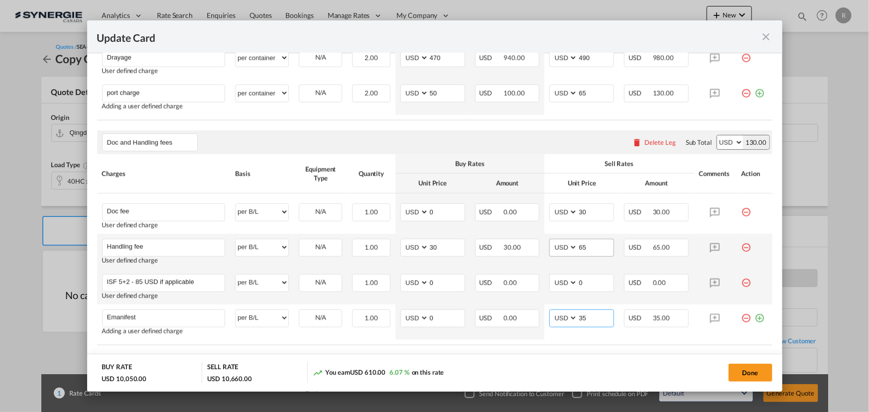
type input "35"
drag, startPoint x: 587, startPoint y: 241, endPoint x: 552, endPoint y: 238, distance: 35.9
click at [552, 239] on md-input-container "AED AFN ALL AMD ANG AOA ARS AUD AWG AZN BAM BBD BDT BGN BHD BIF BMD BND BOB BRL…" at bounding box center [581, 248] width 65 height 18
type input "50"
click at [574, 359] on md-dialog-actions "BUY RATE USD 10,050.00 SELL RATE USD 10,645.00 You earn USD 595.00 5.92 % on th…" at bounding box center [434, 373] width 695 height 38
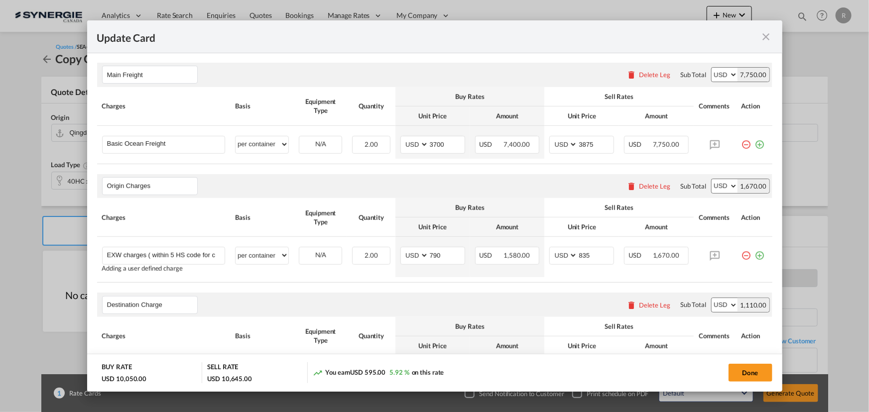
scroll to position [287, 0]
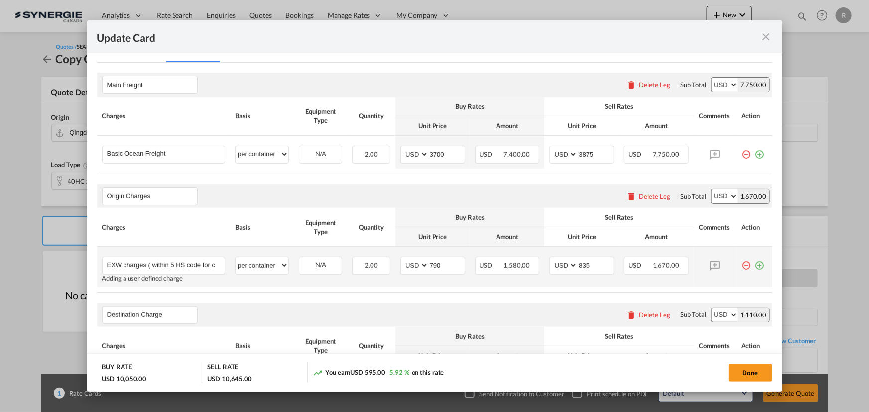
click at [755, 265] on md-icon "icon-plus-circle-outline green-400-fg" at bounding box center [760, 262] width 10 height 10
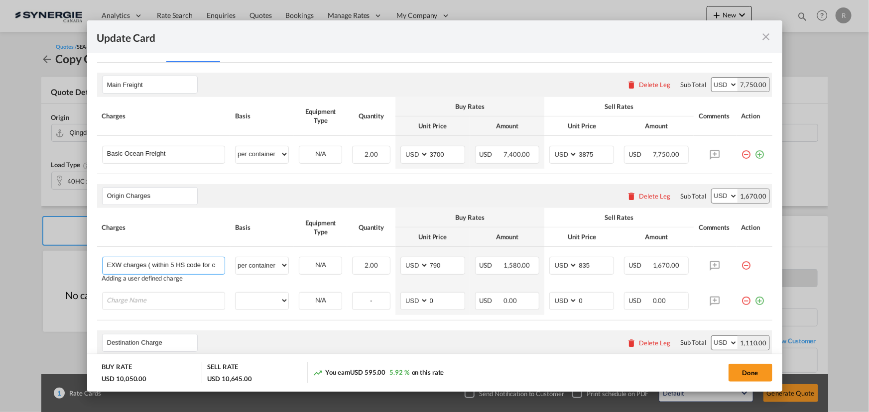
drag, startPoint x: 147, startPoint y: 263, endPoint x: 92, endPoint y: 258, distance: 55.0
click at [92, 258] on md-dialog-content "Port of Loading CNQDG T/S Busan Liner/Carrier No carrier 2HM LOGISTICS D.O.O AA…" at bounding box center [434, 222] width 695 height 338
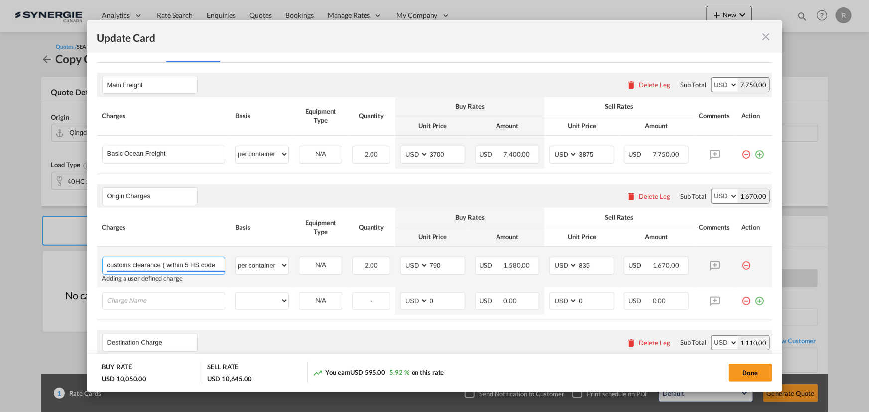
click at [164, 262] on input "customs clearance ( within 5 HS code for clearance)" at bounding box center [166, 264] width 118 height 15
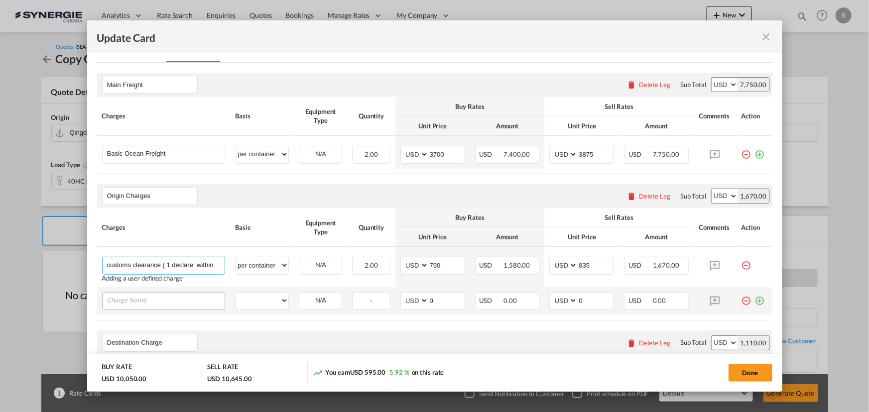
type input "customs clearance ( 1 declare within 5 HS code for clearance)"
click at [195, 301] on input "Charge Name" at bounding box center [166, 300] width 118 height 15
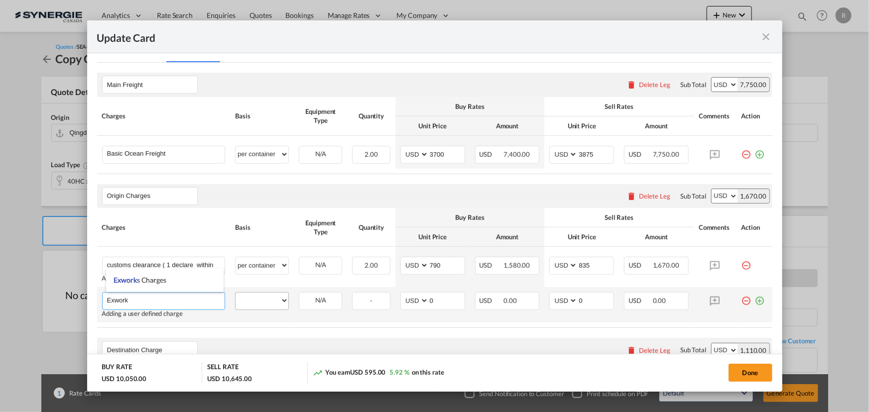
type input "Exwork"
click at [273, 306] on select "per equipment per container per B/L per shipping bill per shipment per pallet p…" at bounding box center [261, 301] width 53 height 16
select select "per container"
click at [235, 293] on select "per equipment per container per B/L per shipping bill per shipment per pallet p…" at bounding box center [261, 301] width 53 height 16
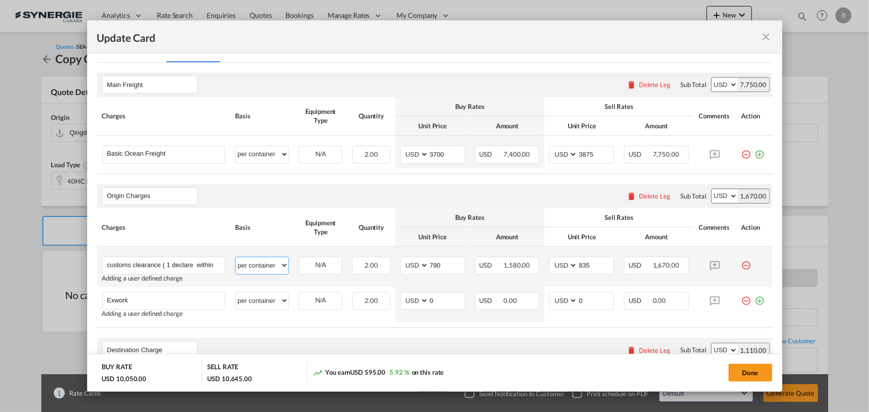
click at [250, 269] on select "per equipment per container per B/L per shipping bill per shipment per pallet p…" at bounding box center [261, 265] width 53 height 16
select select "per_declaration"
click at [235, 257] on select "per equipment per container per B/L per shipping bill per shipment per pallet p…" at bounding box center [261, 265] width 53 height 16
drag, startPoint x: 444, startPoint y: 266, endPoint x: 377, endPoint y: 252, distance: 69.2
click at [377, 252] on tr "customs clearance ( 1 declare within 5 HS code for clearance) Please Enter User…" at bounding box center [434, 267] width 675 height 40
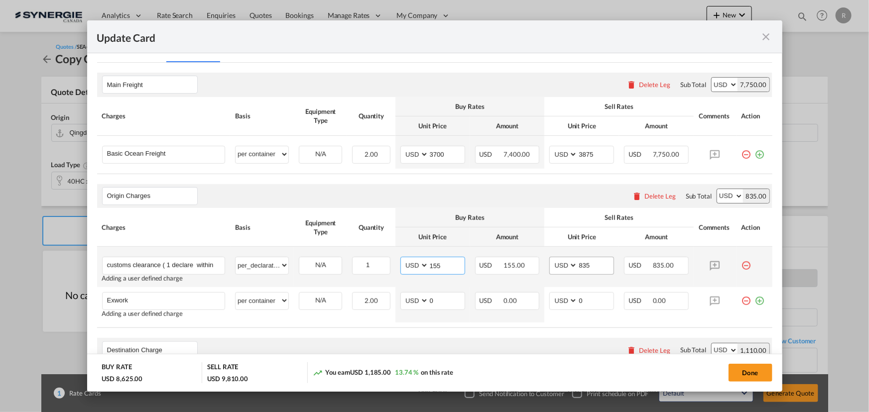
type input "155"
drag, startPoint x: 594, startPoint y: 263, endPoint x: 555, endPoint y: 256, distance: 39.4
click at [555, 257] on md-input-container "AED AFN ALL AMD ANG AOA ARS AUD AWG AZN BAM BBD BDT BGN BHD BIF BMD BND BOB BRL…" at bounding box center [581, 266] width 65 height 18
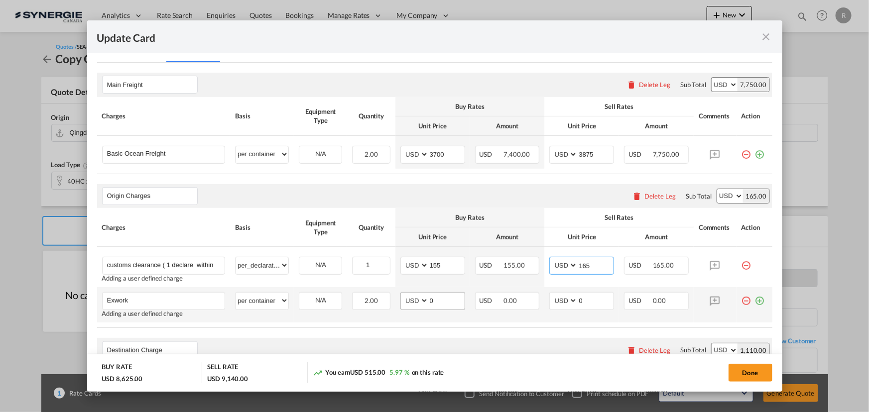
type input "165"
drag, startPoint x: 445, startPoint y: 299, endPoint x: 385, endPoint y: 291, distance: 60.8
click at [385, 291] on tr "Exwork Please Enter User Defined Charges Cannot Be Published Adding a user defi…" at bounding box center [434, 304] width 675 height 35
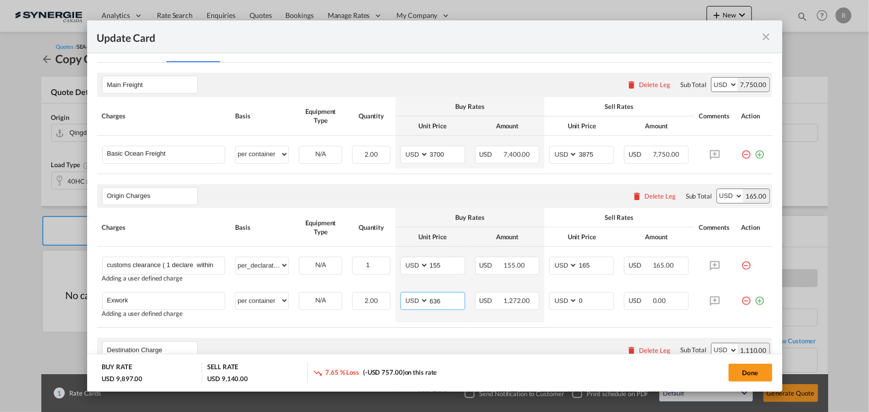
type input "636"
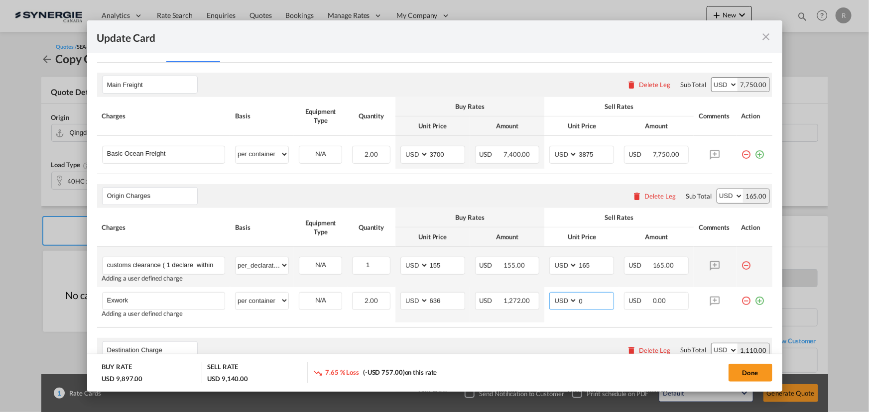
drag, startPoint x: 584, startPoint y: 301, endPoint x: 496, endPoint y: 284, distance: 89.3
click at [520, 294] on tr "Exwork Please Enter User Defined Charges Cannot Be Published Adding a user defi…" at bounding box center [434, 304] width 675 height 35
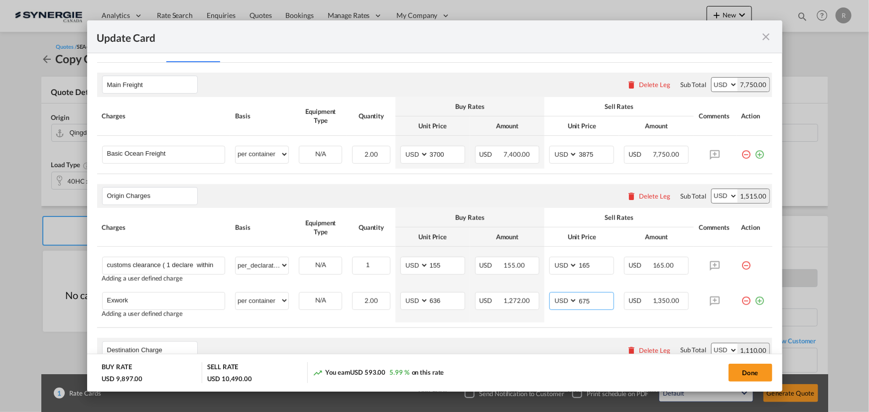
type input "675"
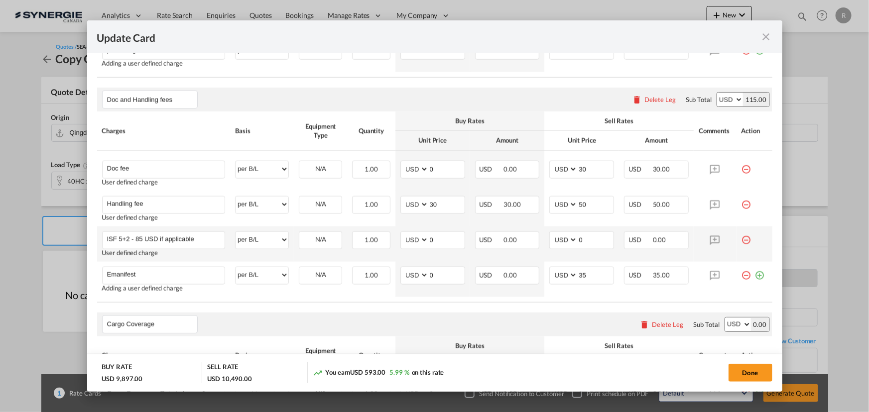
scroll to position [694, 0]
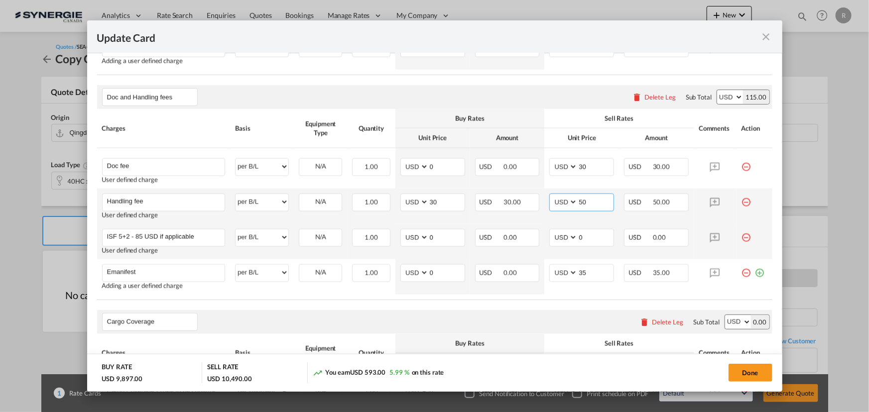
drag, startPoint x: 589, startPoint y: 205, endPoint x: 549, endPoint y: 197, distance: 41.1
click at [549, 197] on md-input-container "AED AFN ALL AMD ANG AOA ARS AUD AWG AZN BAM BBD BDT BGN BHD BIF BMD BND BOB BRL…" at bounding box center [581, 203] width 65 height 18
type input "65"
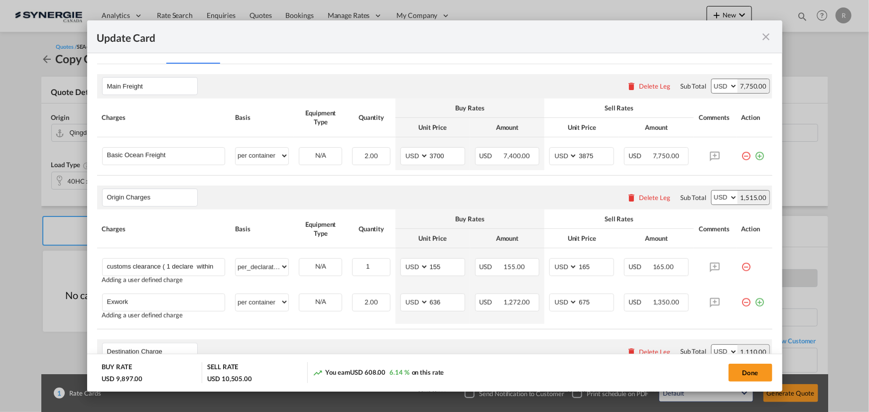
scroll to position [231, 0]
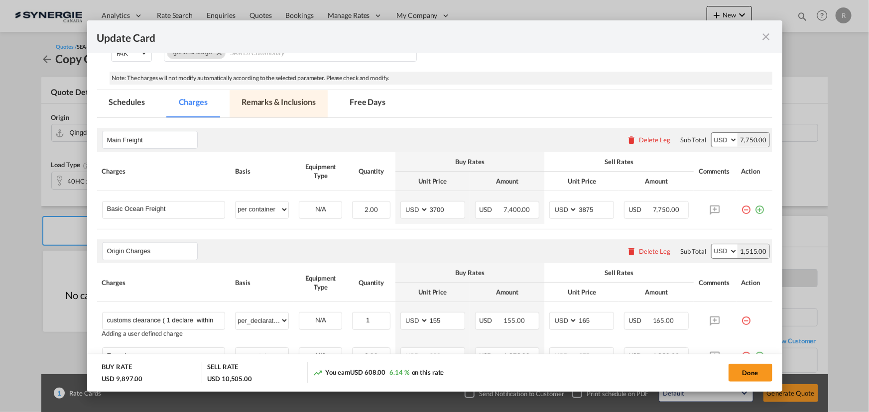
click at [271, 100] on md-tab-item "Remarks & Inclusions" at bounding box center [278, 103] width 98 height 27
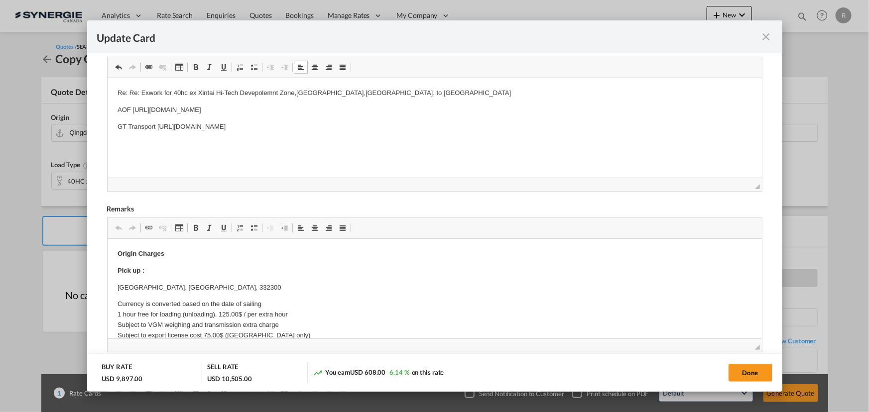
scroll to position [322, 0]
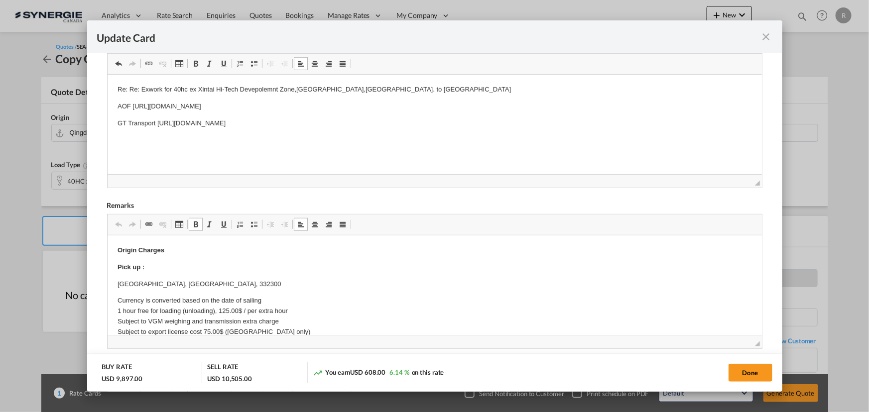
drag, startPoint x: 110, startPoint y: 266, endPoint x: 256, endPoint y: 284, distance: 147.9
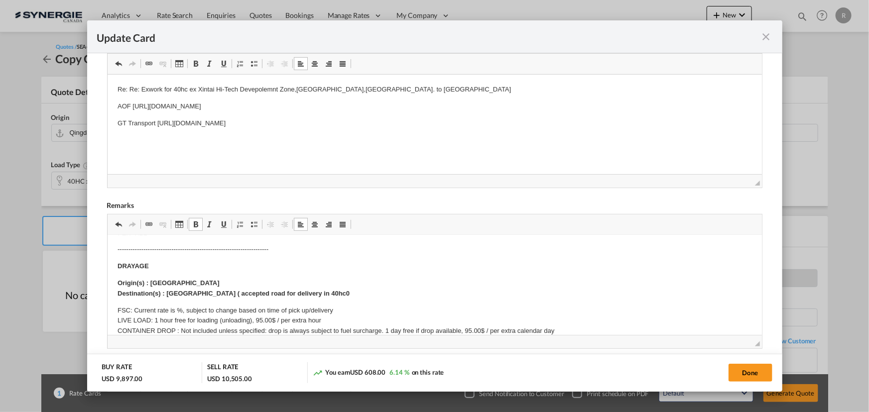
scroll to position [271, 0]
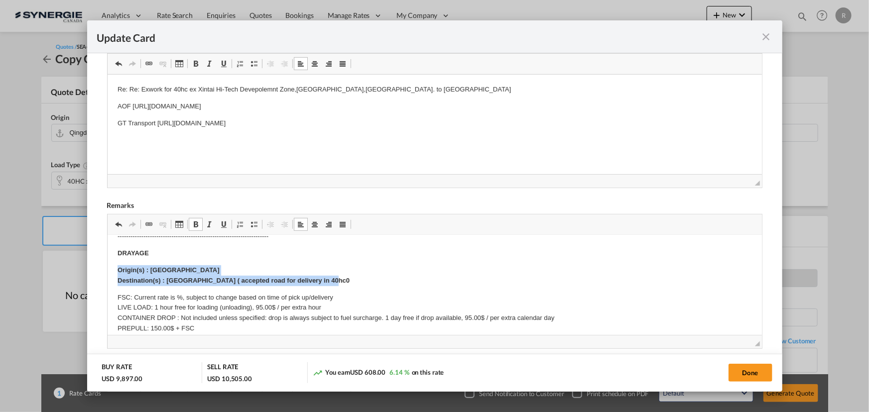
drag, startPoint x: 117, startPoint y: 268, endPoint x: 324, endPoint y: 277, distance: 206.8
click at [324, 277] on p "Origin(s) : Jakarta port Destination(s) : Jakarta centre ( accepted road for de…" at bounding box center [434, 275] width 634 height 21
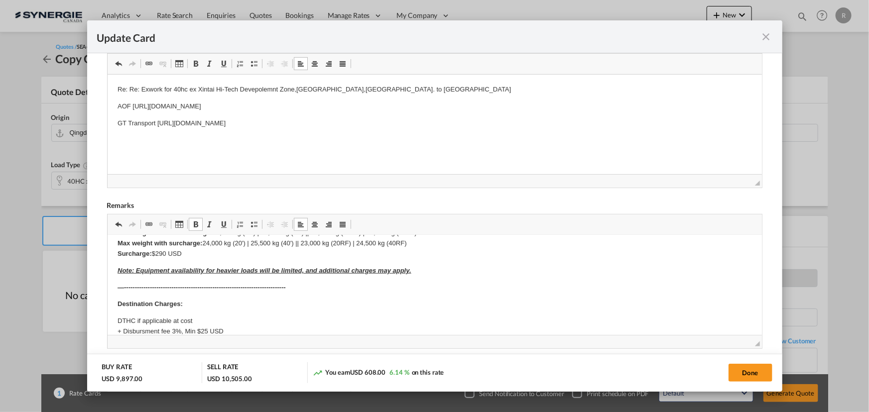
scroll to position [528, 0]
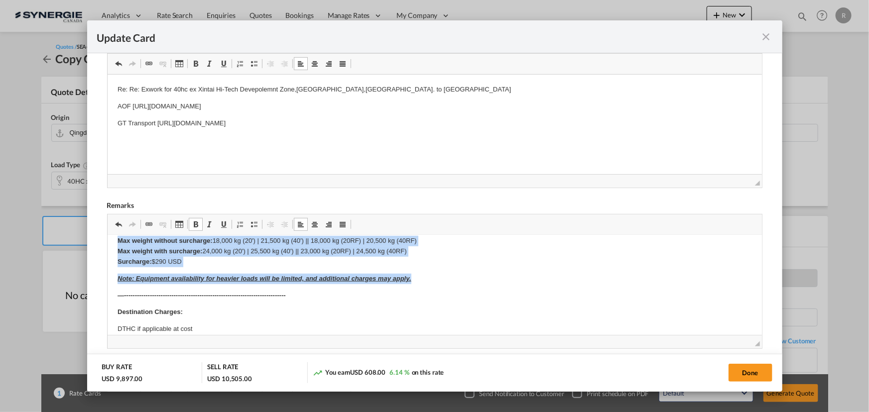
drag, startPoint x: 113, startPoint y: 278, endPoint x: 441, endPoint y: 271, distance: 328.1
click at [441, 271] on html "Origin Charges Exwork 18 Aoshan Road Xintai Hi-Tech Devepolemnt Zone,Taian City…" at bounding box center [434, 93] width 654 height 773
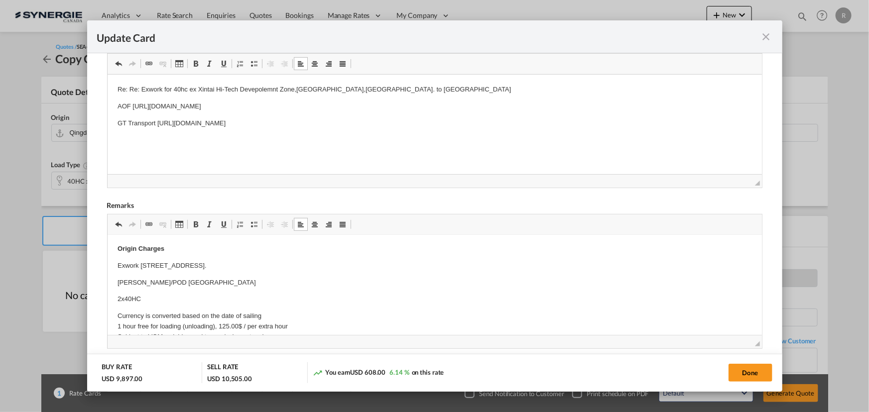
scroll to position [0, 0]
click at [117, 249] on strong "Origin Charges" at bounding box center [140, 249] width 47 height 7
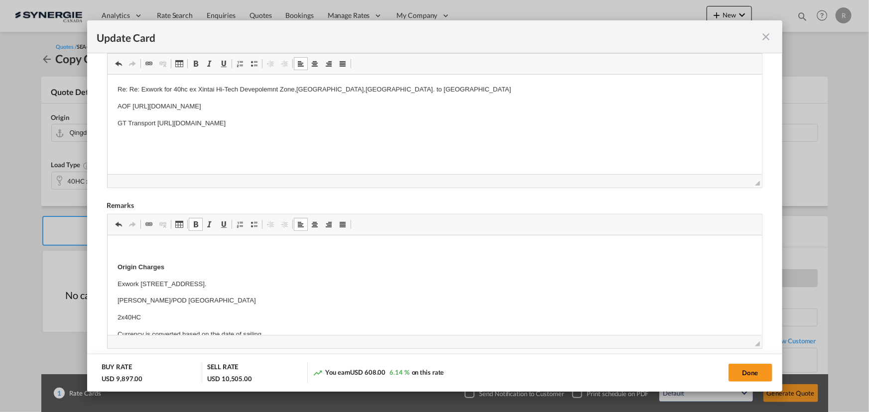
drag, startPoint x: 113, startPoint y: 249, endPoint x: 284, endPoint y: 247, distance: 170.2
click at [196, 221] on span "Update CardPort of ..." at bounding box center [196, 225] width 8 height 8
click at [330, 270] on p "Origin Charges" at bounding box center [434, 267] width 634 height 10
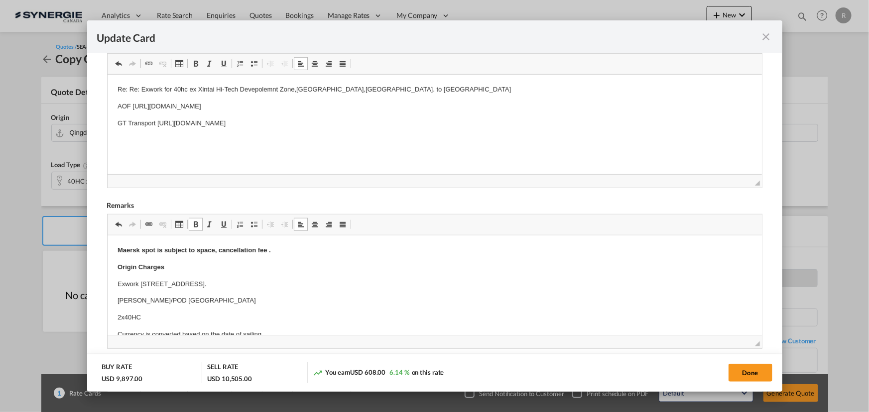
drag, startPoint x: 745, startPoint y: 375, endPoint x: 495, endPoint y: 374, distance: 249.4
click at [745, 375] on button "Done" at bounding box center [750, 373] width 44 height 18
type input "13 Sep 2025"
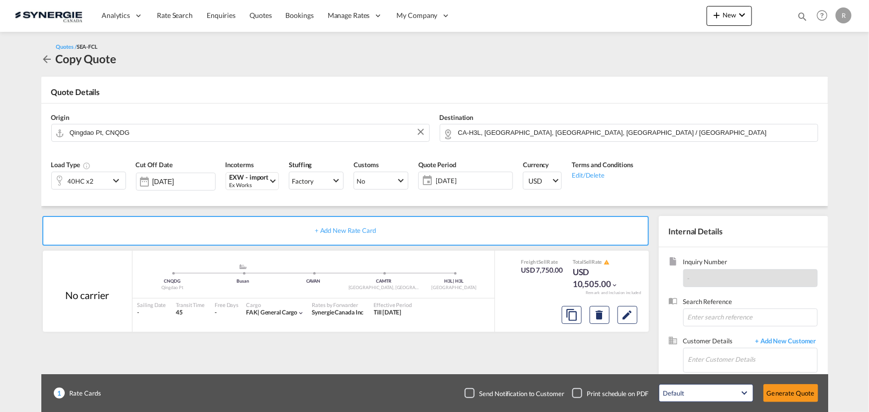
scroll to position [189, 0]
click at [574, 319] on md-icon "assets/icons/custom/copyQuote.svg" at bounding box center [571, 315] width 12 height 12
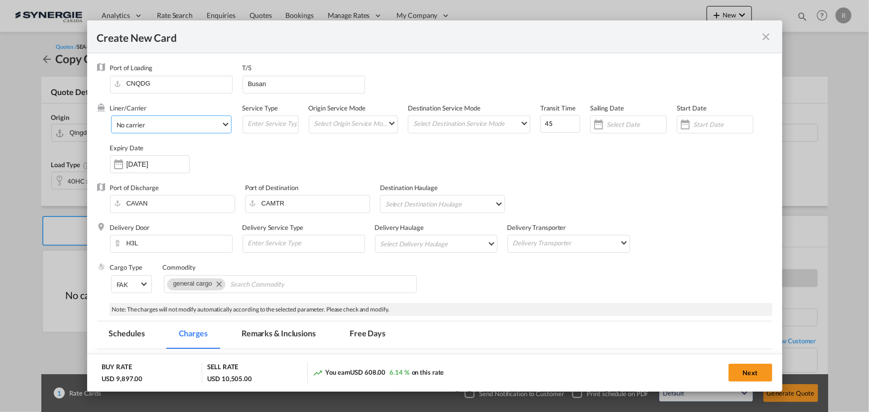
click at [177, 125] on span "No carrier" at bounding box center [168, 124] width 105 height 9
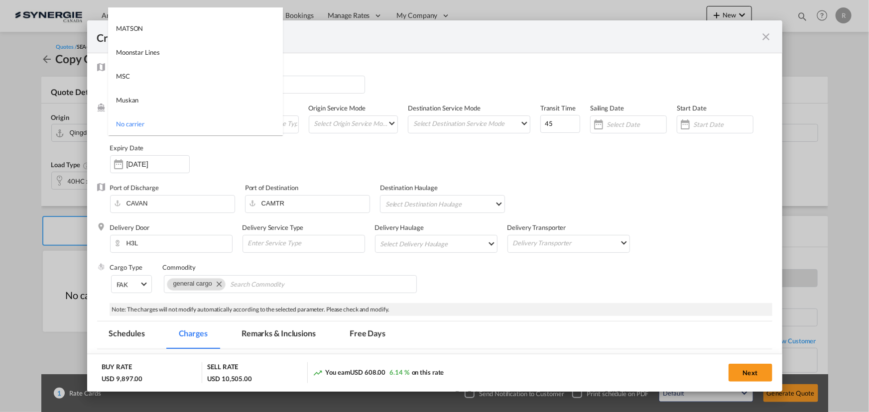
type md-option "1218"
type md-option "2"
type md-option "41"
click at [151, 78] on md-option "MSC" at bounding box center [195, 76] width 175 height 24
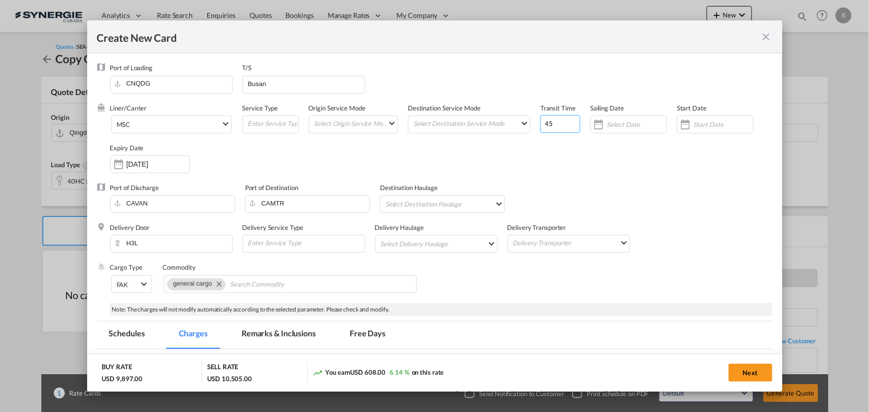
click at [551, 128] on input "45" at bounding box center [560, 124] width 40 height 18
type input "40"
drag, startPoint x: 285, startPoint y: 83, endPoint x: 220, endPoint y: 76, distance: 65.6
click at [220, 76] on div "Port of Loading CNQDG T/S Busan" at bounding box center [441, 83] width 662 height 40
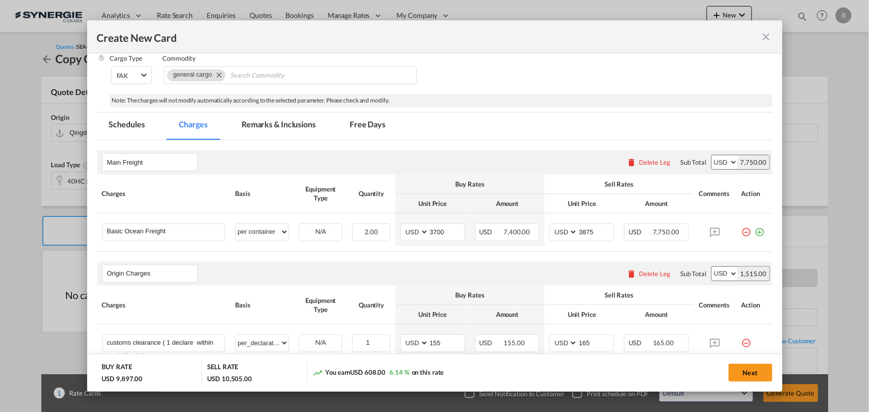
scroll to position [226, 0]
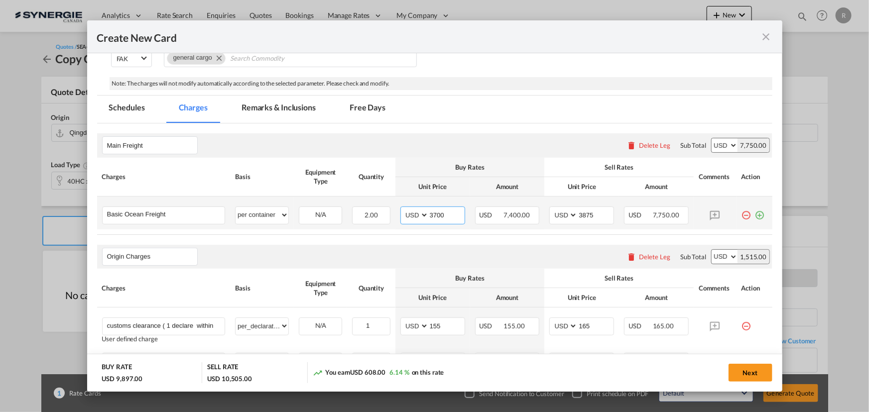
drag, startPoint x: 449, startPoint y: 216, endPoint x: 394, endPoint y: 202, distance: 57.0
click at [395, 202] on td "AED AFN ALL AMD ANG AOA ARS AUD AWG AZN BAM BBD BDT BGN BHD BIF BMD BND BOB BRL…" at bounding box center [432, 213] width 75 height 33
type input "3965"
drag, startPoint x: 599, startPoint y: 215, endPoint x: 548, endPoint y: 207, distance: 52.0
click at [549, 207] on md-input-container "AED AFN ALL AMD ANG AOA ARS AUD AWG AZN BAM BBD BDT BGN BHD BIF BMD BND BOB BRL…" at bounding box center [581, 216] width 65 height 18
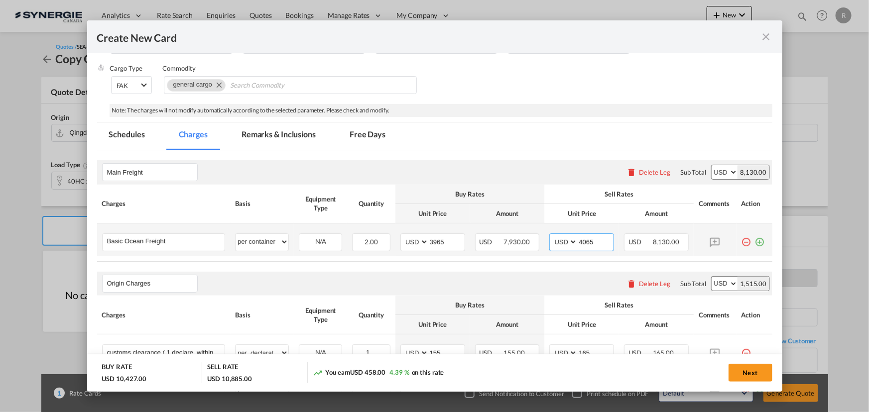
scroll to position [181, 0]
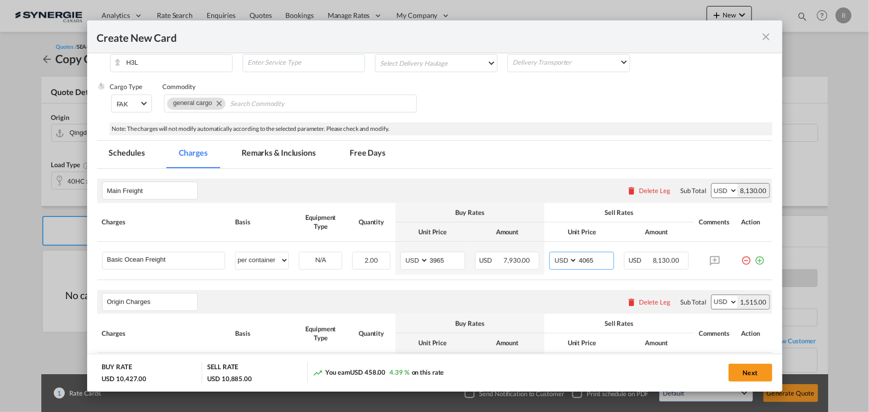
type input "4065"
click at [278, 148] on md-tab-item "Remarks & Inclusions" at bounding box center [278, 154] width 98 height 27
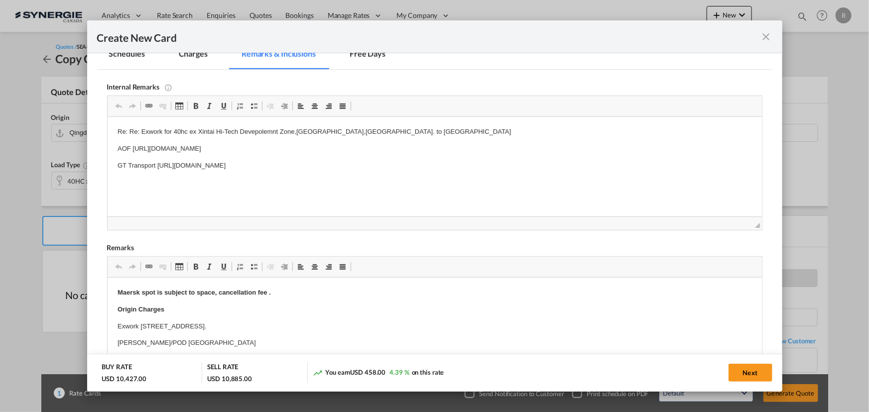
scroll to position [325, 0]
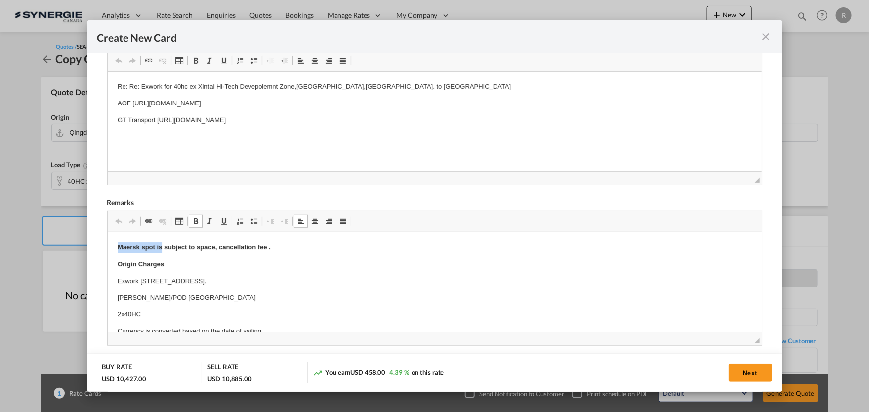
drag, startPoint x: 113, startPoint y: 245, endPoint x: 162, endPoint y: 245, distance: 48.8
click at [178, 247] on strong "subject to space, cancellation fee ." at bounding box center [170, 246] width 107 height 7
drag, startPoint x: 175, startPoint y: 248, endPoint x: 243, endPoint y: 251, distance: 68.2
click at [243, 251] on p "subject to space, cancellation fee ." at bounding box center [434, 247] width 634 height 10
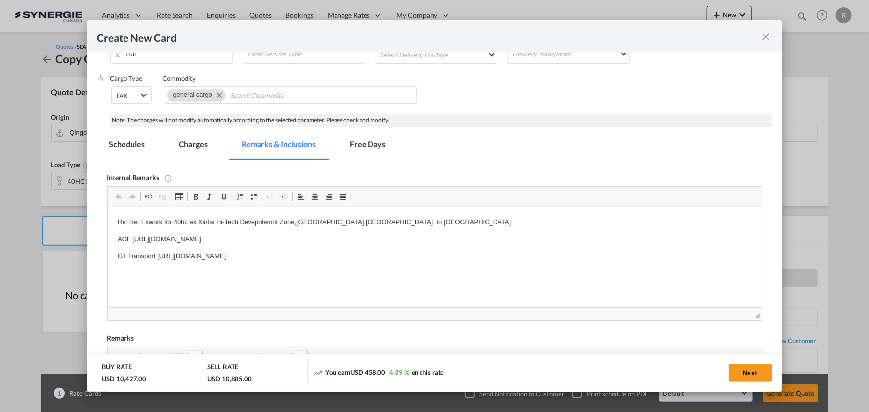
scroll to position [54, 0]
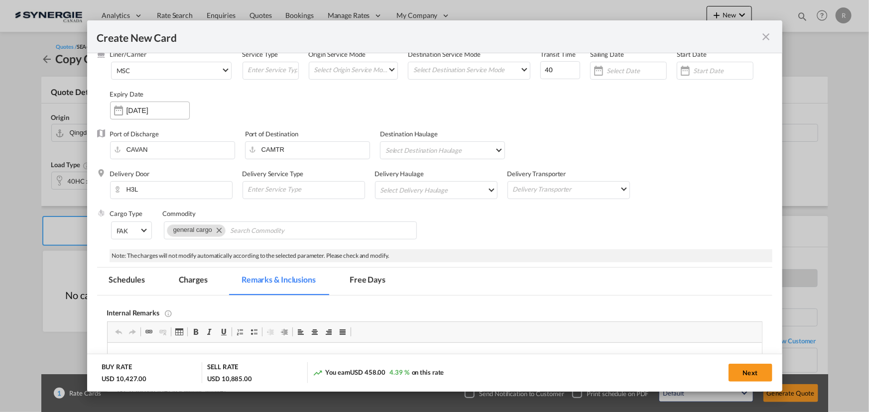
click at [146, 109] on input "14 Sep 2025" at bounding box center [157, 111] width 63 height 8
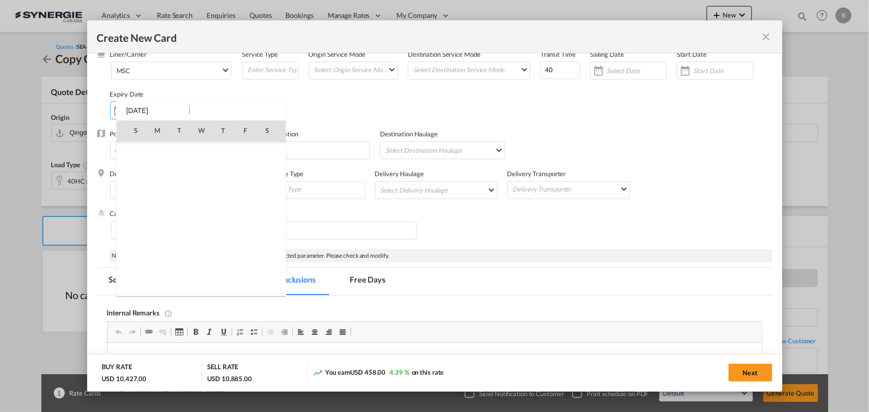
scroll to position [230568, 0]
click at [135, 236] on span "21" at bounding box center [135, 239] width 20 height 20
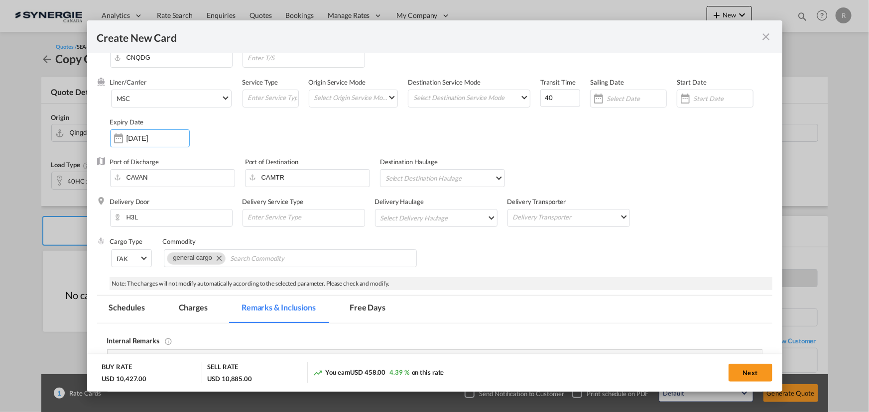
scroll to position [0, 0]
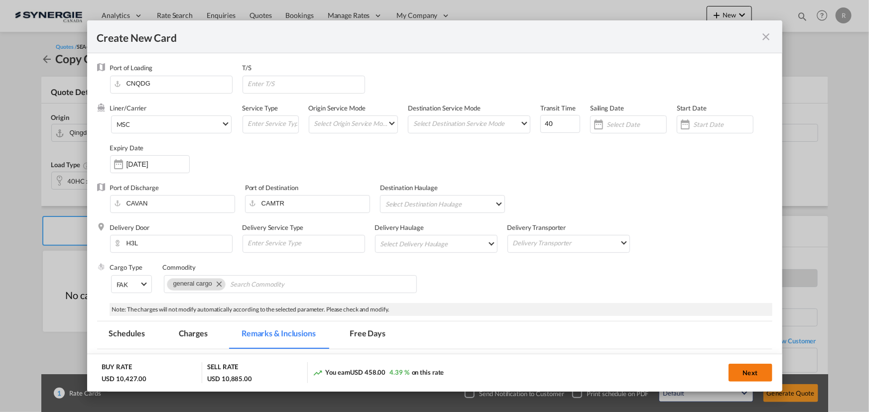
click at [742, 368] on button "Next" at bounding box center [750, 373] width 44 height 18
type input "20 Sep 2025"
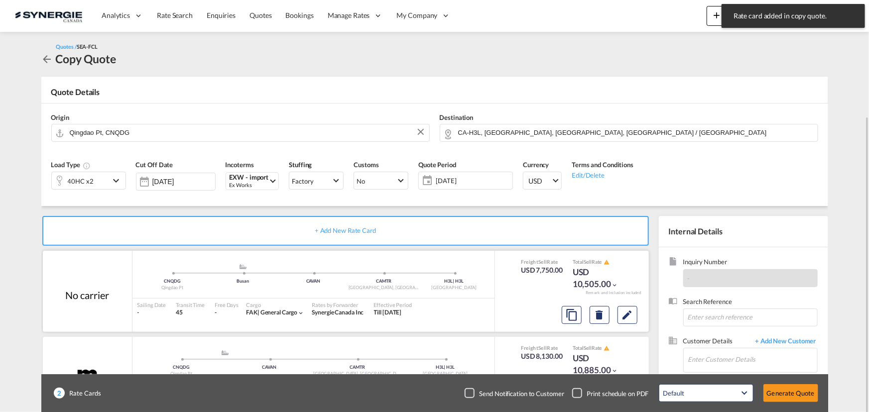
scroll to position [62, 0]
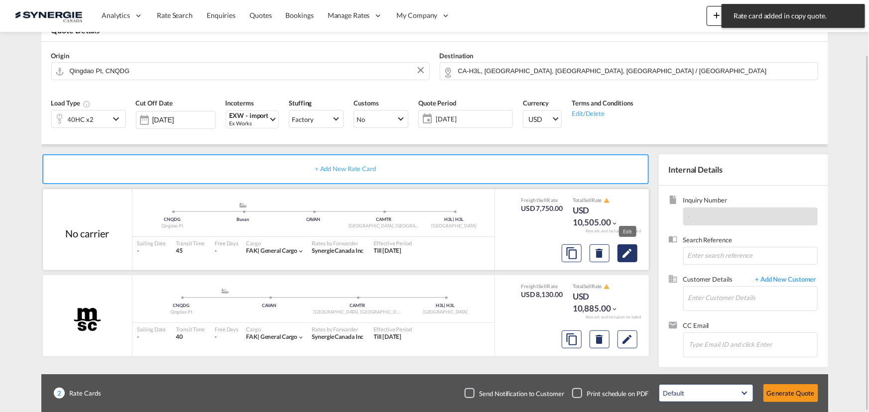
click at [628, 253] on md-icon "Edit" at bounding box center [627, 253] width 12 height 12
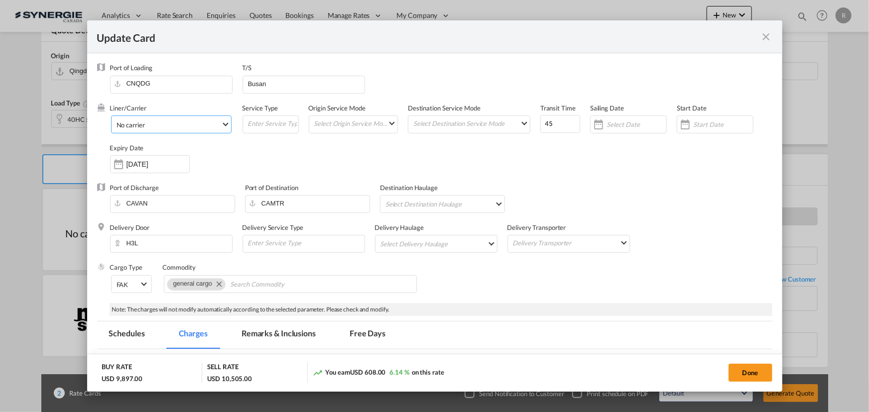
click at [192, 128] on span "No carrier" at bounding box center [168, 124] width 105 height 9
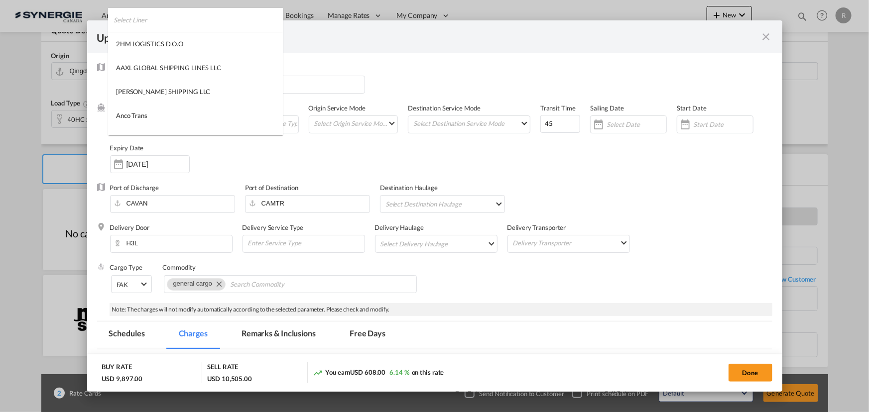
scroll to position [1353, 0]
type md-option "1218"
type md-option "2"
click at [159, 98] on md-option "Maersk Spot" at bounding box center [195, 96] width 175 height 24
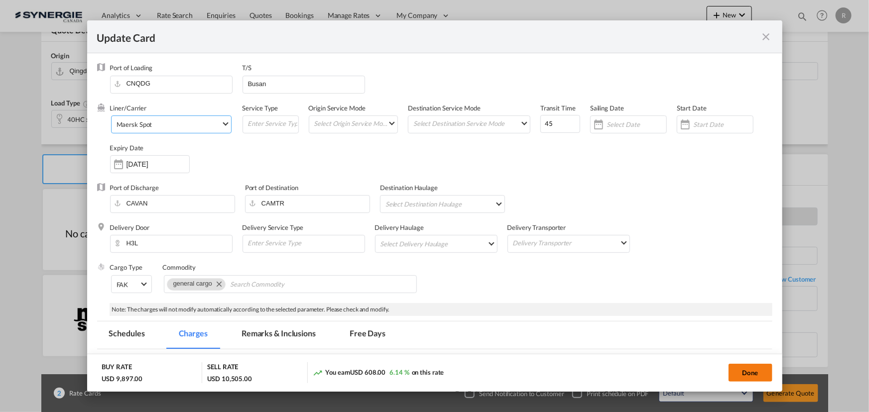
click at [738, 368] on button "Done" at bounding box center [750, 373] width 44 height 18
type input "13 Sep 2025"
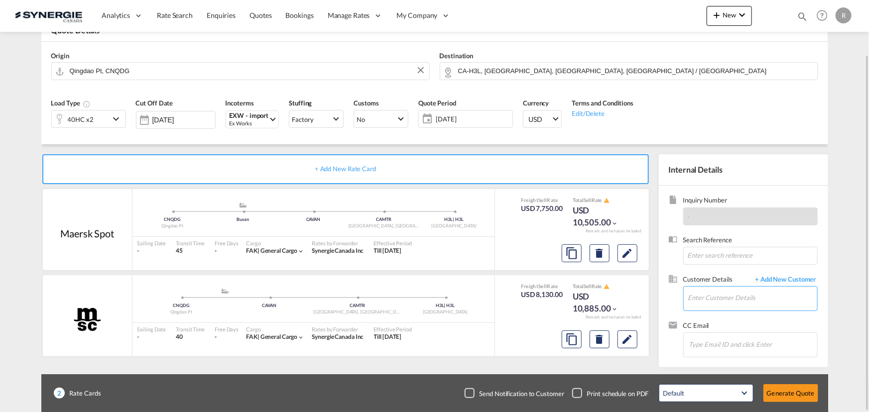
click at [716, 294] on input "Enter Customer Details" at bounding box center [752, 298] width 129 height 22
click at [673, 280] on div "Kodi Weerasinghe kodi @fhplanet.com | FH Planet" at bounding box center [722, 272] width 189 height 27
type input "FH Planet, Kodi Weerasinghe, kodi@fhplanet.com"
click at [787, 391] on button "Generate Quote" at bounding box center [790, 393] width 55 height 18
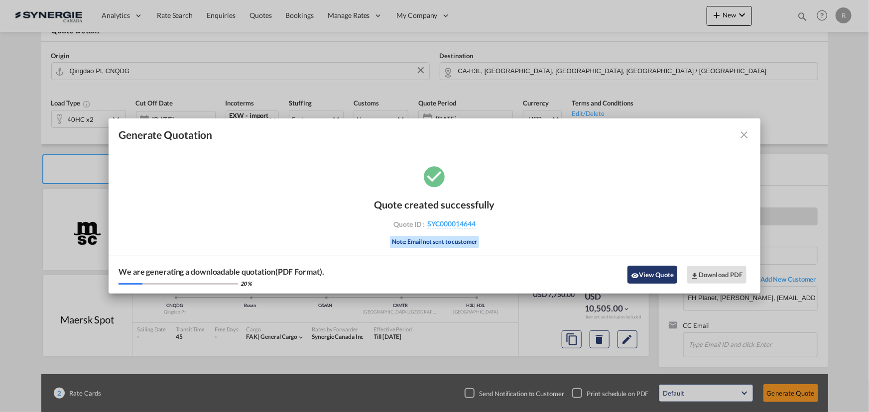
click at [664, 273] on button "View Quote" at bounding box center [652, 275] width 50 height 18
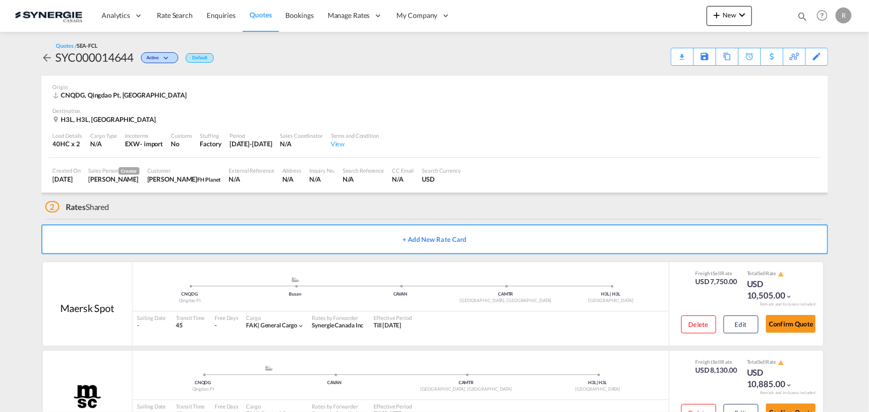
click at [0, 0] on div "Download Quote" at bounding box center [0, 0] width 0 height 0
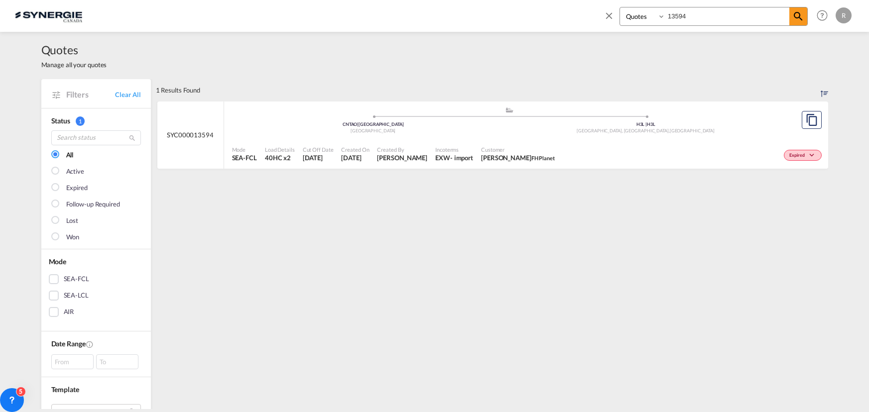
select select "Quotes"
drag, startPoint x: 702, startPoint y: 19, endPoint x: 640, endPoint y: 14, distance: 61.9
click at [640, 14] on div "Bookings Quotes Enquiries 13594" at bounding box center [713, 16] width 188 height 19
type input "13135"
click at [573, 146] on div "Expired" at bounding box center [698, 154] width 251 height 25
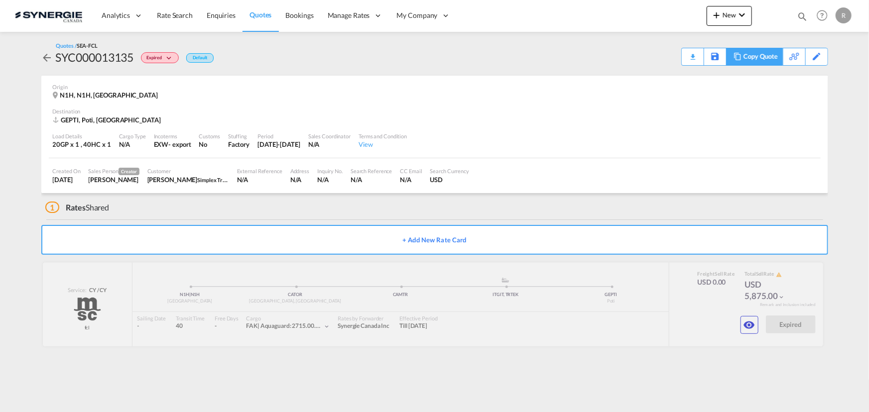
click at [770, 59] on div "Copy Quote" at bounding box center [760, 56] width 34 height 17
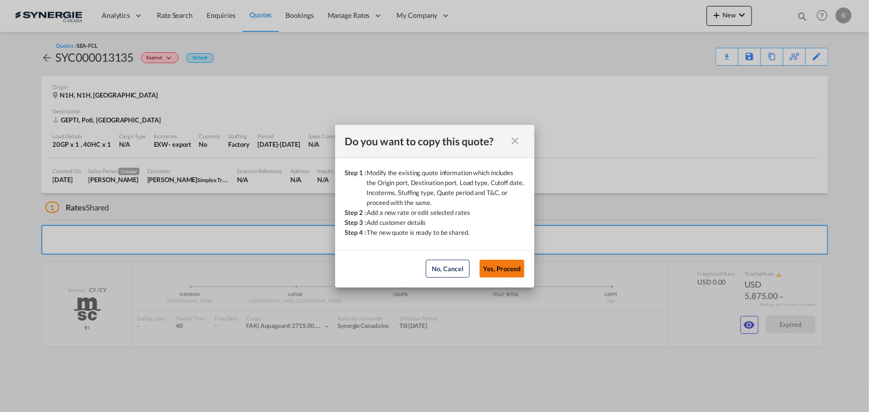
click at [495, 273] on button "Yes, Proceed" at bounding box center [501, 269] width 45 height 18
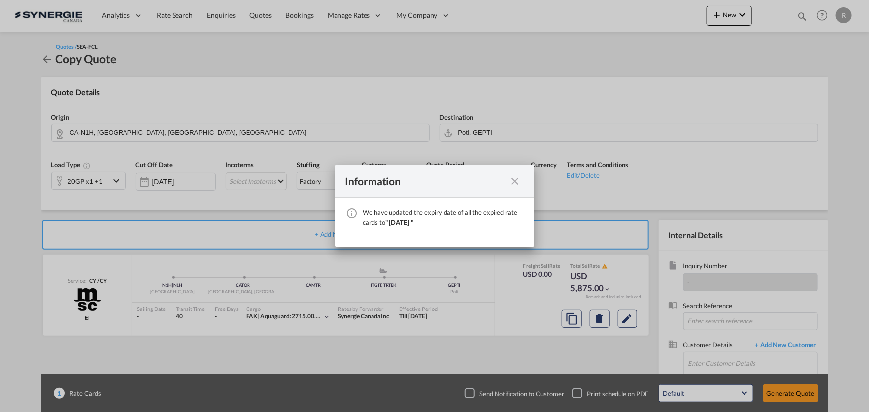
click at [516, 181] on md-icon "icon-close fg-AAA8AD cursor" at bounding box center [515, 181] width 12 height 12
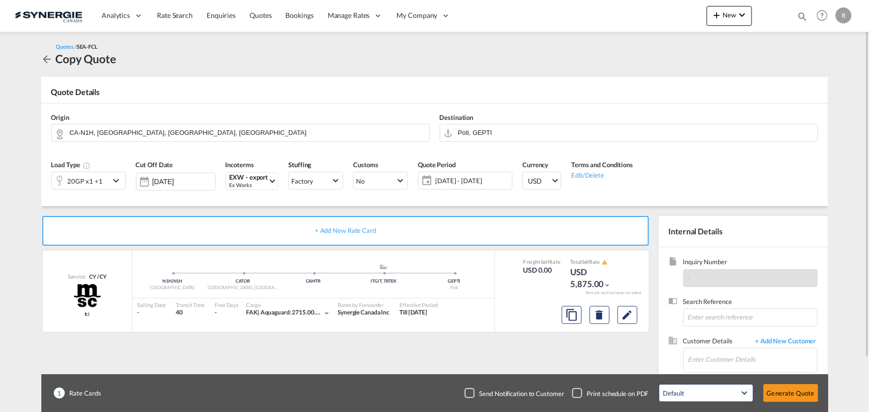
click at [463, 181] on span "[DATE] - [DATE]" at bounding box center [472, 180] width 74 height 9
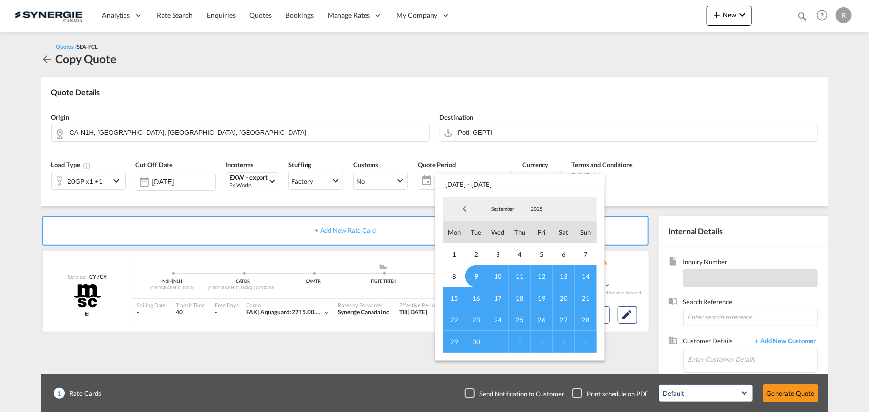
click at [742, 159] on md-backdrop at bounding box center [434, 206] width 869 height 412
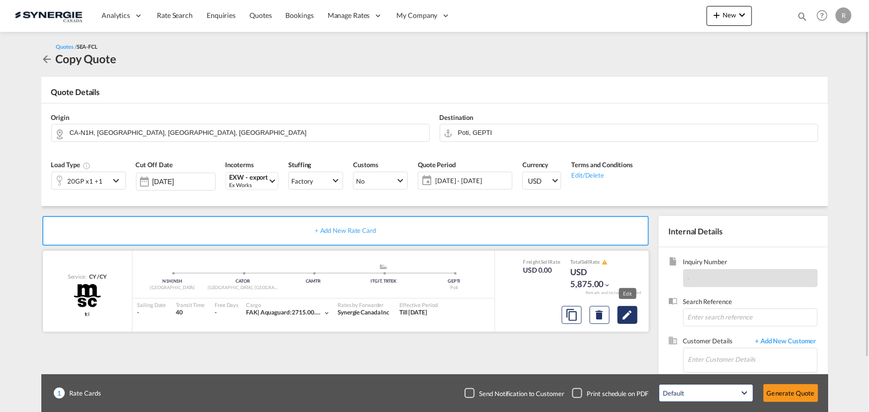
click at [626, 313] on md-icon "Edit" at bounding box center [627, 315] width 12 height 12
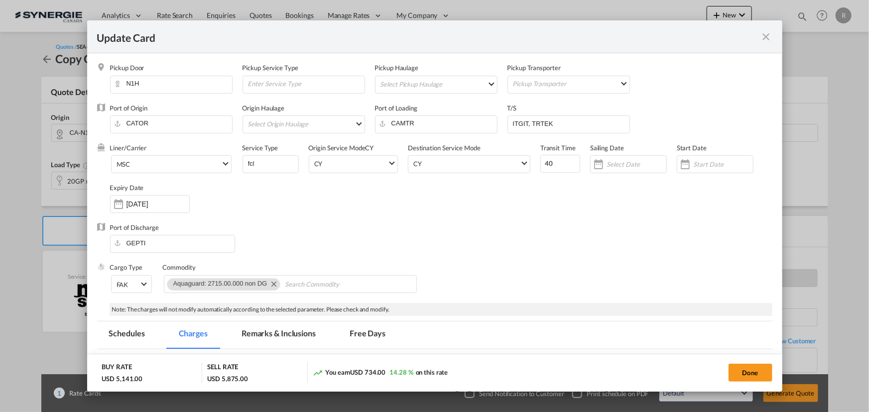
select select "per container"
select select "per B/L"
select select "per shipment"
select select "per equipment"
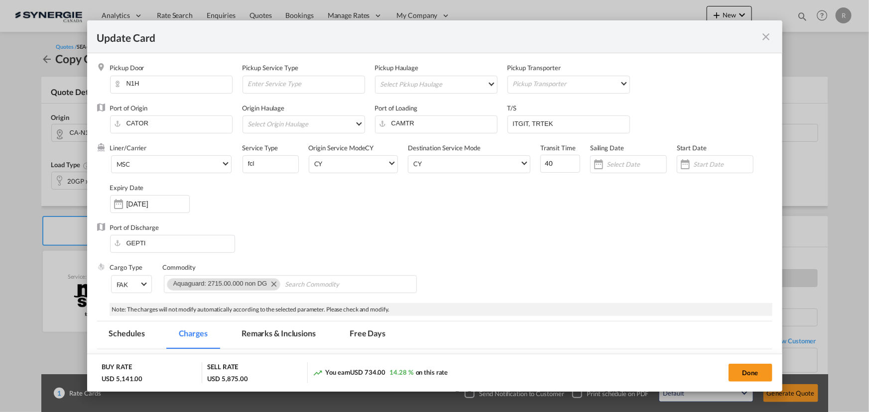
select select "per equipment"
select select "per container"
click at [153, 204] on input "[DATE]" at bounding box center [157, 204] width 63 height 8
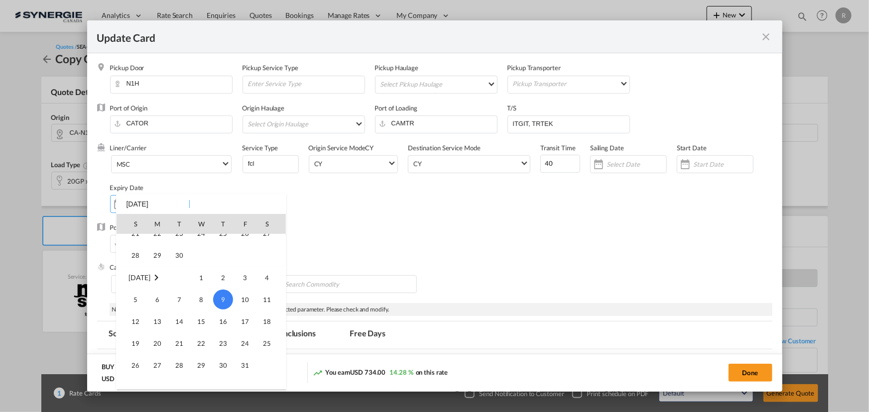
scroll to position [230655, 0]
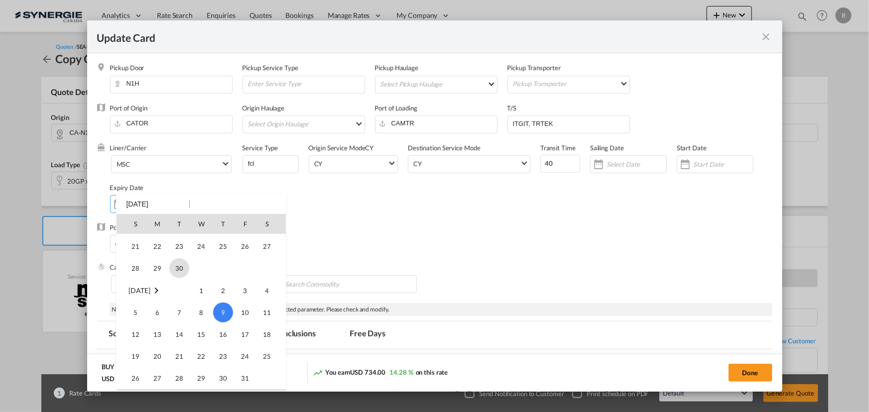
click at [181, 264] on span "30" at bounding box center [179, 268] width 20 height 20
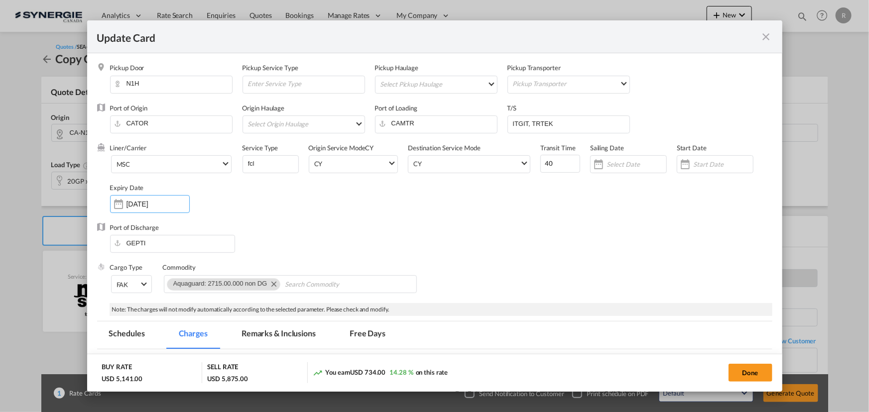
type input "[DATE]"
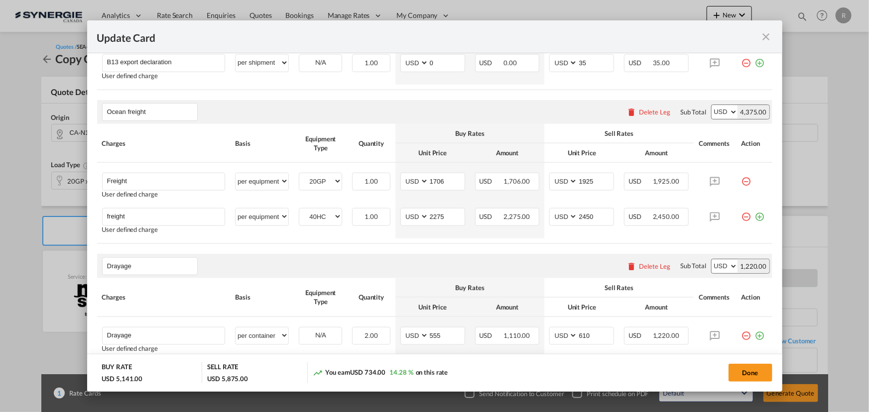
scroll to position [498, 0]
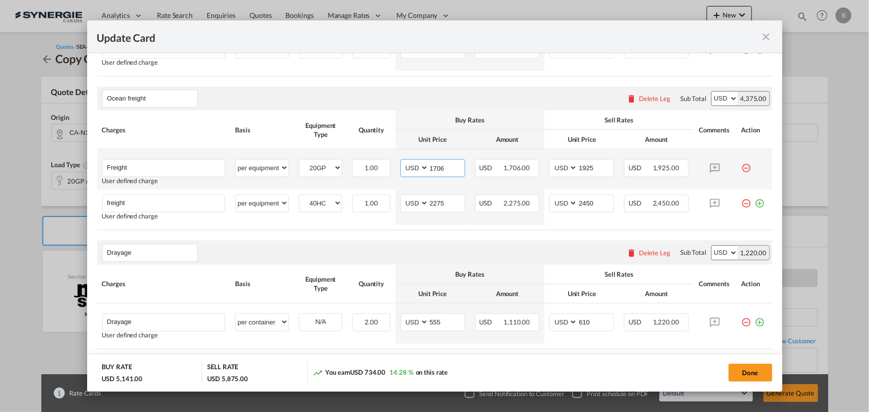
drag, startPoint x: 447, startPoint y: 169, endPoint x: 402, endPoint y: 161, distance: 46.0
click at [402, 161] on md-input-container "AED AFN ALL AMD ANG AOA ARS AUD AWG AZN BAM BBD BDT BGN BHD BIF BMD BND [PERSON…" at bounding box center [432, 168] width 65 height 18
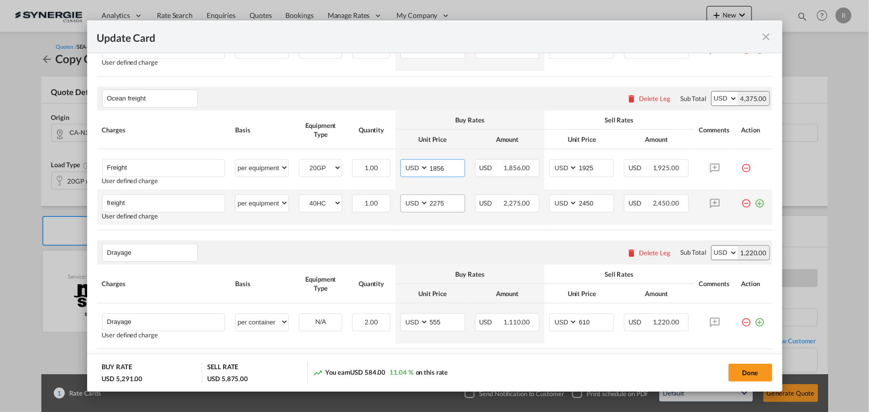
type input "1856"
drag, startPoint x: 447, startPoint y: 202, endPoint x: 385, endPoint y: 193, distance: 63.4
click at [385, 193] on tr "freight Please Enter User Defined Charges Cannot Be Published User defined char…" at bounding box center [434, 207] width 675 height 35
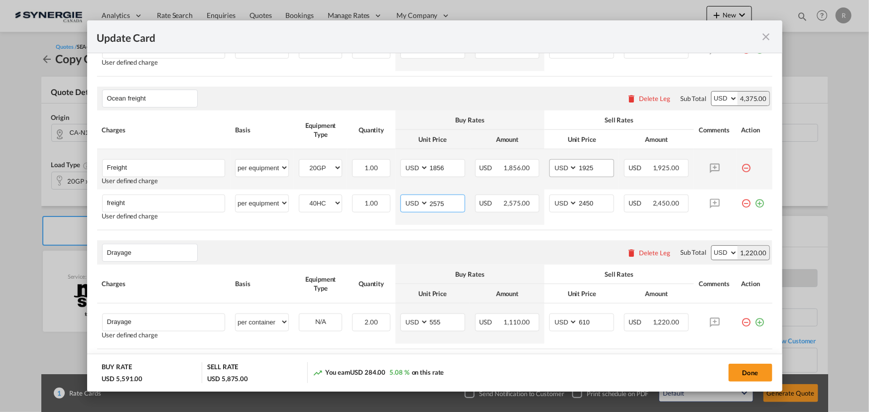
type input "2575"
click at [593, 166] on input "1925" at bounding box center [595, 167] width 36 height 15
type input "1"
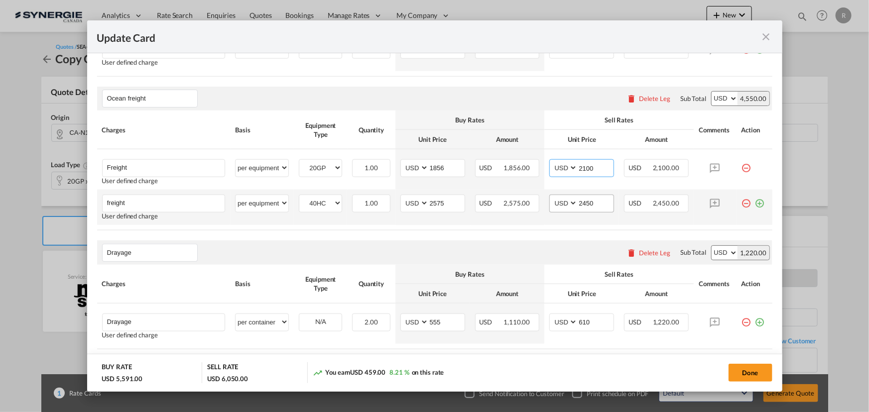
type input "2100"
drag, startPoint x: 594, startPoint y: 203, endPoint x: 534, endPoint y: 197, distance: 60.6
click at [544, 199] on td "AED AFN ALL AMD ANG AOA ARS AUD AWG AZN BAM BBD BDT BGN BHD BIF BMD BND [PERSON…" at bounding box center [581, 207] width 75 height 35
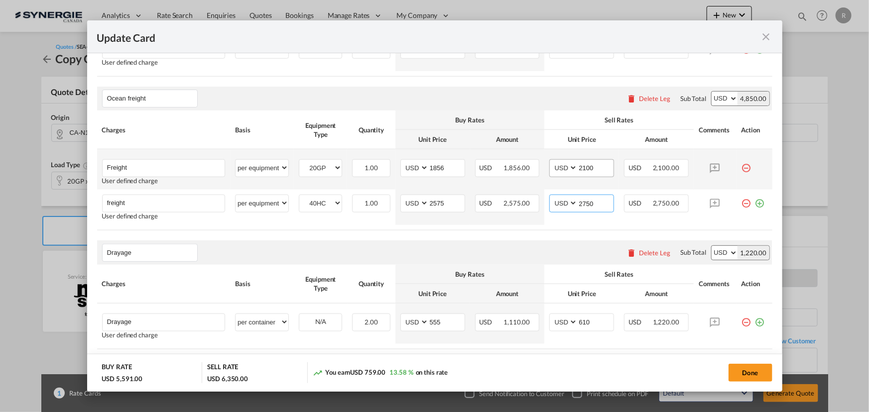
type input "2750"
click at [599, 168] on input "2100" at bounding box center [595, 167] width 36 height 15
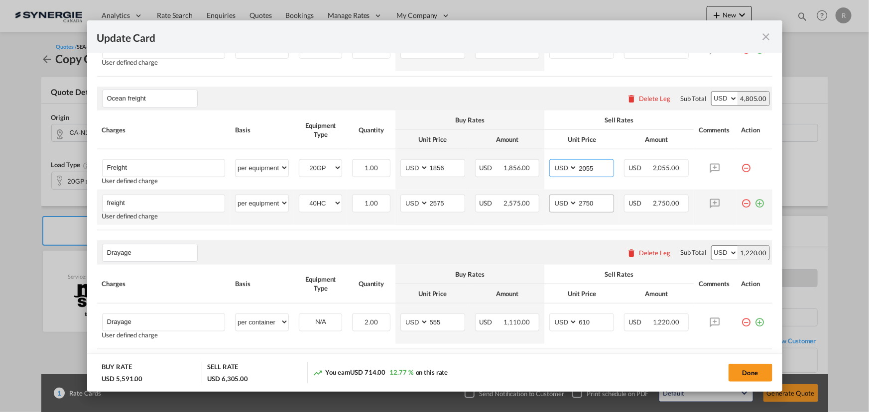
type input "2055"
click at [590, 205] on input "2750" at bounding box center [595, 202] width 36 height 15
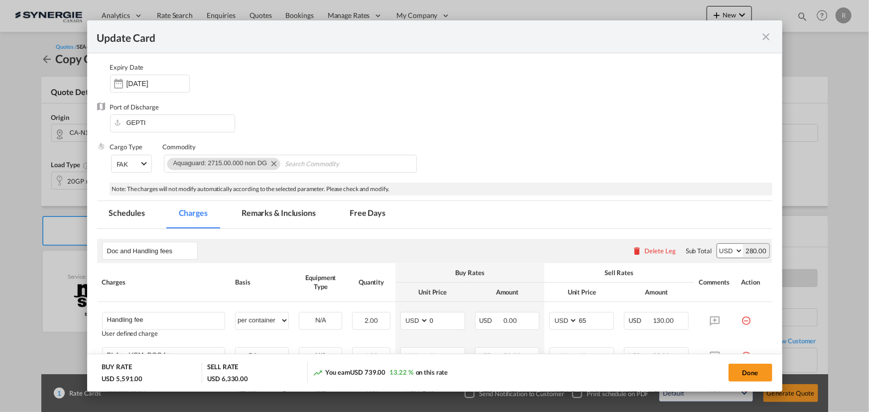
scroll to position [11, 0]
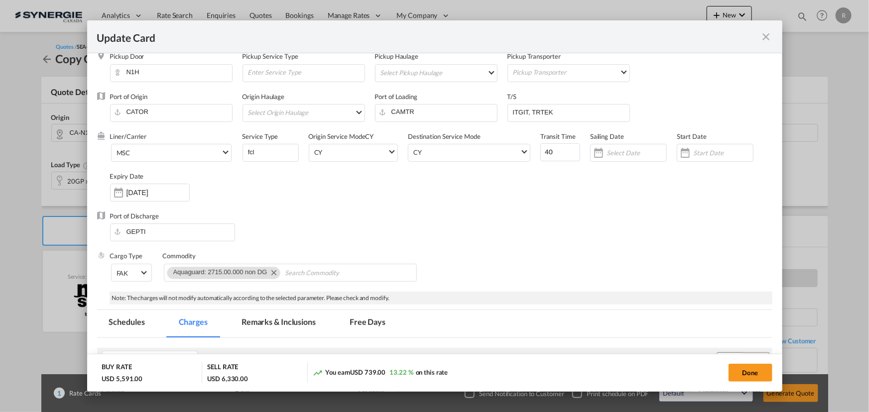
type input "2775"
click at [282, 324] on md-tab-item "Remarks & Inclusions" at bounding box center [278, 323] width 98 height 27
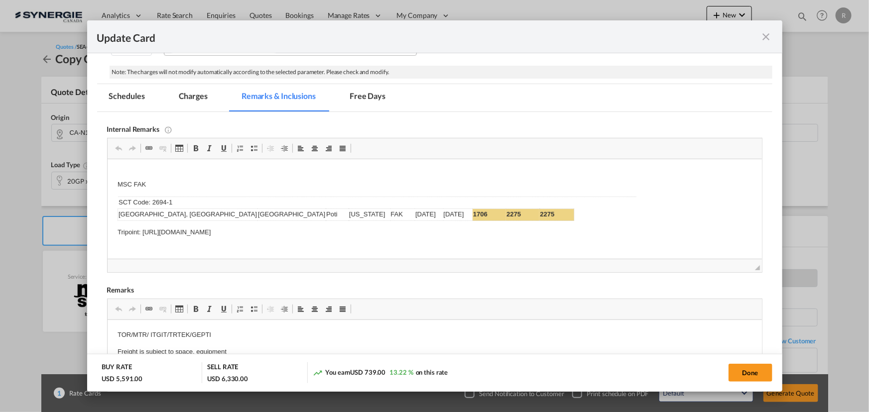
scroll to position [238, 0]
click at [235, 184] on p "MSC FAK" at bounding box center [434, 179] width 634 height 21
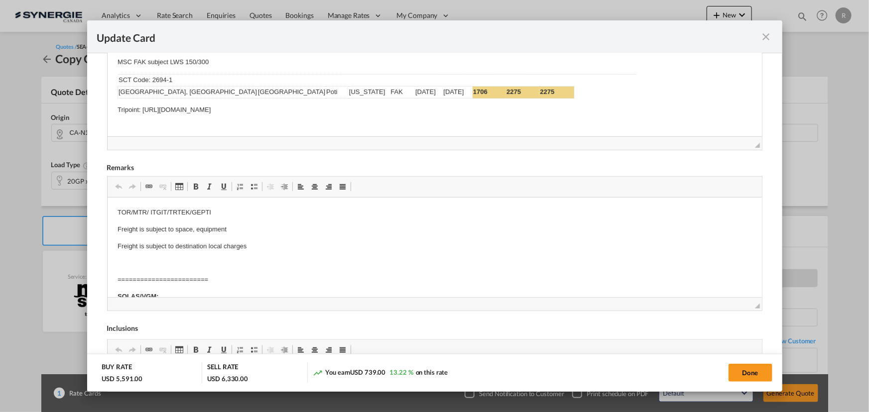
scroll to position [373, 0]
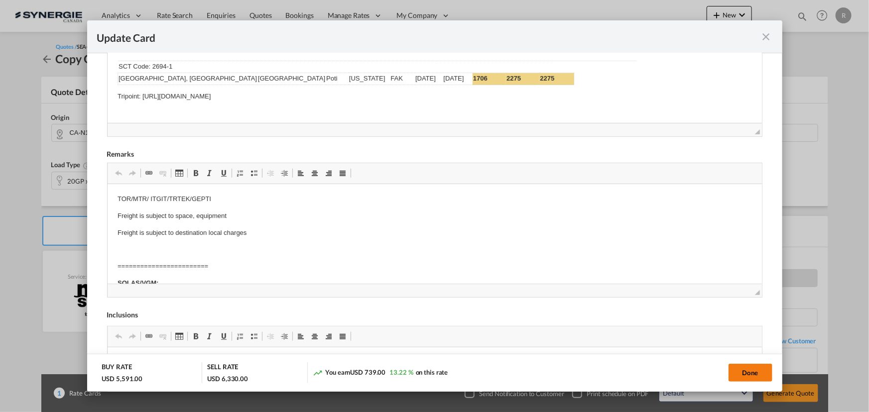
click at [740, 377] on button "Done" at bounding box center [750, 373] width 44 height 18
type input "[DATE]"
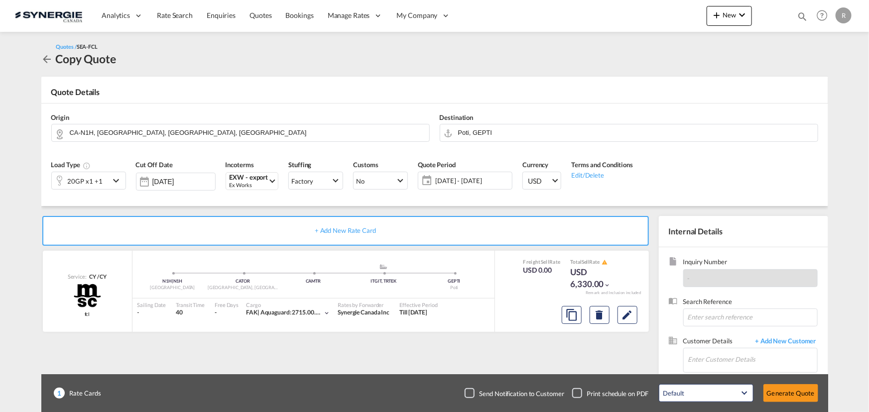
scroll to position [189, 0]
click at [713, 354] on input "Enter Customer Details" at bounding box center [752, 359] width 129 height 22
paste input "[EMAIL_ADDRESS][DOMAIN_NAME]"
click at [750, 333] on div "[PERSON_NAME] [EMAIL_ADDRESS][DOMAIN_NAME] | Simplex Trans" at bounding box center [751, 334] width 129 height 27
type input "Simplex Trans, [PERSON_NAME], [EMAIL_ADDRESS][DOMAIN_NAME]"
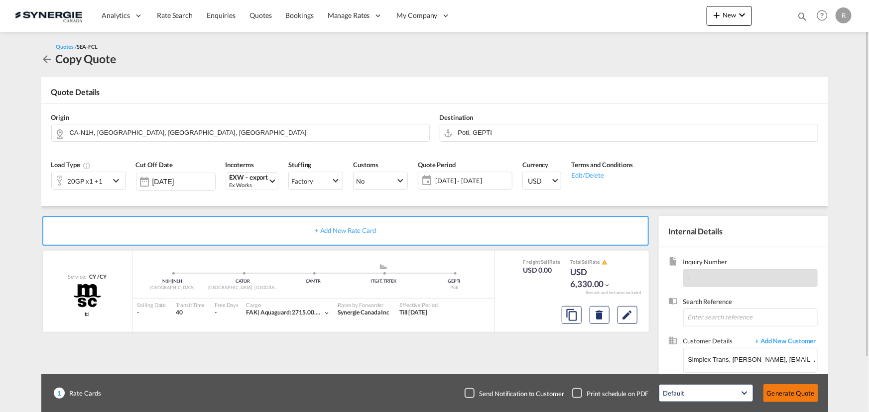
click at [785, 392] on button "Generate Quote" at bounding box center [790, 393] width 55 height 18
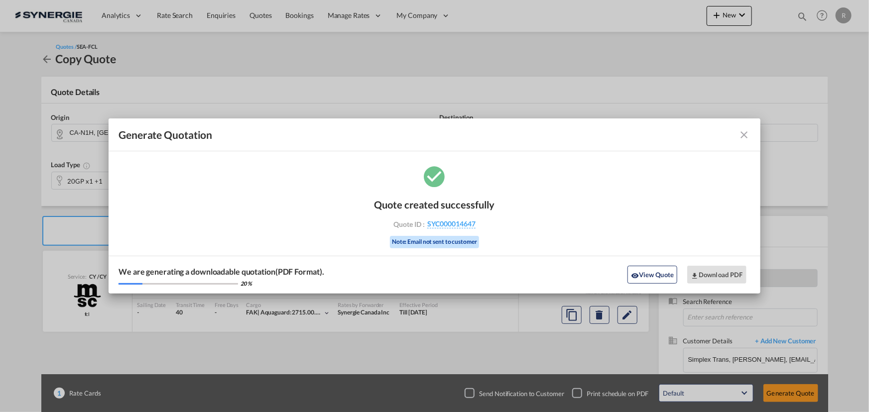
click at [745, 134] on md-icon "icon-close fg-AAA8AD cursor m-0" at bounding box center [744, 135] width 12 height 12
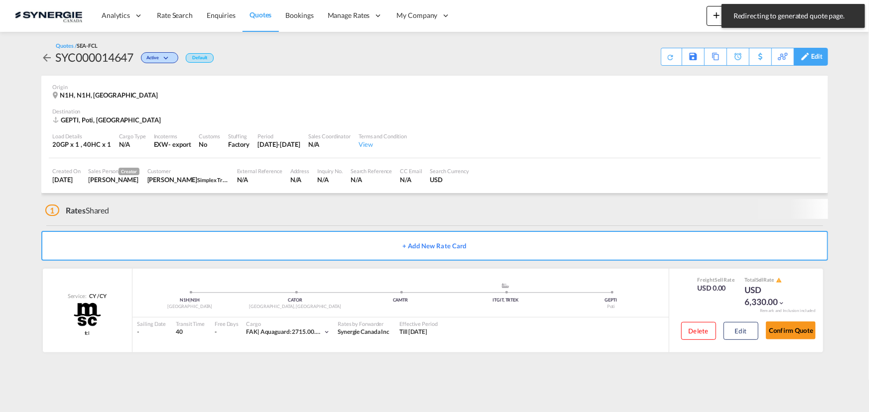
click at [811, 57] on div "Edit" at bounding box center [816, 56] width 11 height 17
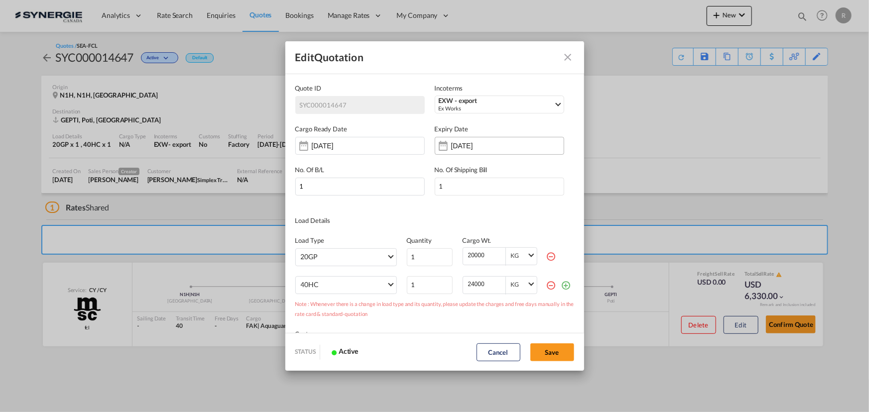
click at [469, 145] on input "[DATE]" at bounding box center [482, 146] width 63 height 8
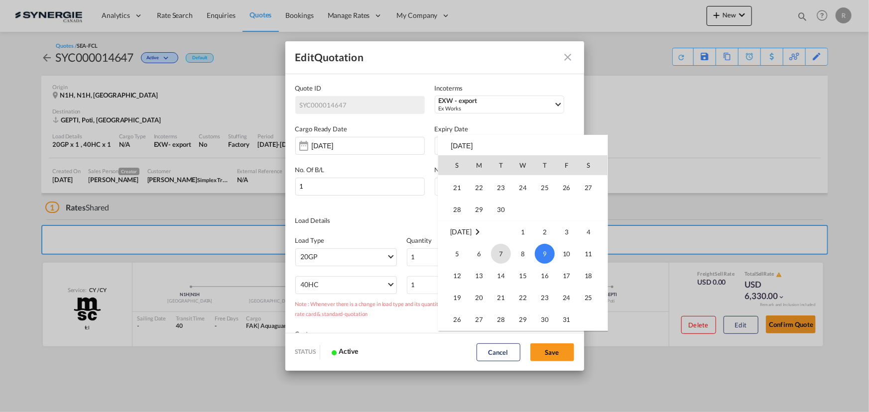
scroll to position [41, 0]
click at [506, 252] on span "30" at bounding box center [501, 255] width 20 height 20
type input "[DATE]"
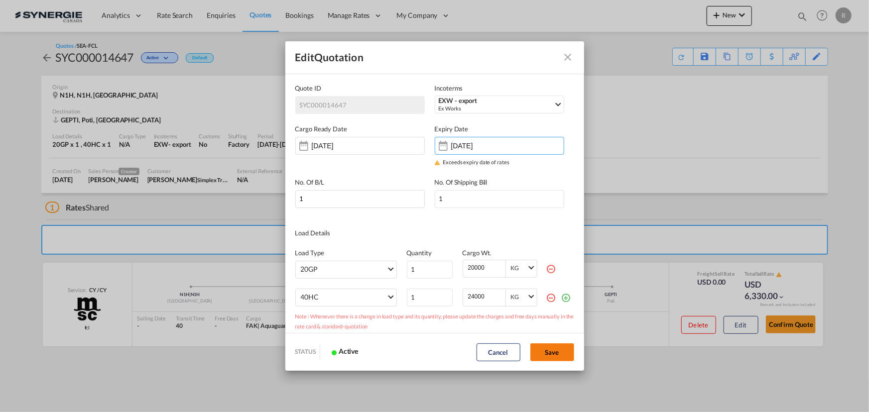
click at [555, 354] on button "Save" at bounding box center [552, 352] width 44 height 18
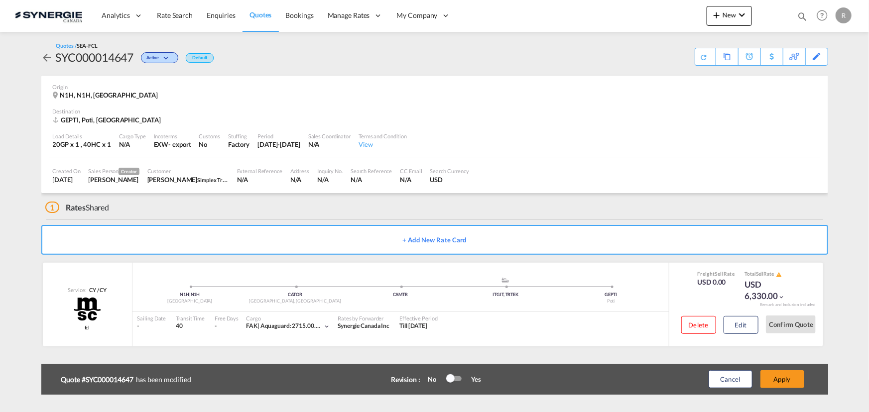
type input "[DATE]"
click at [780, 379] on button "Apply" at bounding box center [782, 379] width 44 height 18
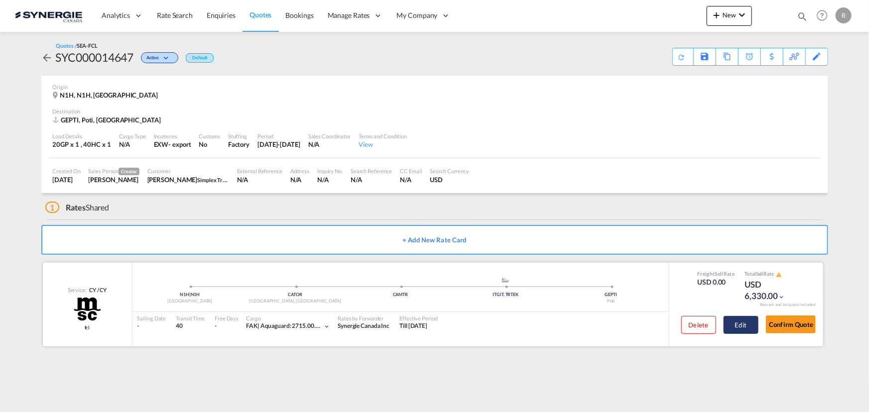
click at [739, 324] on button "Edit" at bounding box center [740, 325] width 35 height 18
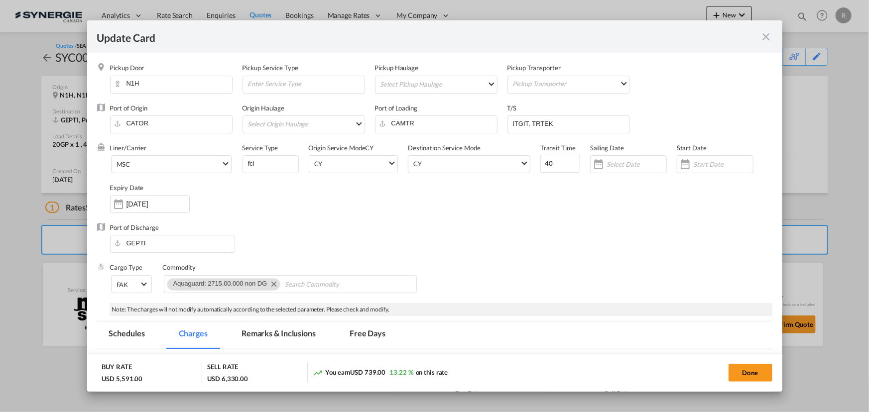
click at [766, 35] on md-icon "icon-close fg-AAA8AD m-0 pointer" at bounding box center [766, 37] width 12 height 12
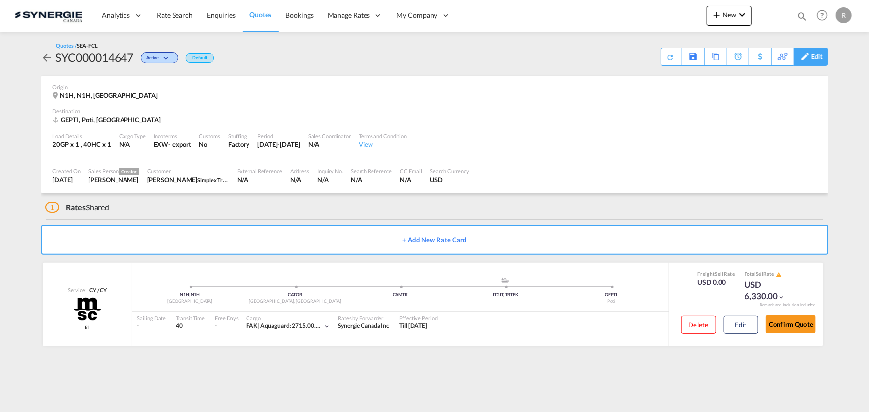
click at [814, 59] on div "Edit" at bounding box center [816, 56] width 11 height 17
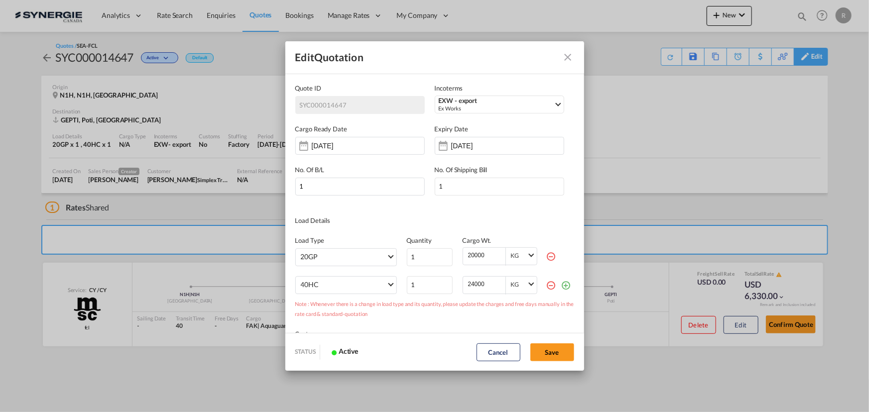
scroll to position [0, 0]
type input "2"
click at [442, 255] on input "2" at bounding box center [430, 257] width 46 height 18
click at [550, 352] on button "Save" at bounding box center [552, 352] width 44 height 18
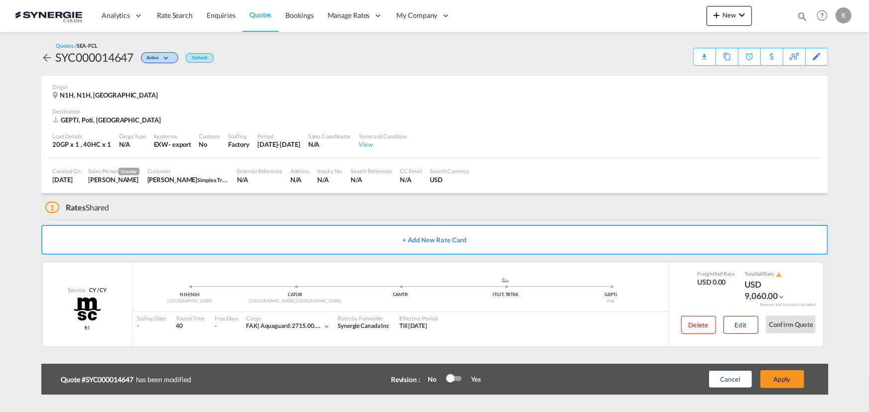
type input "[DATE]"
click at [786, 384] on button "Apply" at bounding box center [782, 379] width 44 height 18
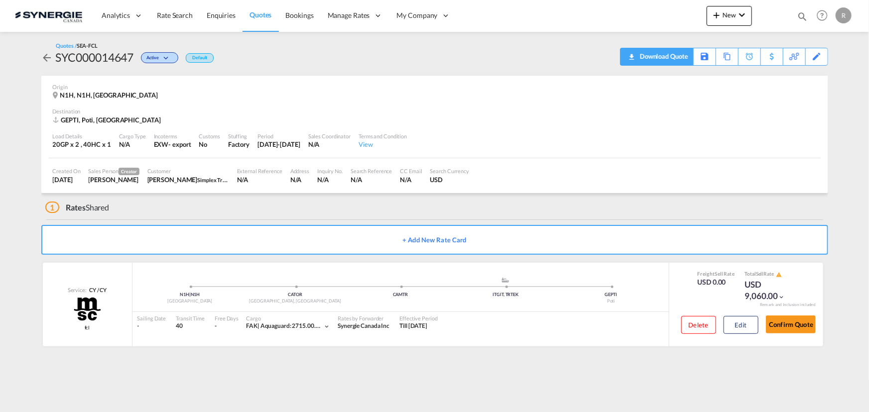
click at [682, 63] on div "Download Quote" at bounding box center [662, 56] width 51 height 16
click at [730, 320] on button "Edit" at bounding box center [740, 325] width 35 height 18
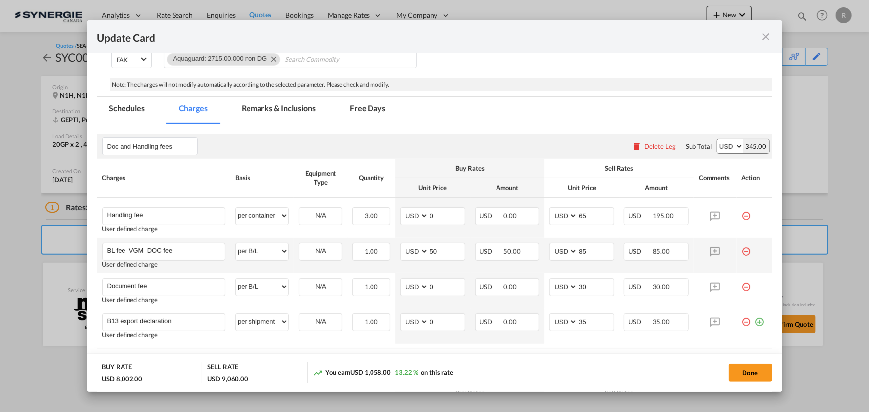
scroll to position [226, 0]
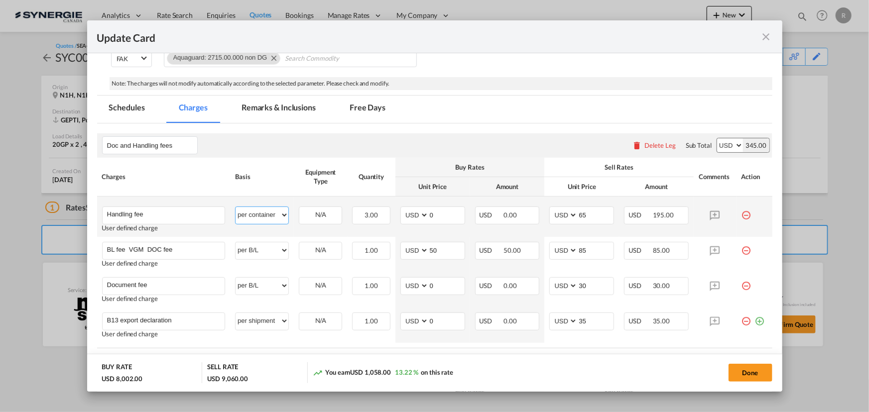
click at [275, 213] on select "per equipment per container per B/L per shipping bill per shipment per pallet p…" at bounding box center [261, 215] width 53 height 16
select select "per shipment"
click at [235, 207] on select "per equipment per container per B/L per shipping bill per shipment per pallet p…" at bounding box center [261, 215] width 53 height 16
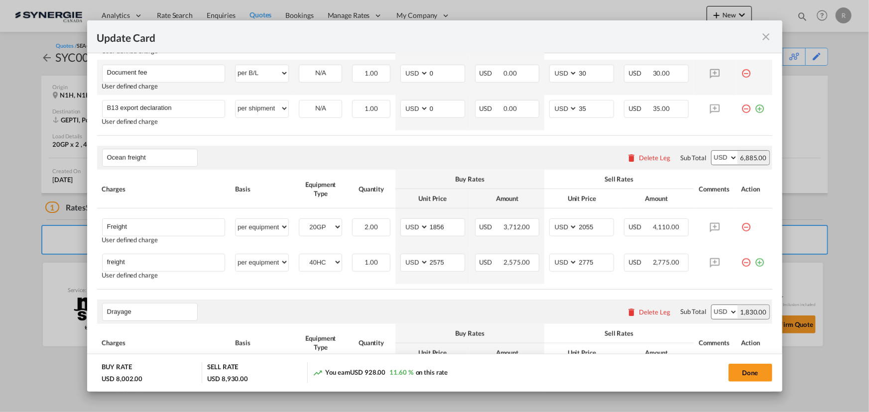
scroll to position [498, 0]
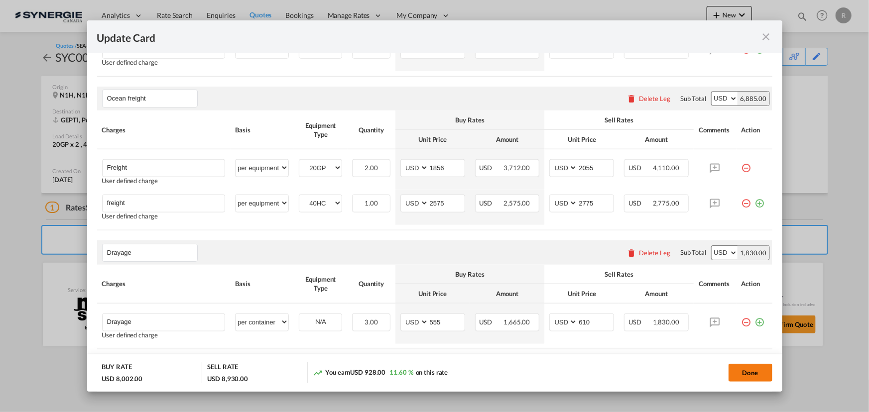
click at [750, 375] on button "Done" at bounding box center [750, 373] width 44 height 18
type input "[DATE]"
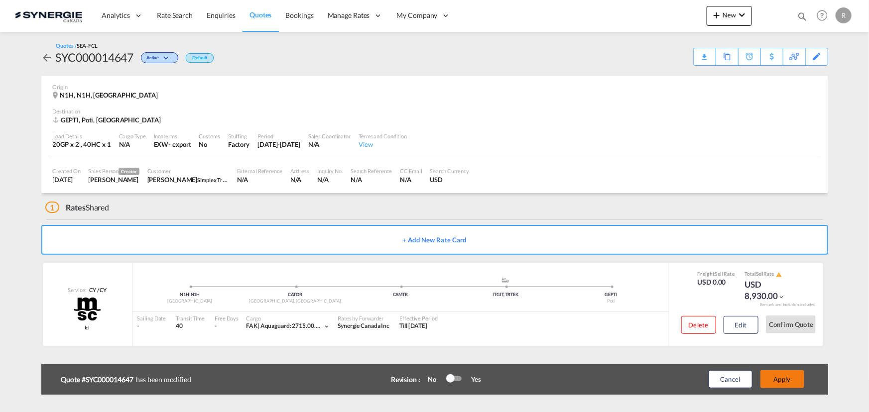
click at [777, 376] on button "Apply" at bounding box center [782, 379] width 44 height 18
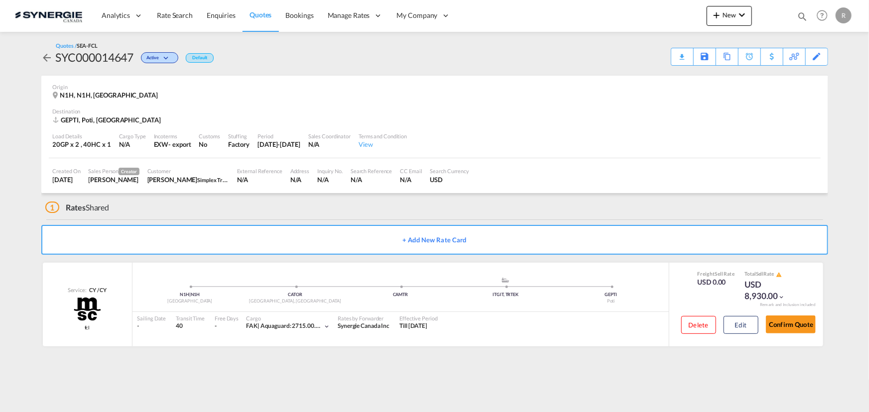
click at [0, 0] on div "Download Quote" at bounding box center [0, 0] width 0 height 0
